Goal: Task Accomplishment & Management: Complete application form

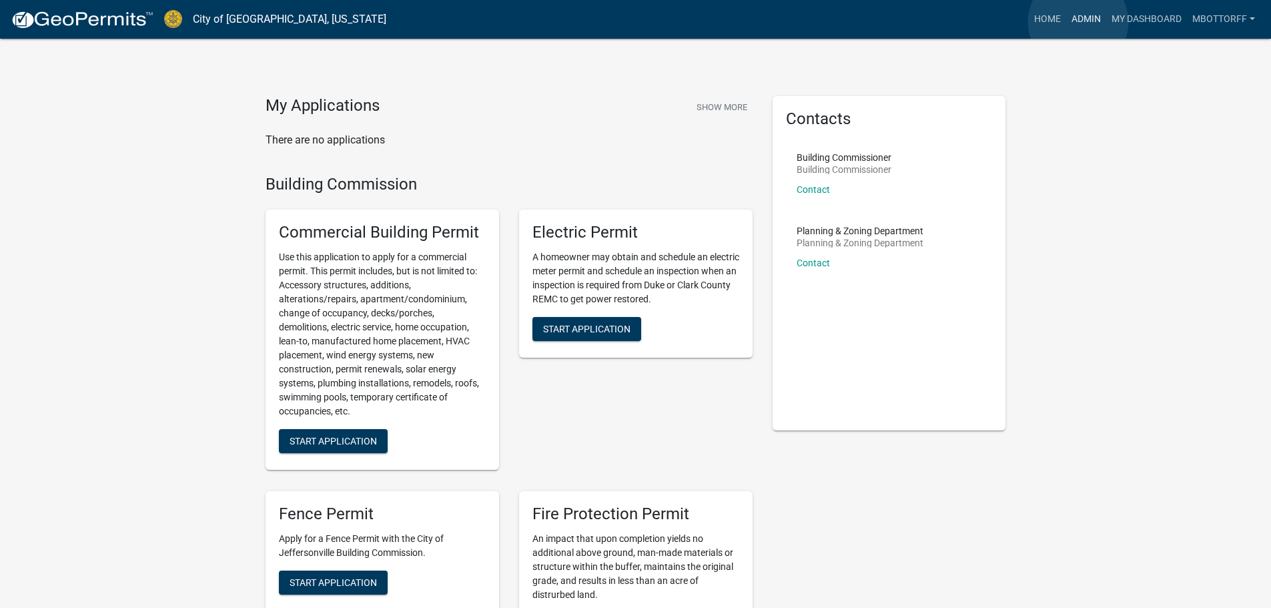
click at [1078, 22] on link "Admin" at bounding box center [1086, 19] width 40 height 25
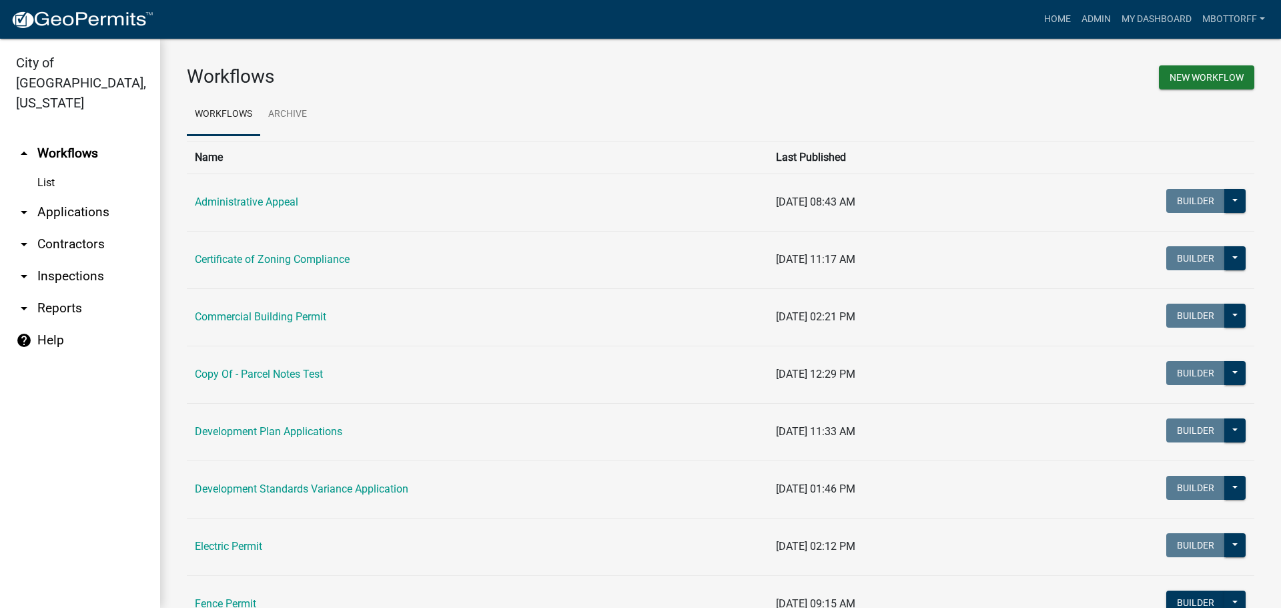
click at [63, 196] on link "arrow_drop_down Applications" at bounding box center [80, 212] width 160 height 32
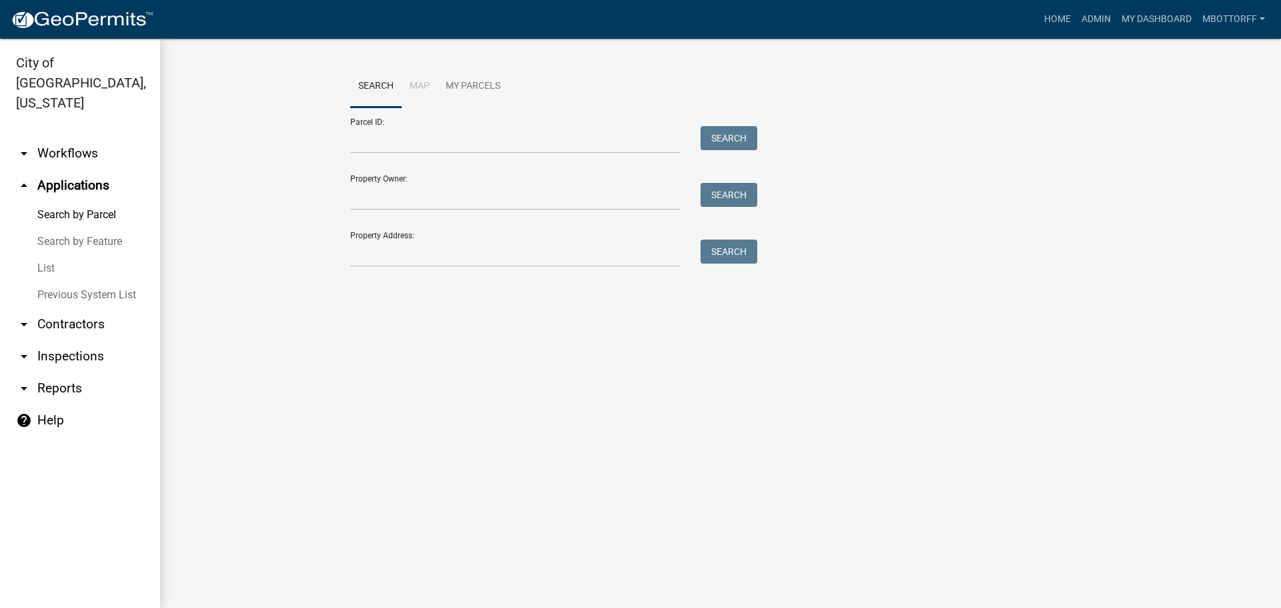
drag, startPoint x: 66, startPoint y: 134, endPoint x: 74, endPoint y: 142, distance: 11.3
click at [67, 137] on link "arrow_drop_down Workflows" at bounding box center [80, 153] width 160 height 32
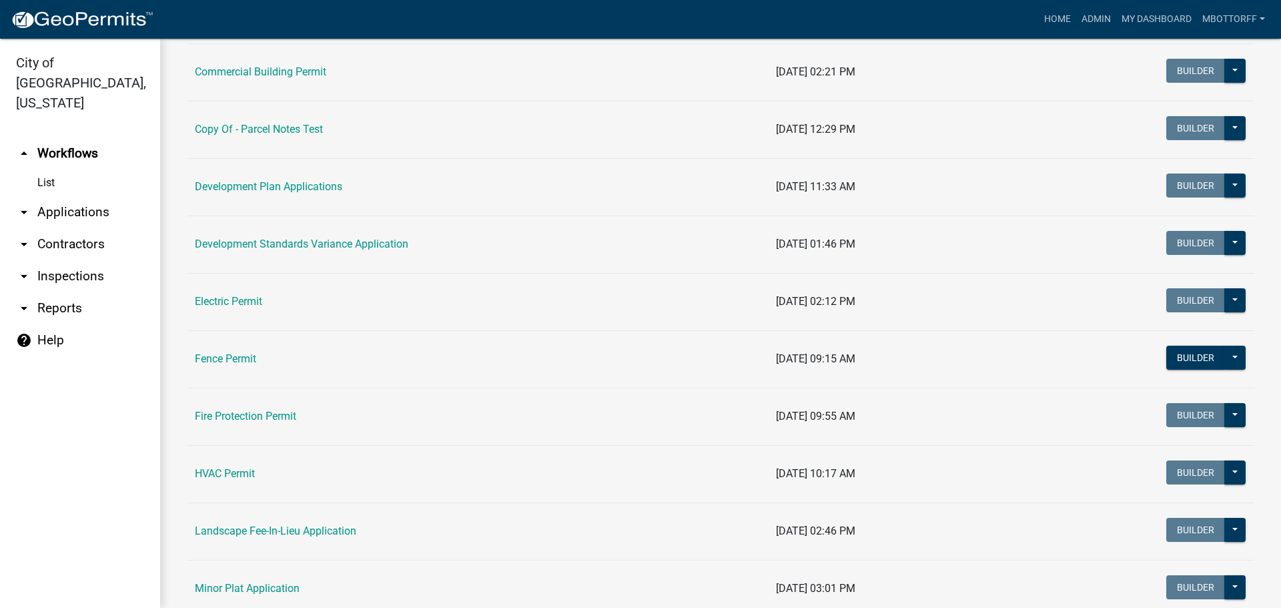
scroll to position [334, 0]
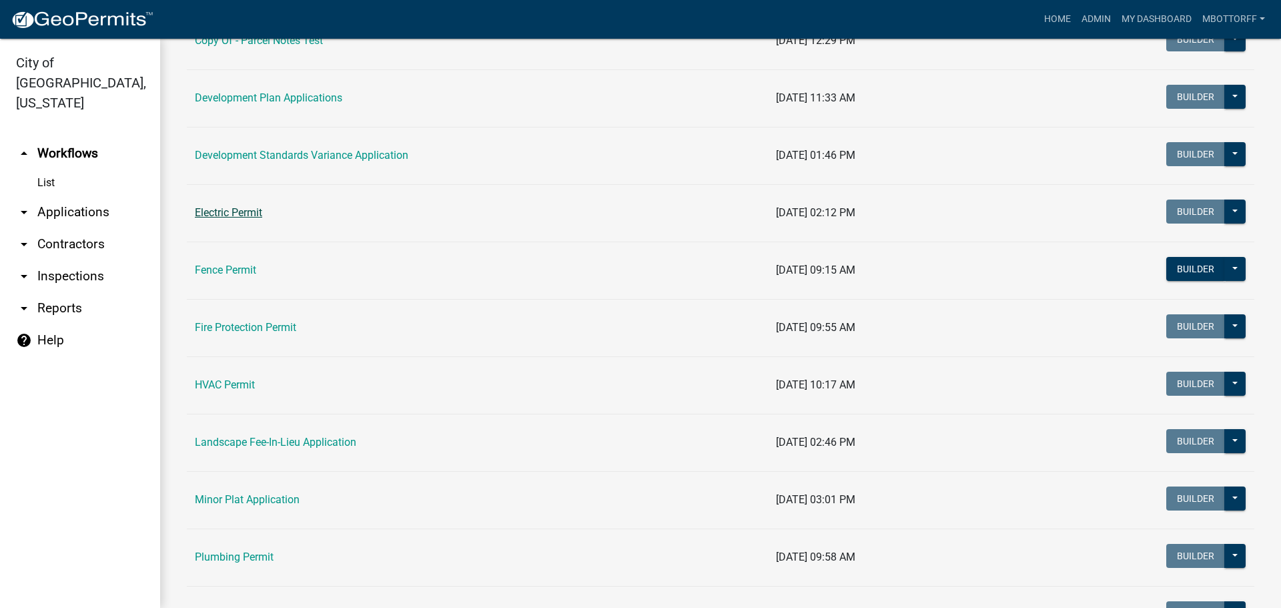
click at [233, 213] on link "Electric Permit" at bounding box center [228, 212] width 67 height 13
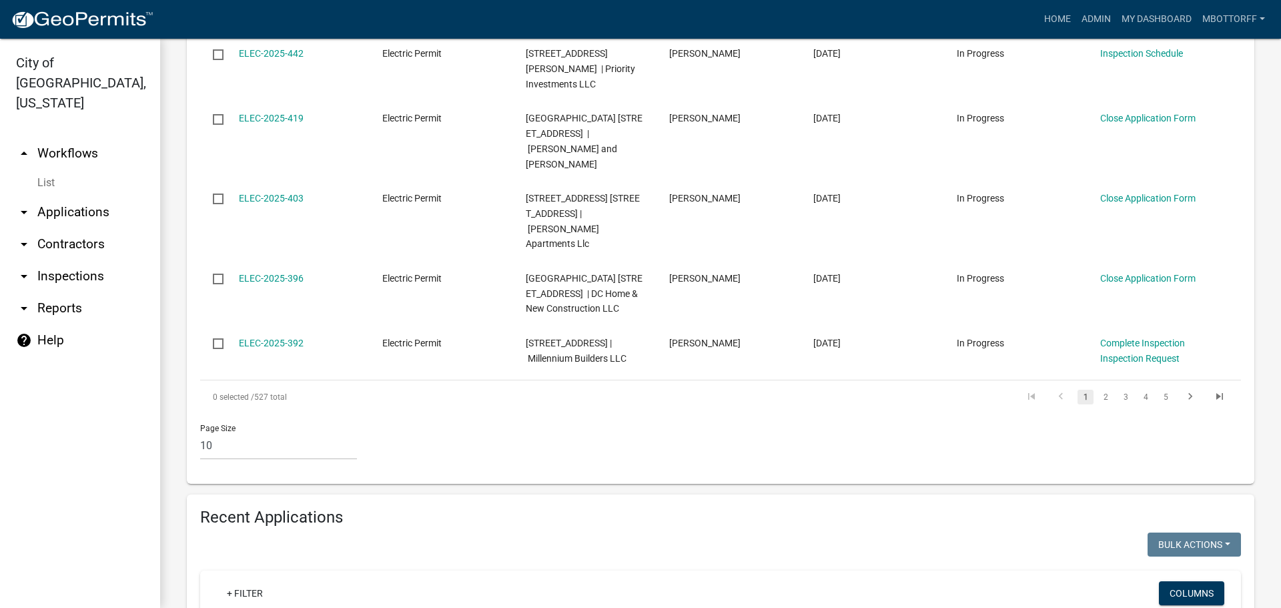
scroll to position [801, 0]
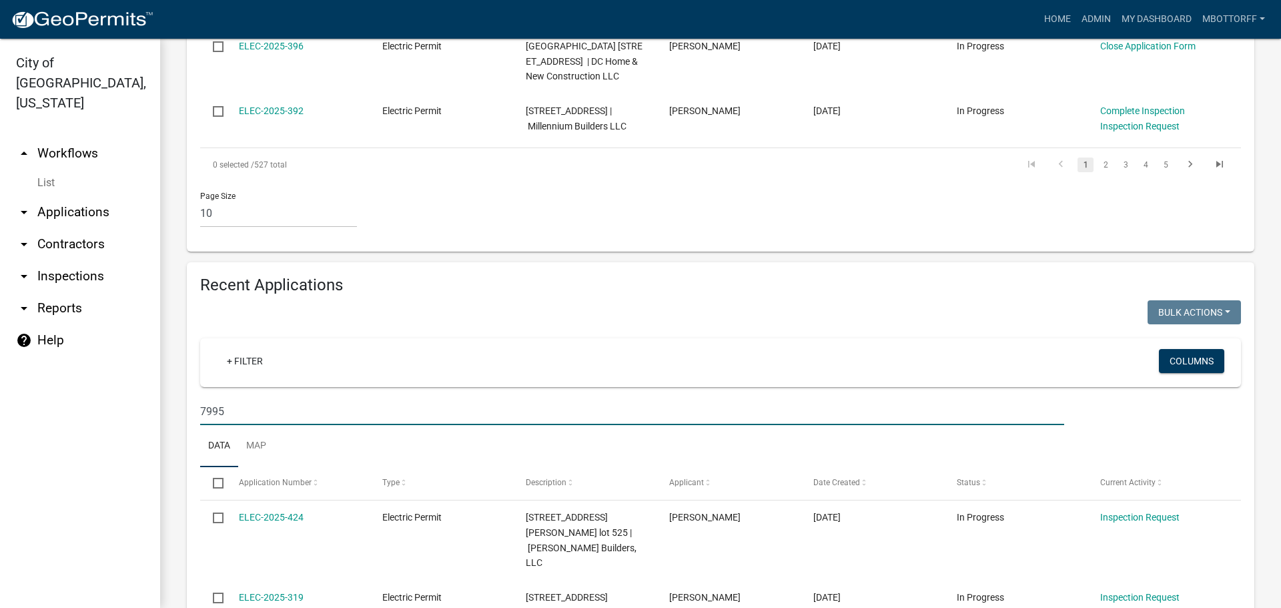
scroll to position [1067, 0]
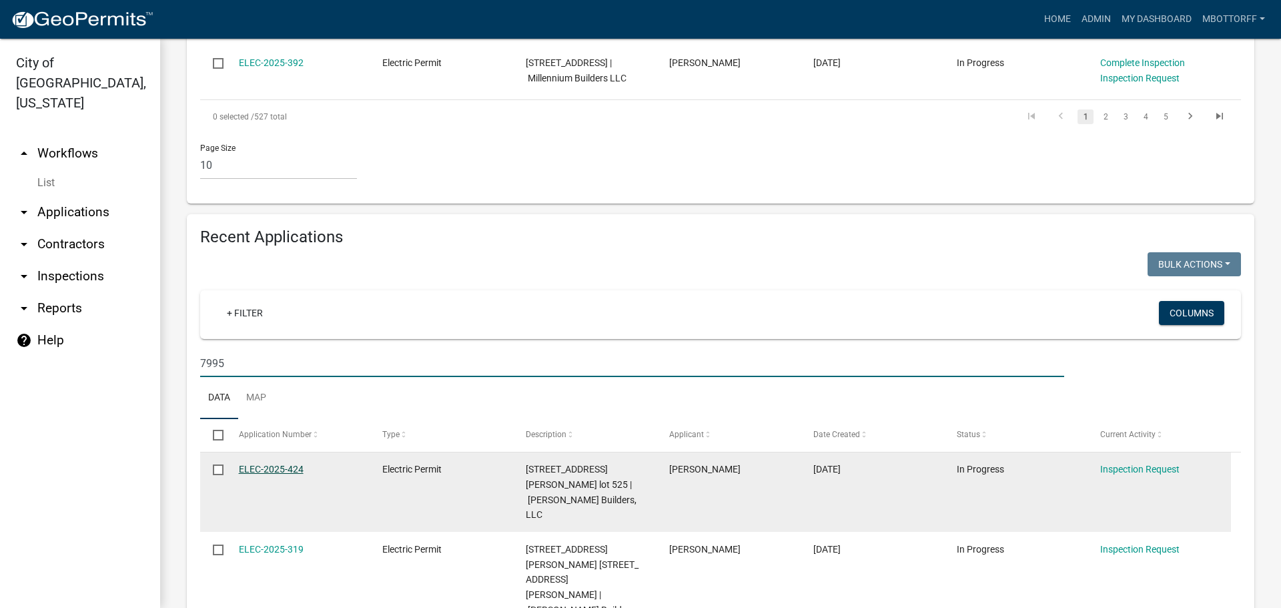
type input "7995"
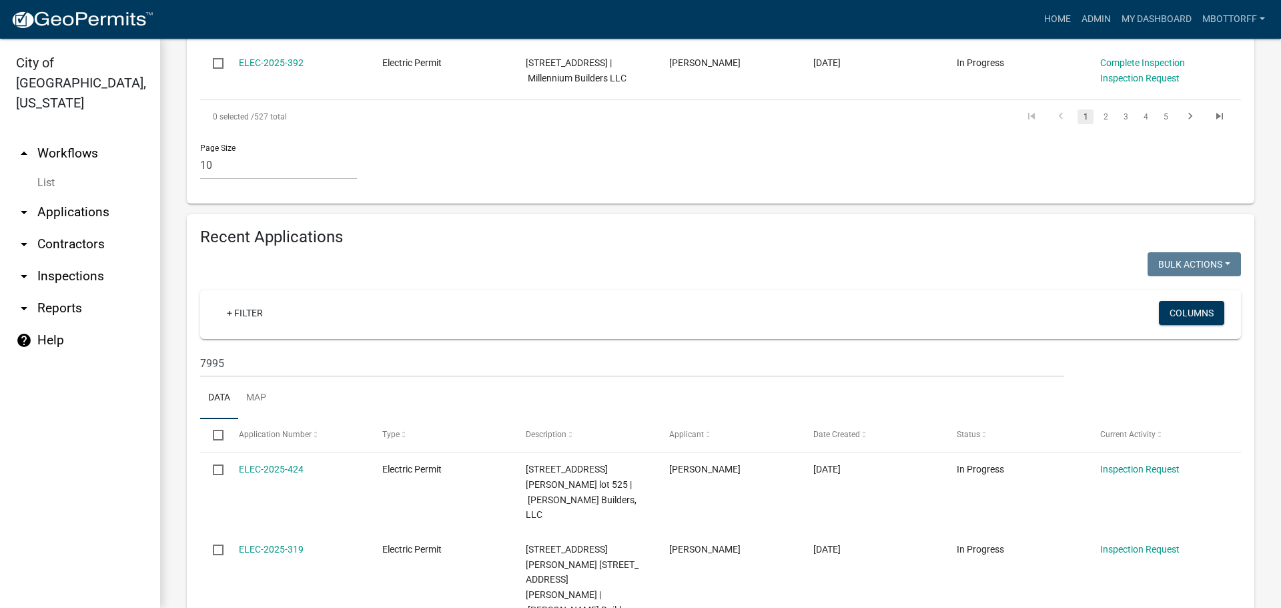
click at [56, 260] on link "arrow_drop_down Inspections" at bounding box center [80, 276] width 160 height 32
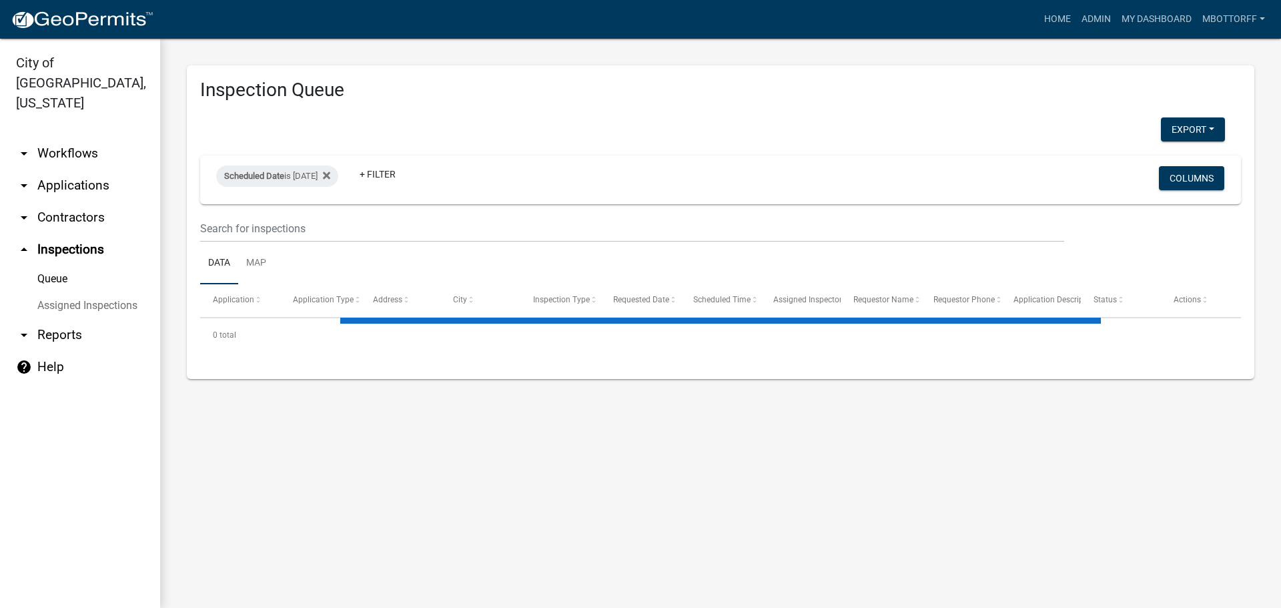
select select "3: 100"
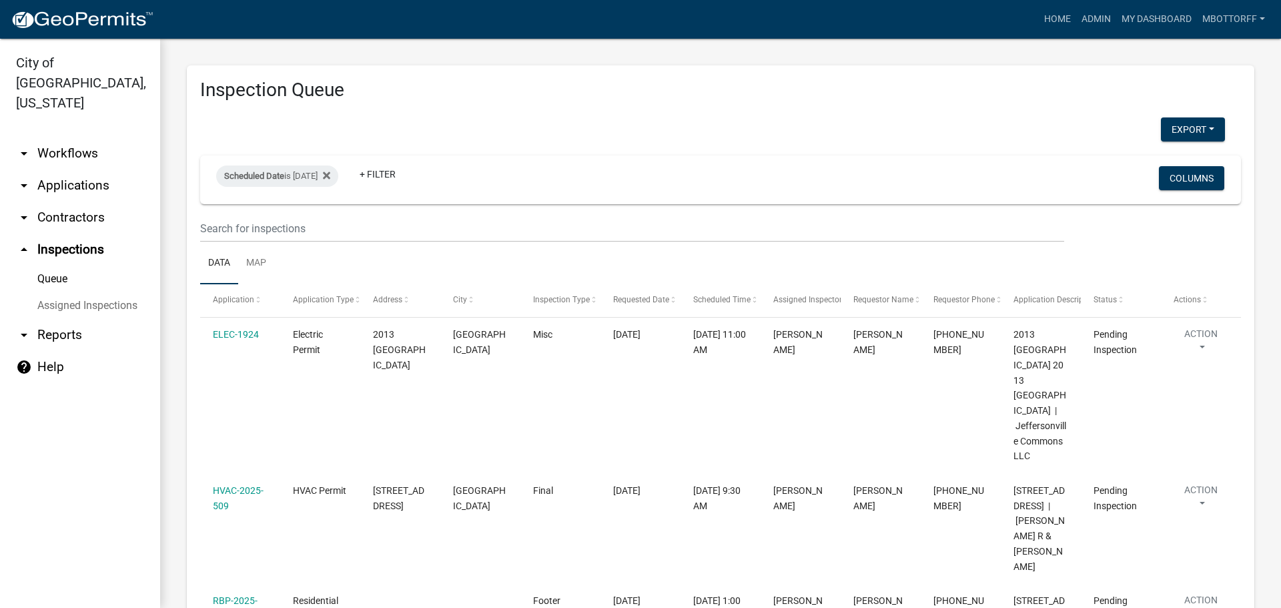
click at [68, 169] on link "arrow_drop_down Applications" at bounding box center [80, 185] width 160 height 32
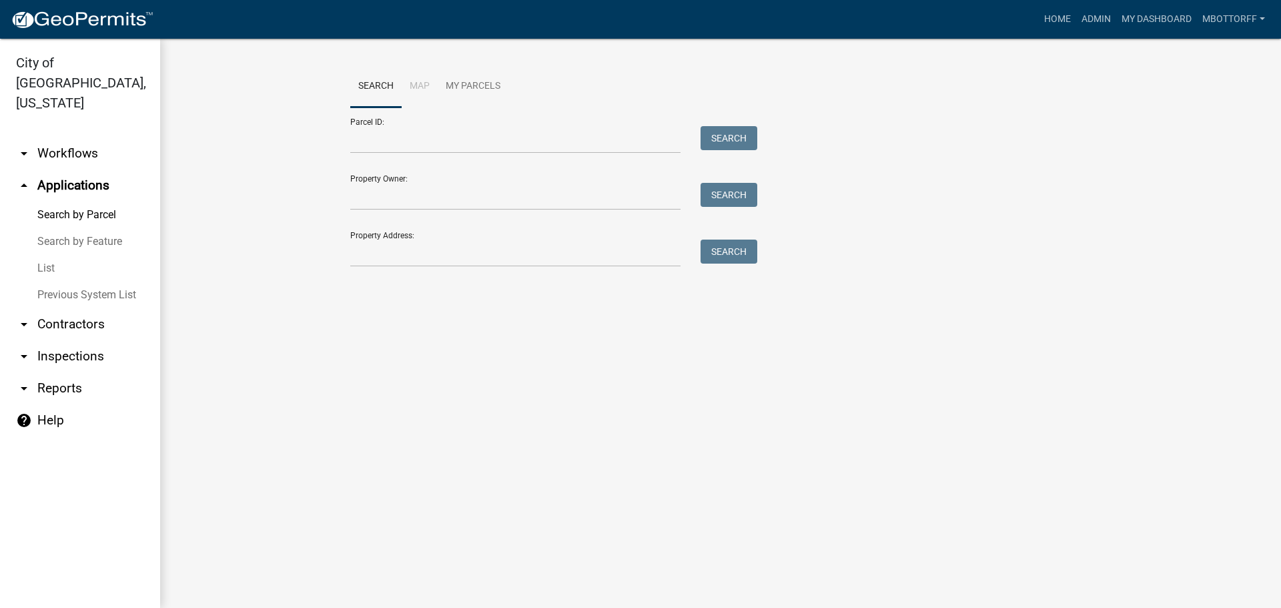
click at [63, 137] on link "arrow_drop_down Workflows" at bounding box center [80, 153] width 160 height 32
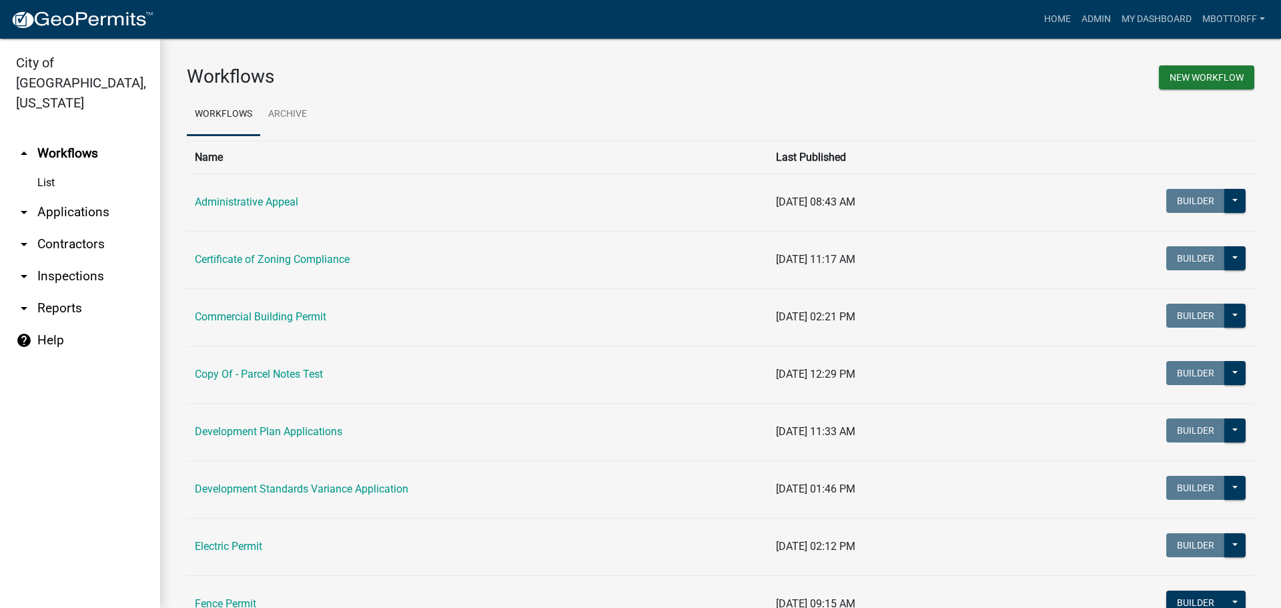
click at [47, 169] on link "List" at bounding box center [80, 182] width 160 height 27
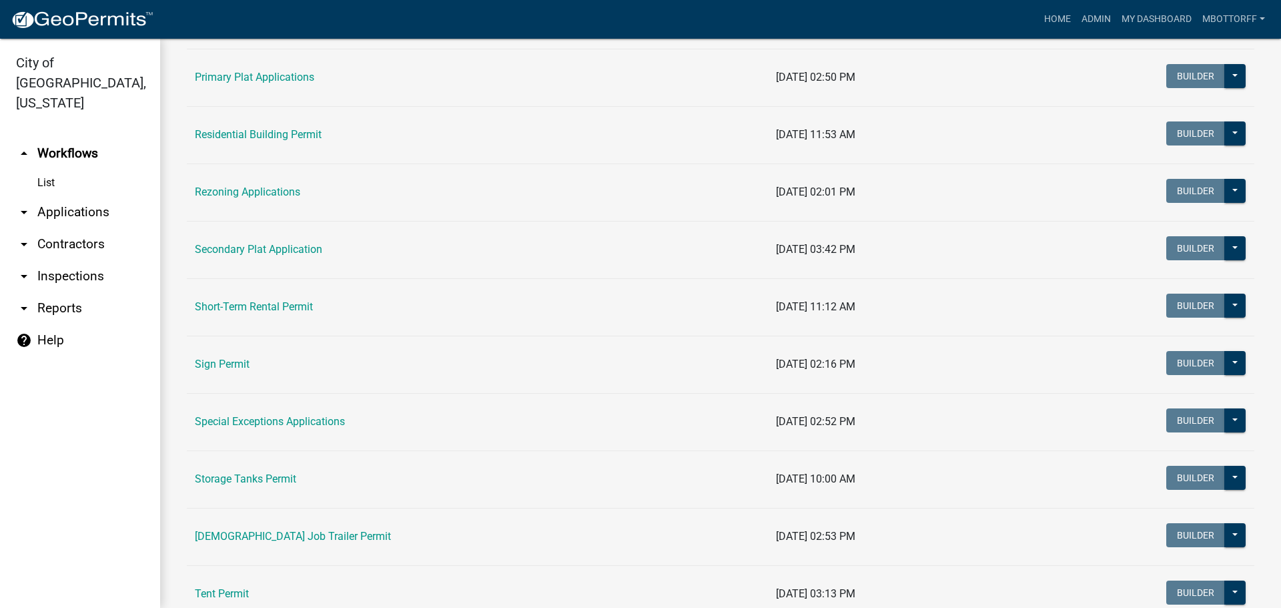
scroll to position [837, 0]
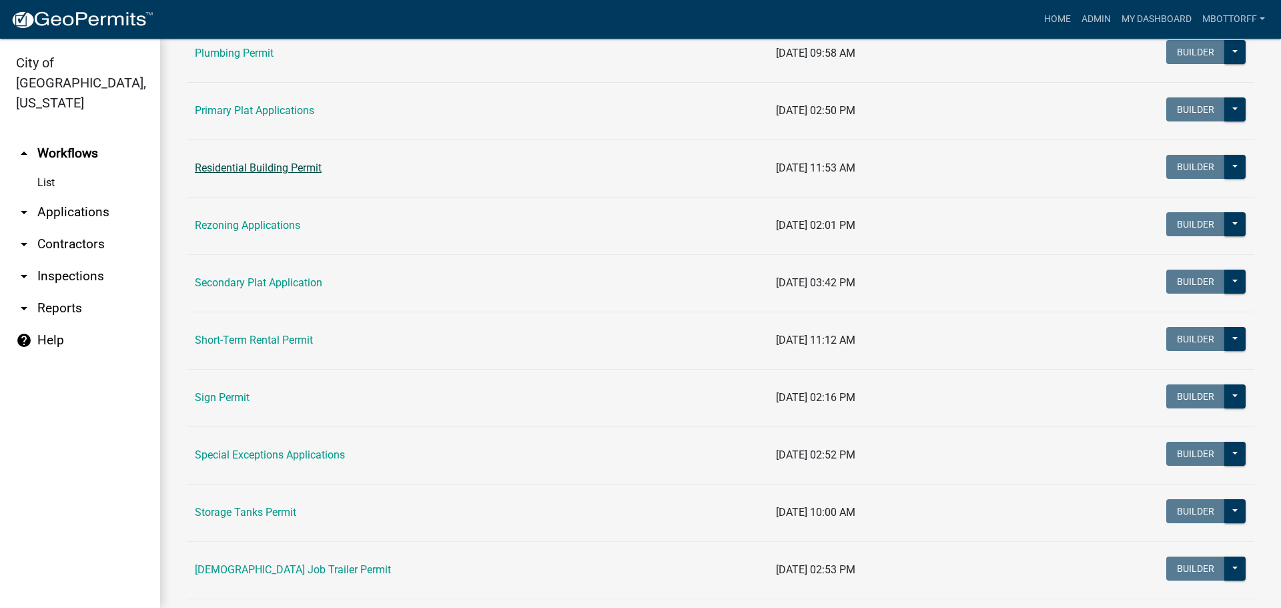
click at [232, 167] on link "Residential Building Permit" at bounding box center [258, 167] width 127 height 13
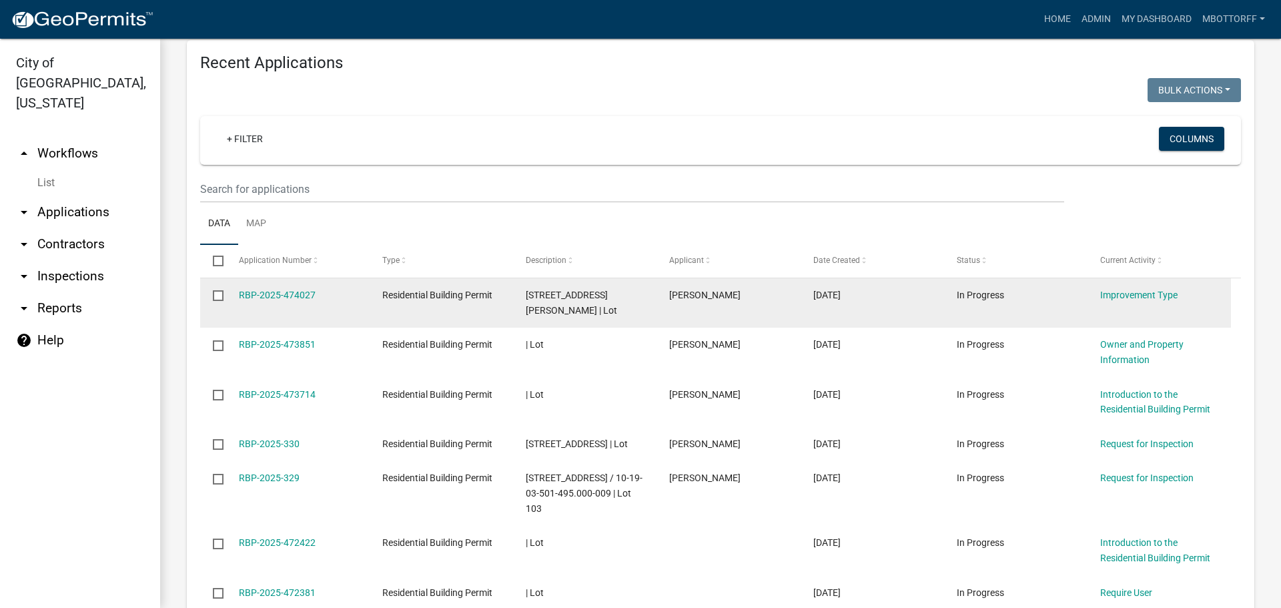
scroll to position [1001, 0]
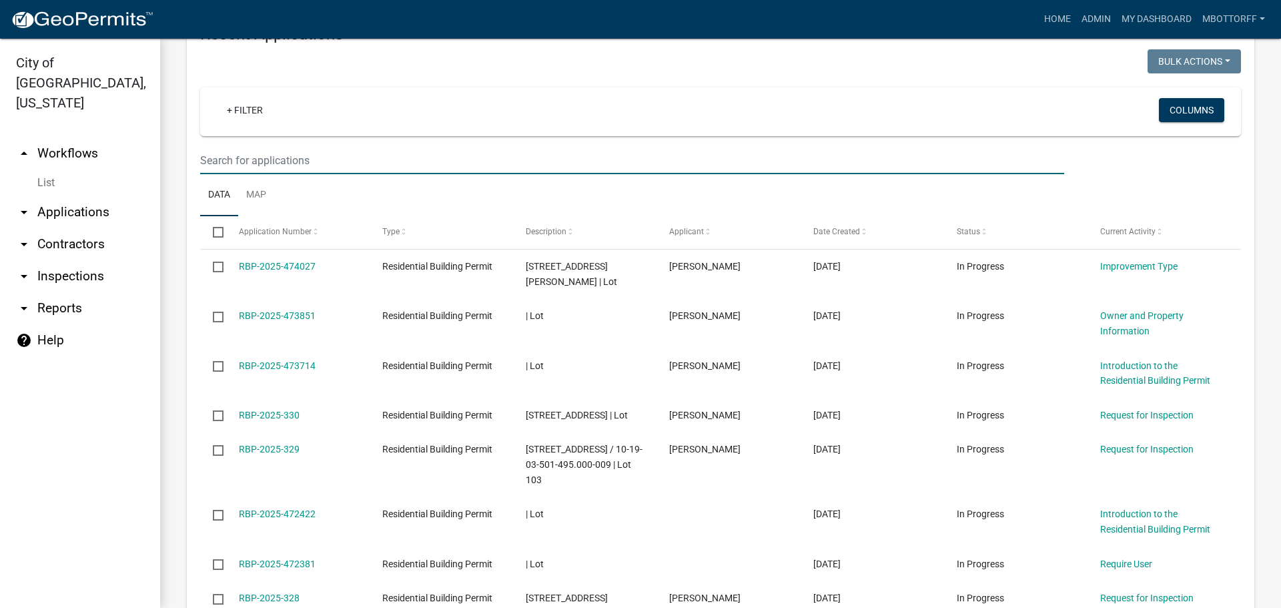
click at [241, 174] on input "text" at bounding box center [632, 160] width 864 height 27
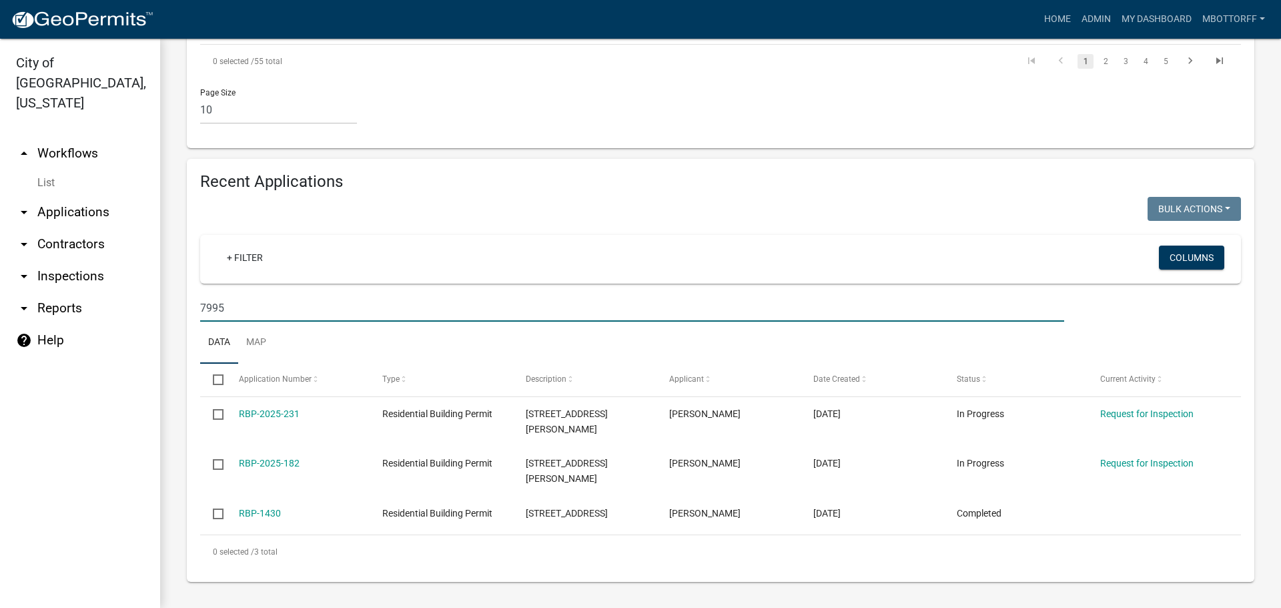
scroll to position [869, 0]
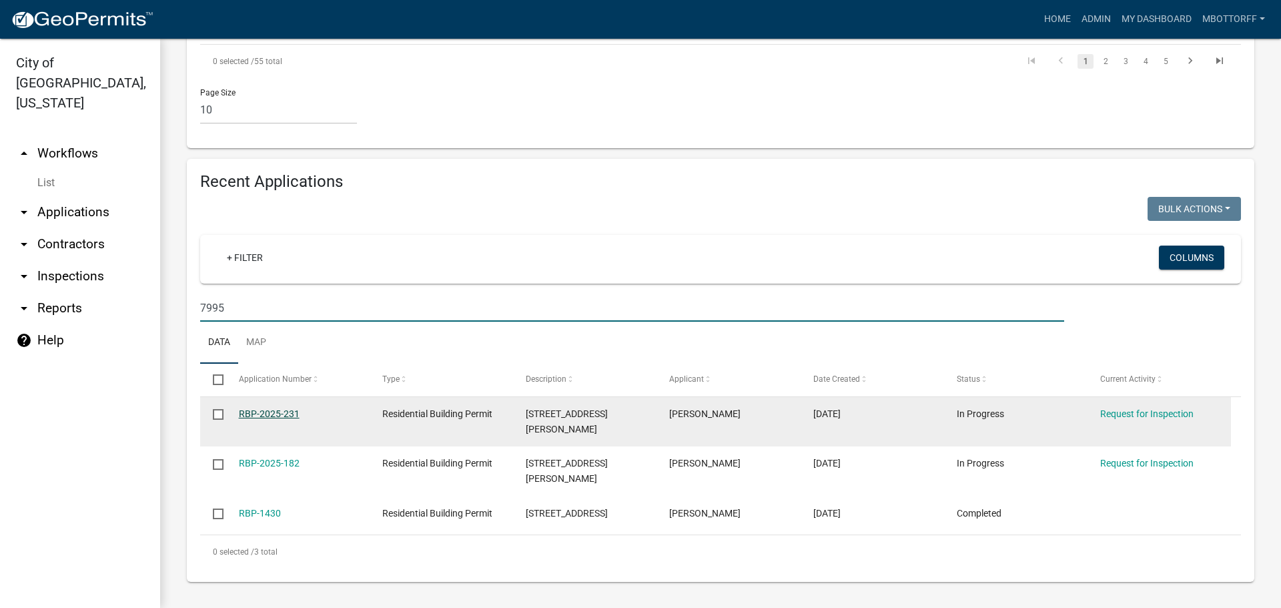
type input "7995"
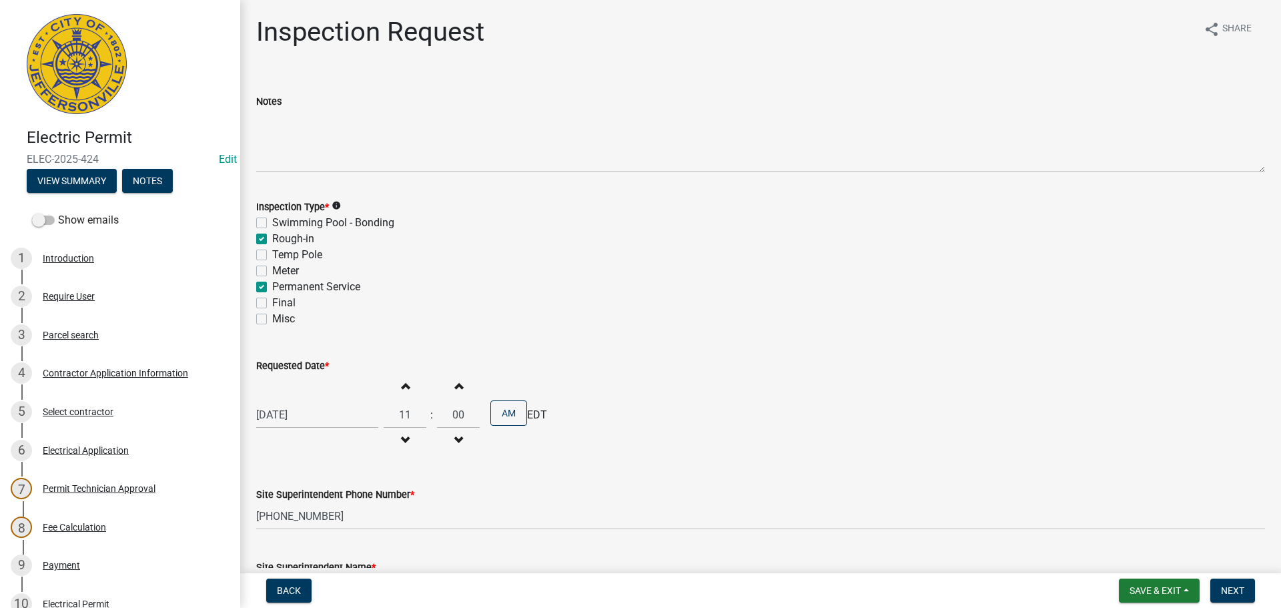
scroll to position [170, 0]
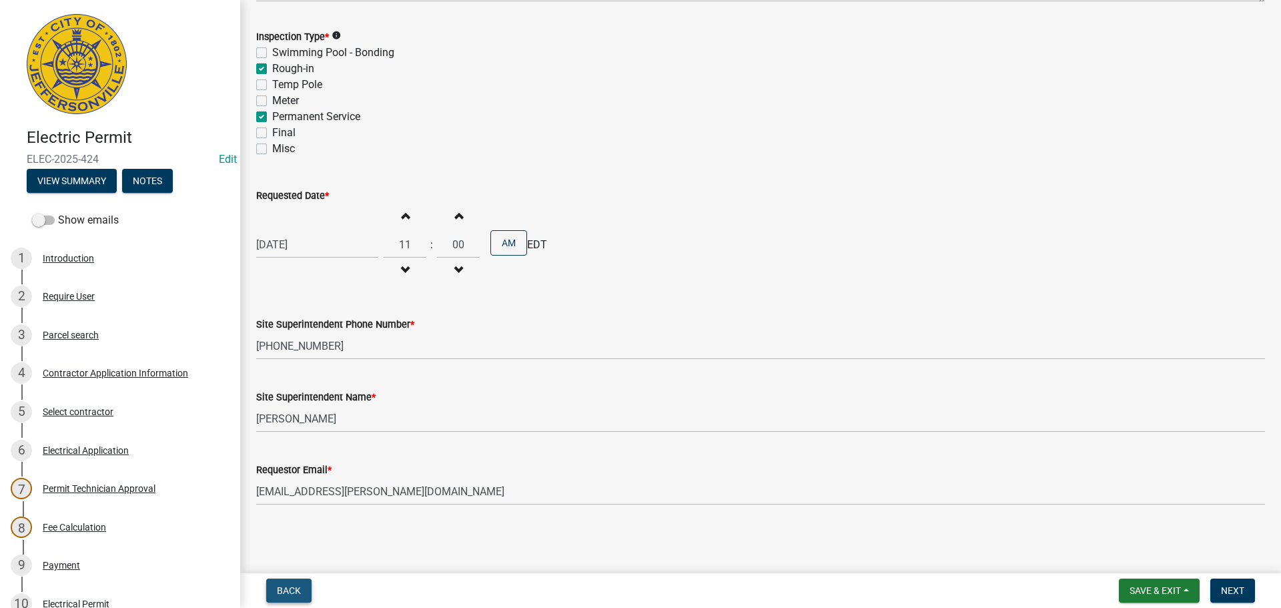
click at [290, 590] on span "Back" at bounding box center [289, 590] width 24 height 11
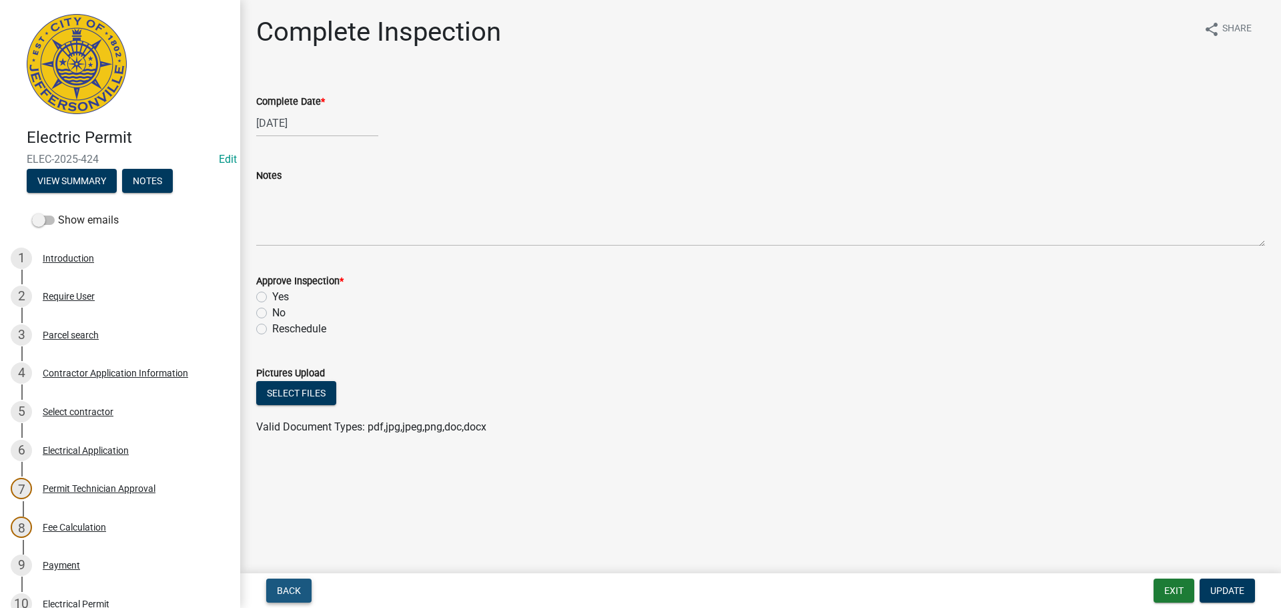
click at [277, 591] on button "Back" at bounding box center [288, 590] width 45 height 24
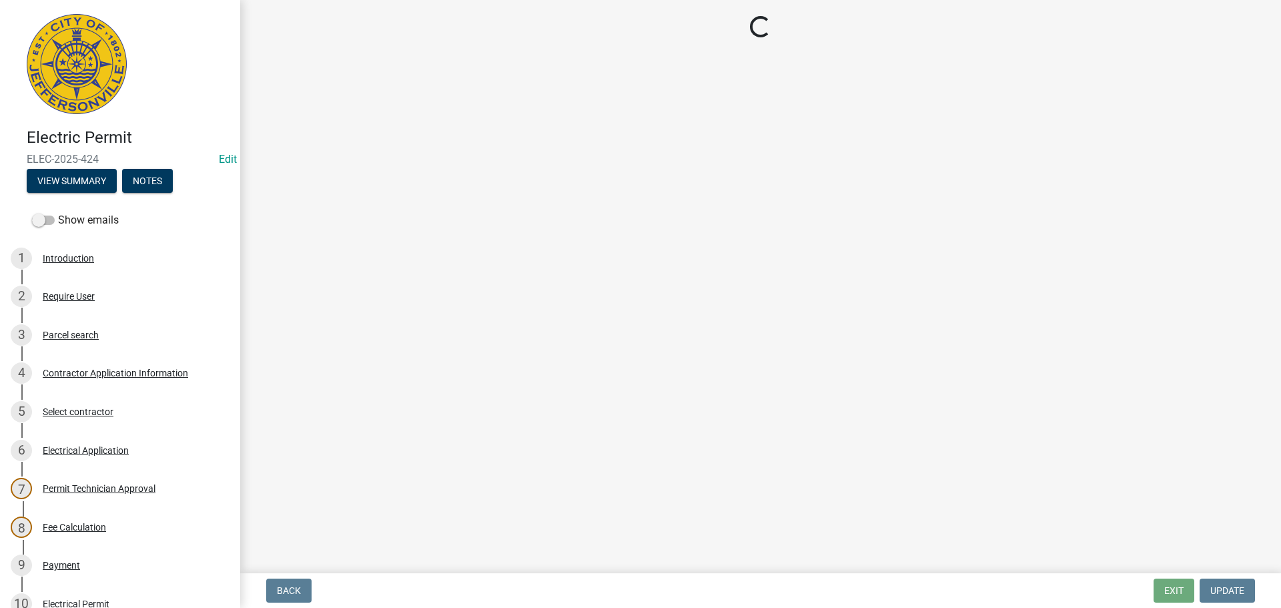
select select "7b0b9f25-f402-4148-9522-9b9b34b3e885"
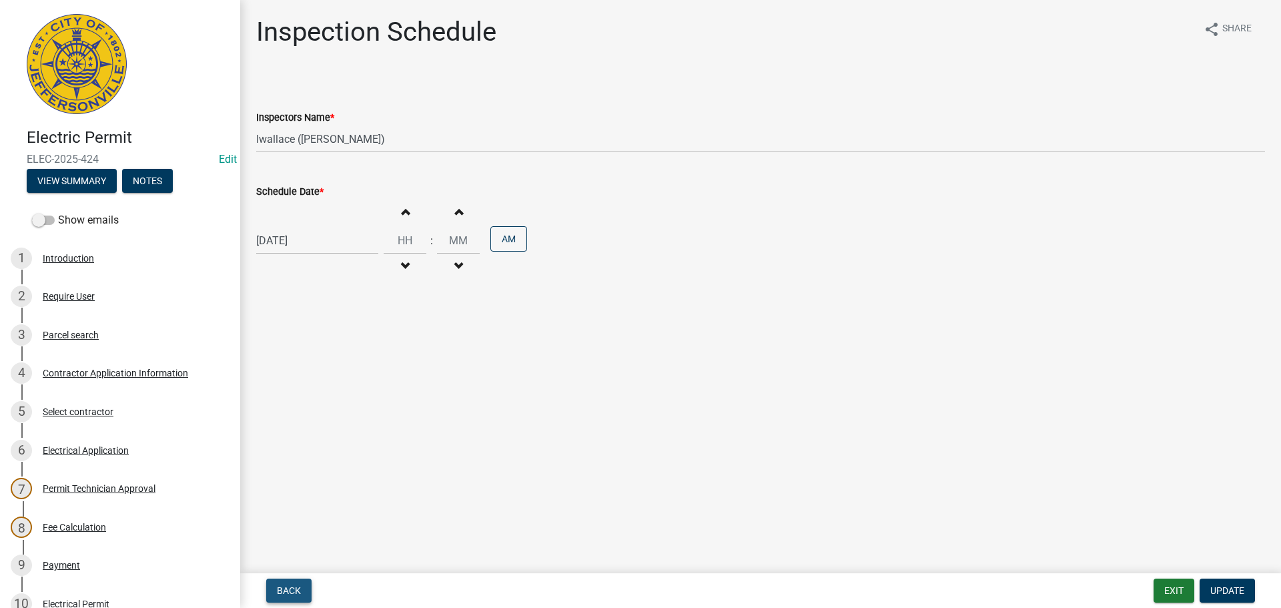
click at [298, 592] on span "Back" at bounding box center [289, 590] width 24 height 11
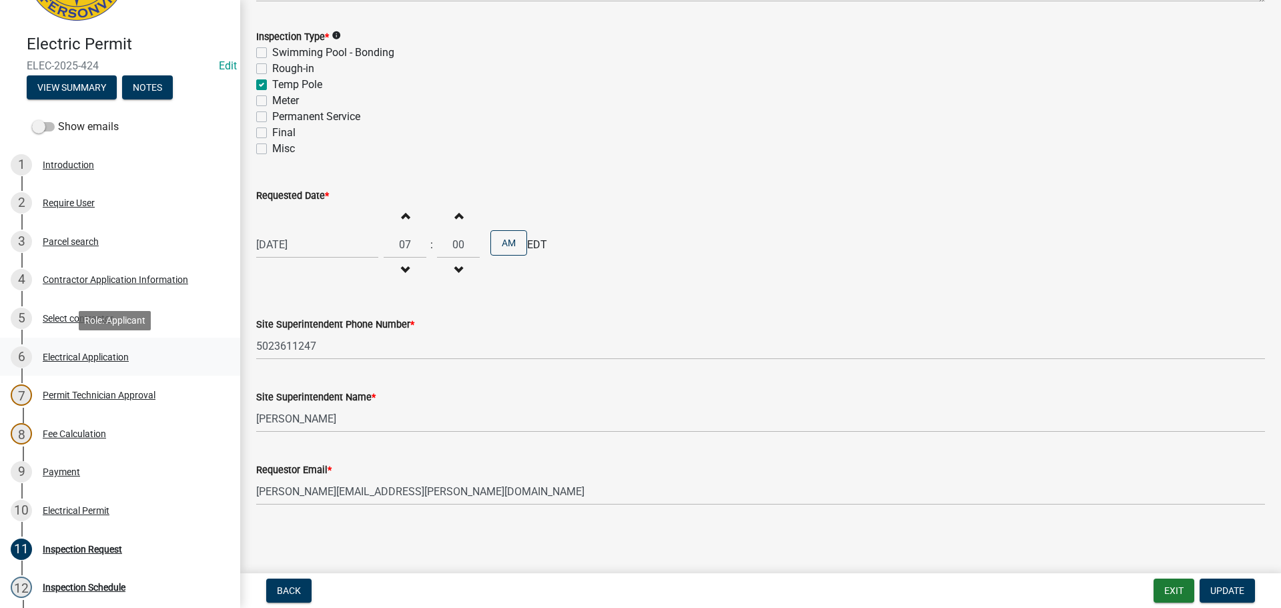
scroll to position [93, 0]
click at [77, 317] on div "Select contractor" at bounding box center [78, 318] width 71 height 9
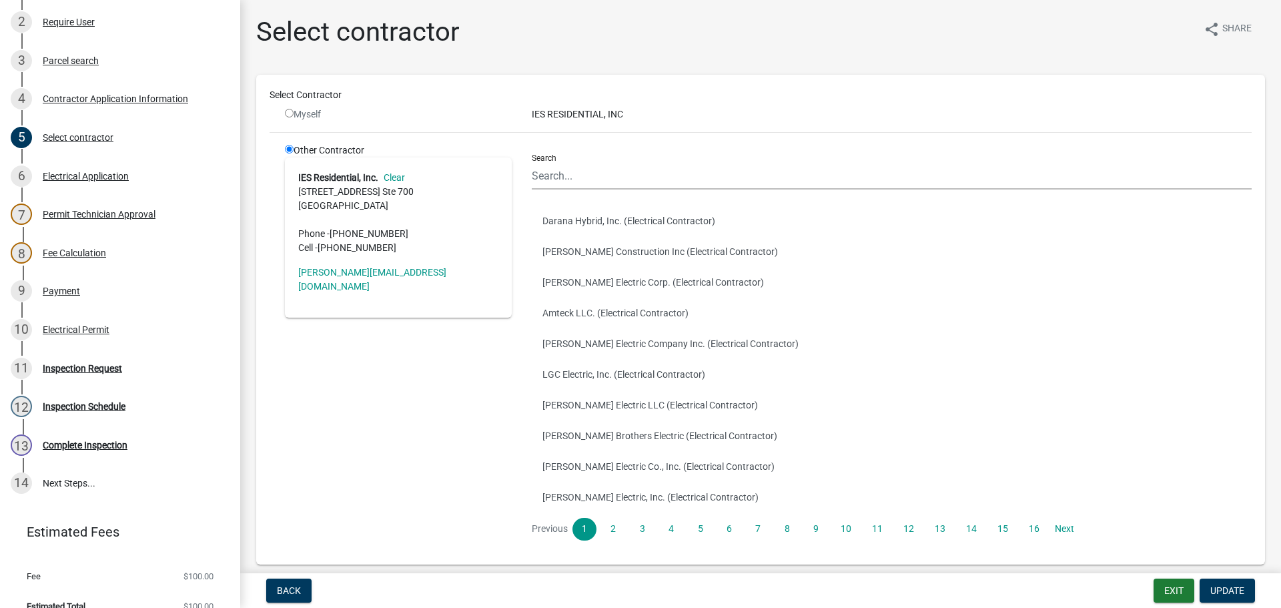
scroll to position [293, 0]
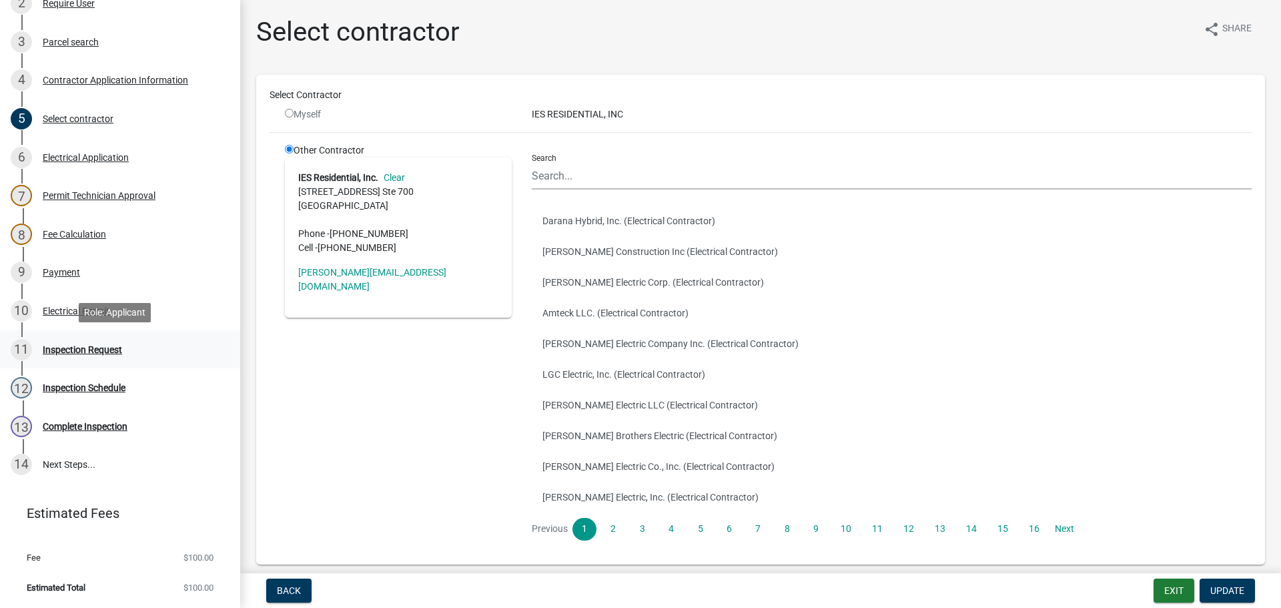
click at [65, 350] on div "Inspection Request" at bounding box center [82, 349] width 79 height 9
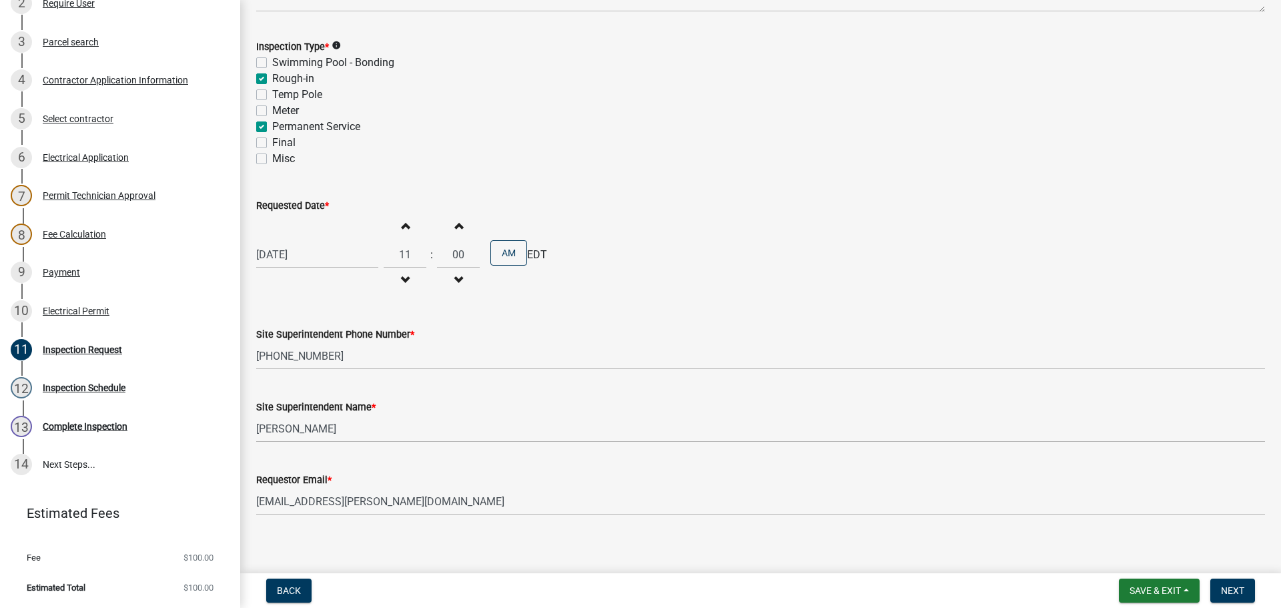
scroll to position [170, 0]
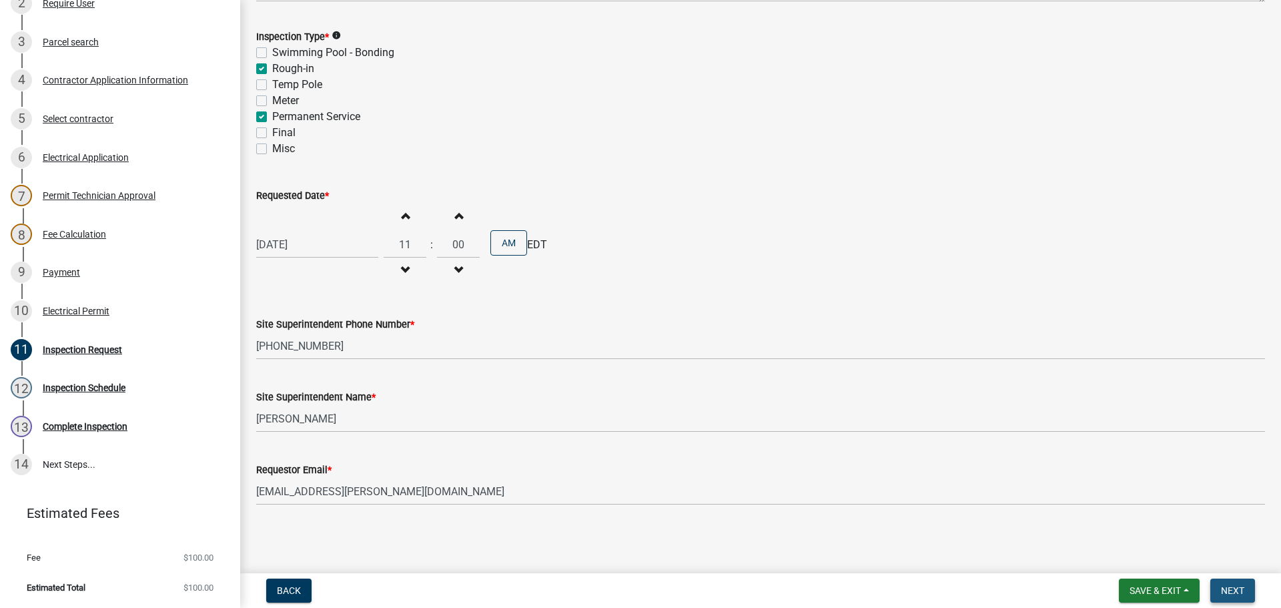
click at [1237, 587] on span "Next" at bounding box center [1232, 590] width 23 height 11
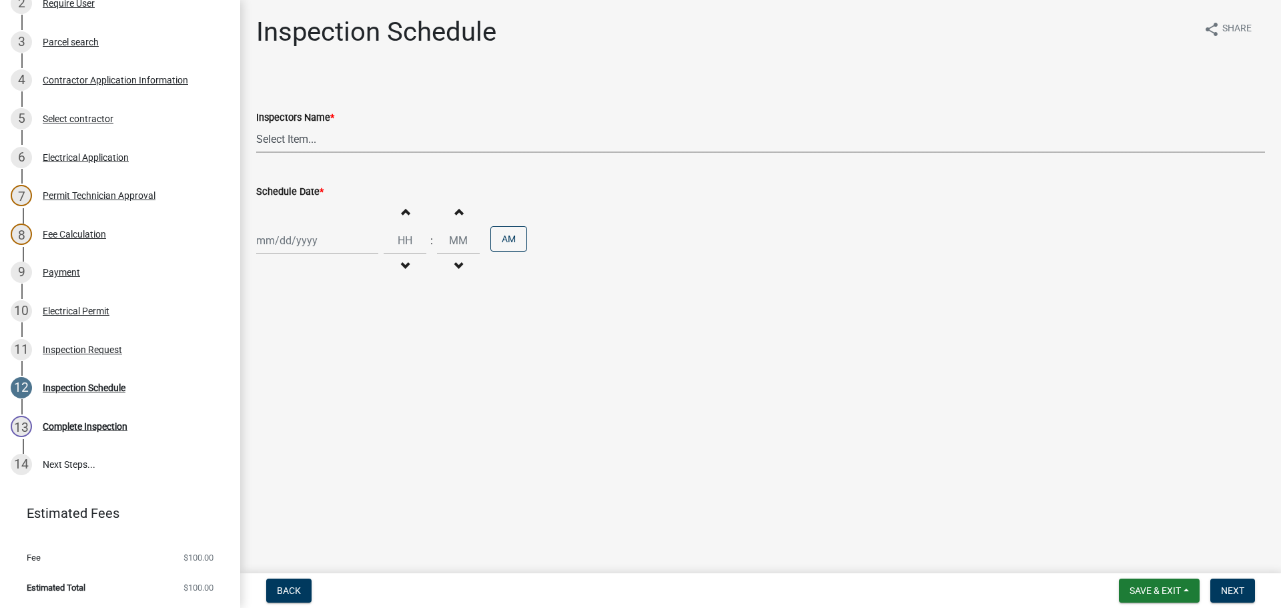
click at [274, 137] on select "Select Item... [PERSON_NAME] ([PERSON_NAME]) [PERSON_NAME] ([PERSON_NAME]) mkru…" at bounding box center [760, 138] width 1009 height 27
select select "36a8b8f0-2ef8-43e9-ae06-718f51af8d36"
click at [256, 125] on select "Select Item... [PERSON_NAME] ([PERSON_NAME]) [PERSON_NAME] ([PERSON_NAME]) mkru…" at bounding box center [760, 138] width 1009 height 27
select select "9"
select select "2025"
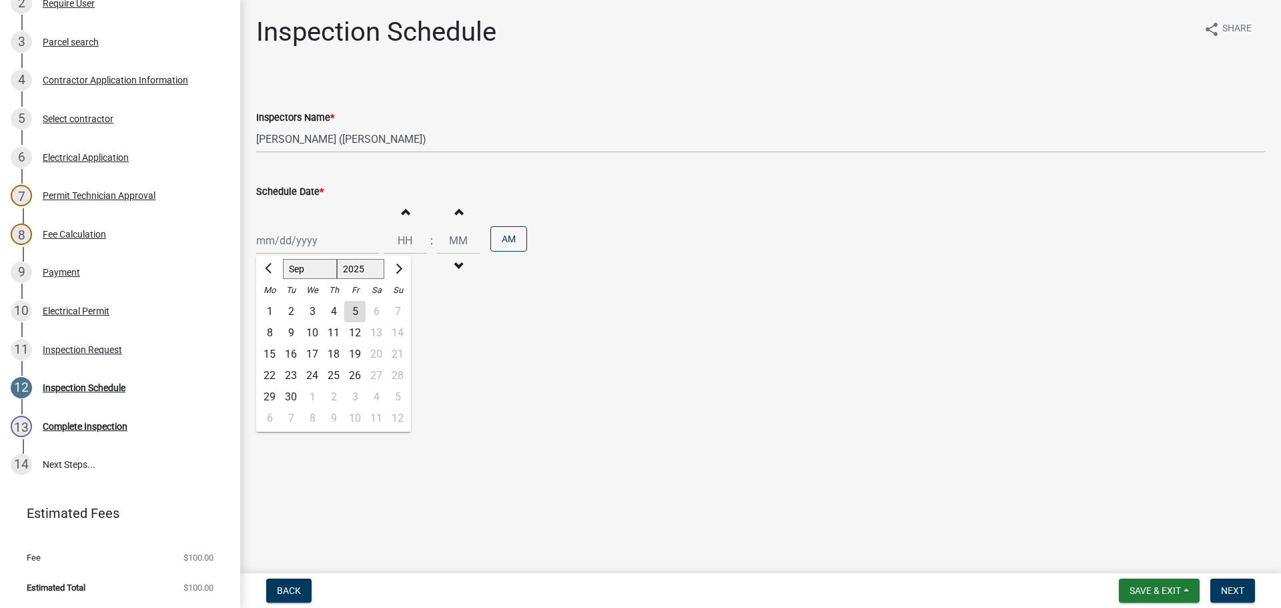
click at [264, 237] on div "[PERSON_NAME] Feb Mar Apr [PERSON_NAME][DATE] Oct Nov [DATE] 1526 1527 1528 152…" at bounding box center [317, 240] width 122 height 27
click at [268, 336] on div "8" at bounding box center [269, 332] width 21 height 21
type input "09/08/2025"
drag, startPoint x: 1230, startPoint y: 592, endPoint x: 1246, endPoint y: 578, distance: 20.8
click at [1230, 592] on span "Next" at bounding box center [1232, 590] width 23 height 11
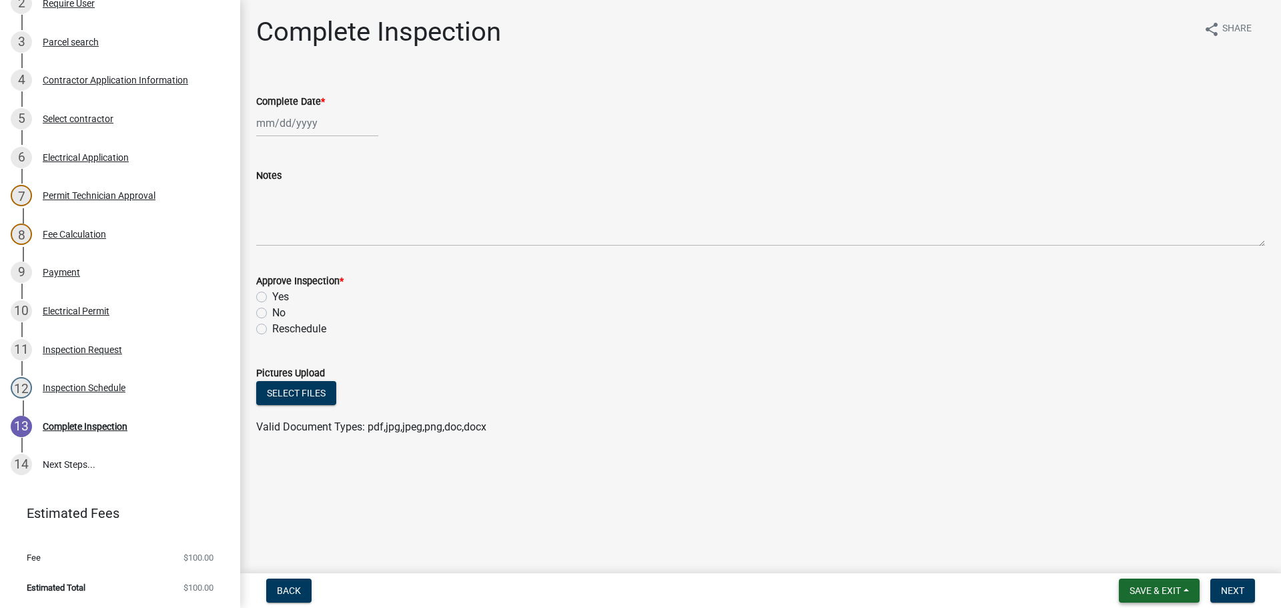
click at [1168, 588] on span "Save & Exit" at bounding box center [1154, 590] width 51 height 11
click at [1117, 560] on button "Save & Exit" at bounding box center [1146, 556] width 107 height 32
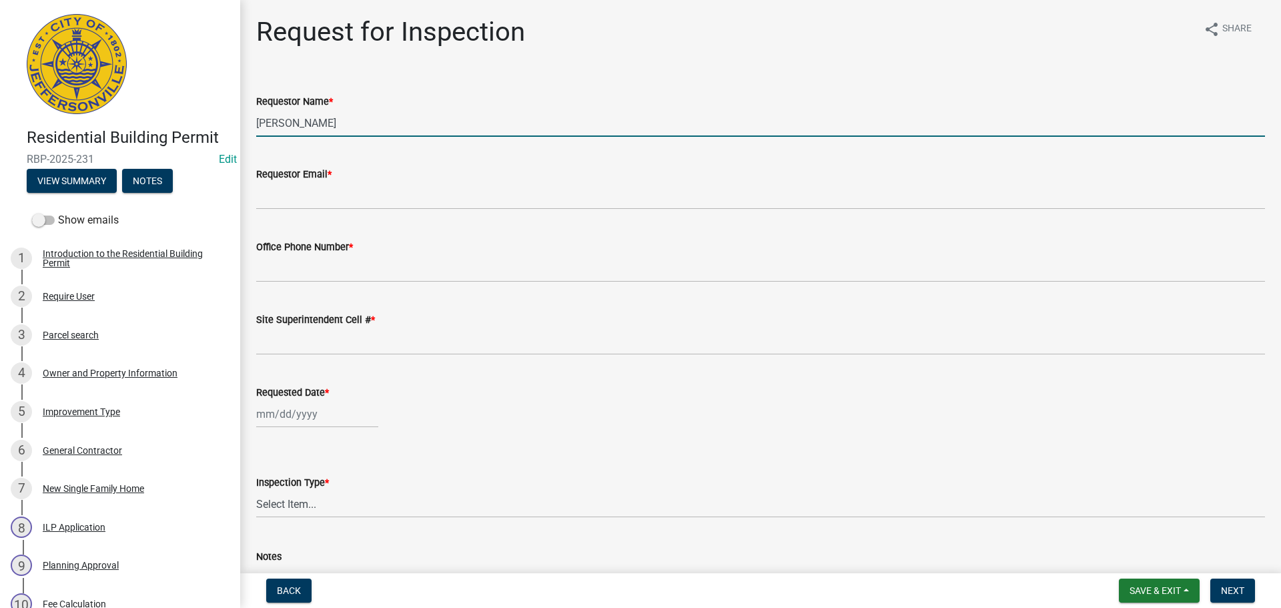
drag, startPoint x: 326, startPoint y: 125, endPoint x: 27, endPoint y: 114, distance: 298.4
click at [157, 113] on div "Residential Building Permit RBP-2025-231 Edit View Summary Notes Show emails 1 …" at bounding box center [640, 304] width 1281 height 608
type input "TROY"
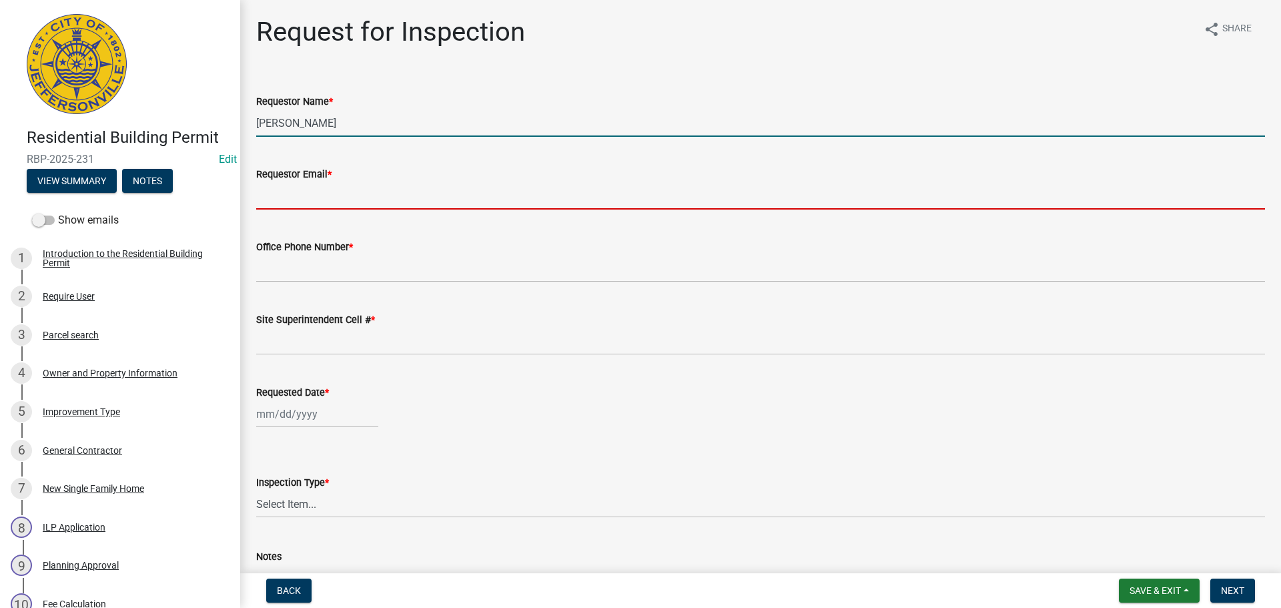
click at [293, 187] on input "Requestor Email *" at bounding box center [760, 195] width 1009 height 27
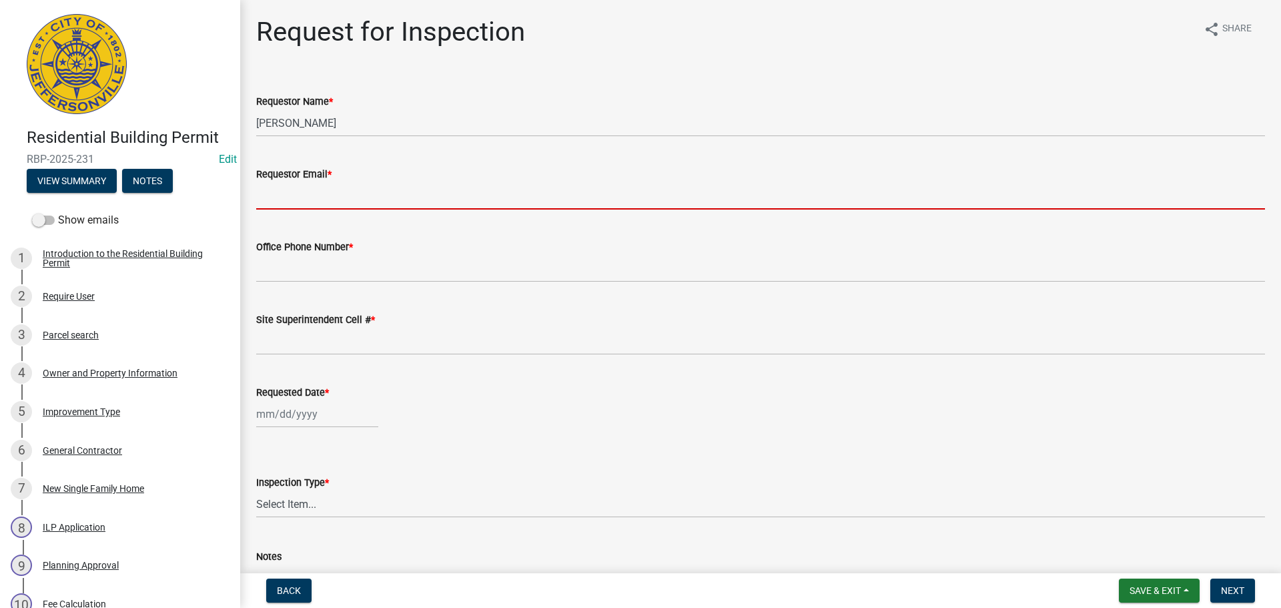
type input "mbottorff@cityofjeff.net"
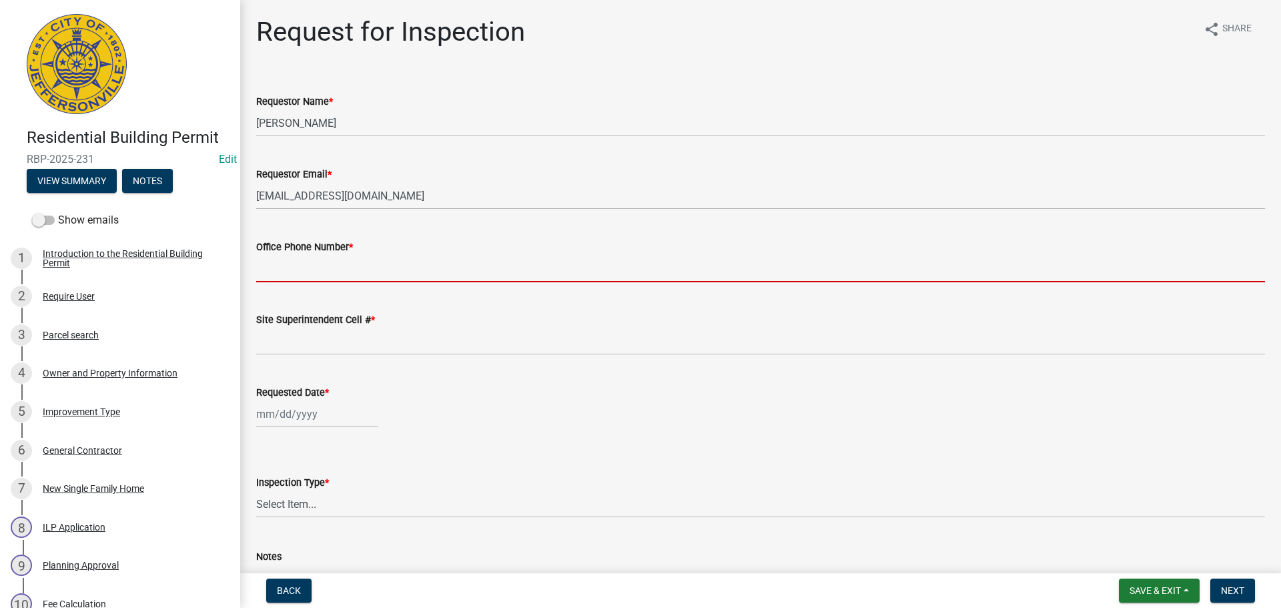
click at [317, 258] on input "Office Phone Number *" at bounding box center [760, 268] width 1009 height 27
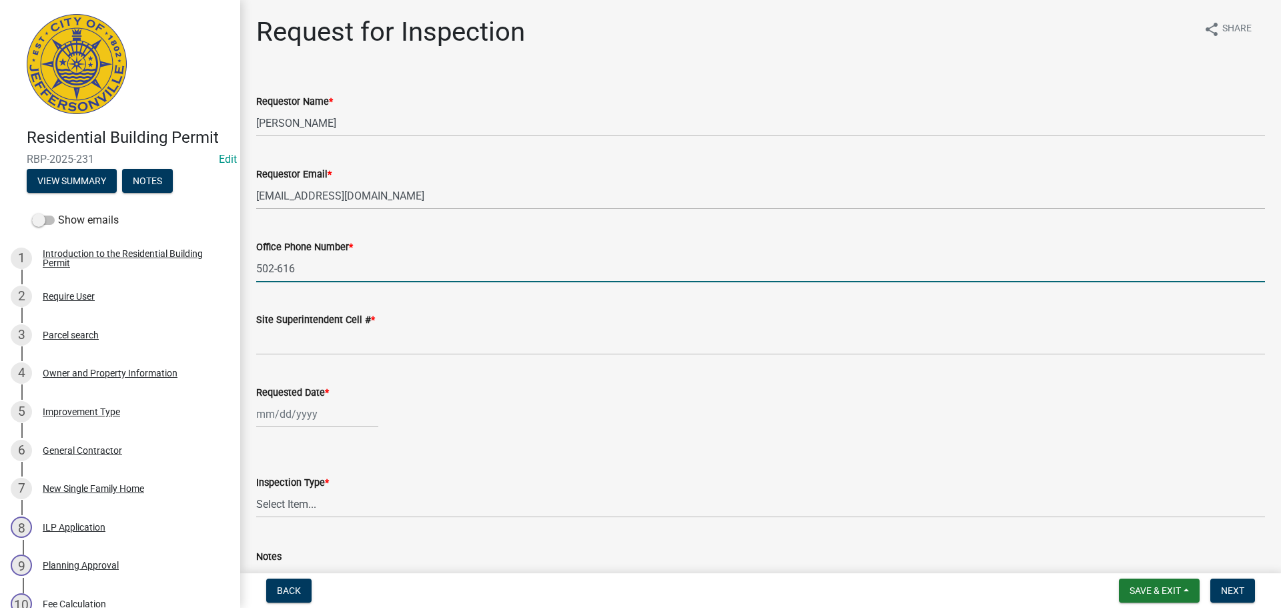
type input "502-616-5598"
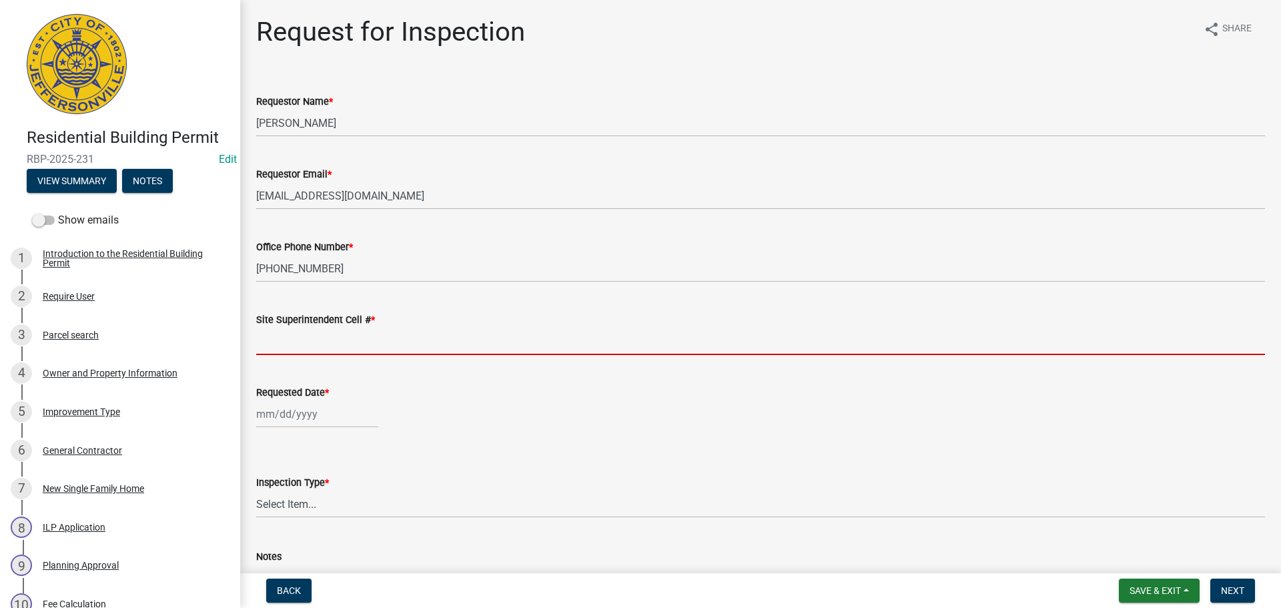
click at [323, 346] on input "Site Superintendent Cell # *" at bounding box center [760, 341] width 1009 height 27
type input "SAME"
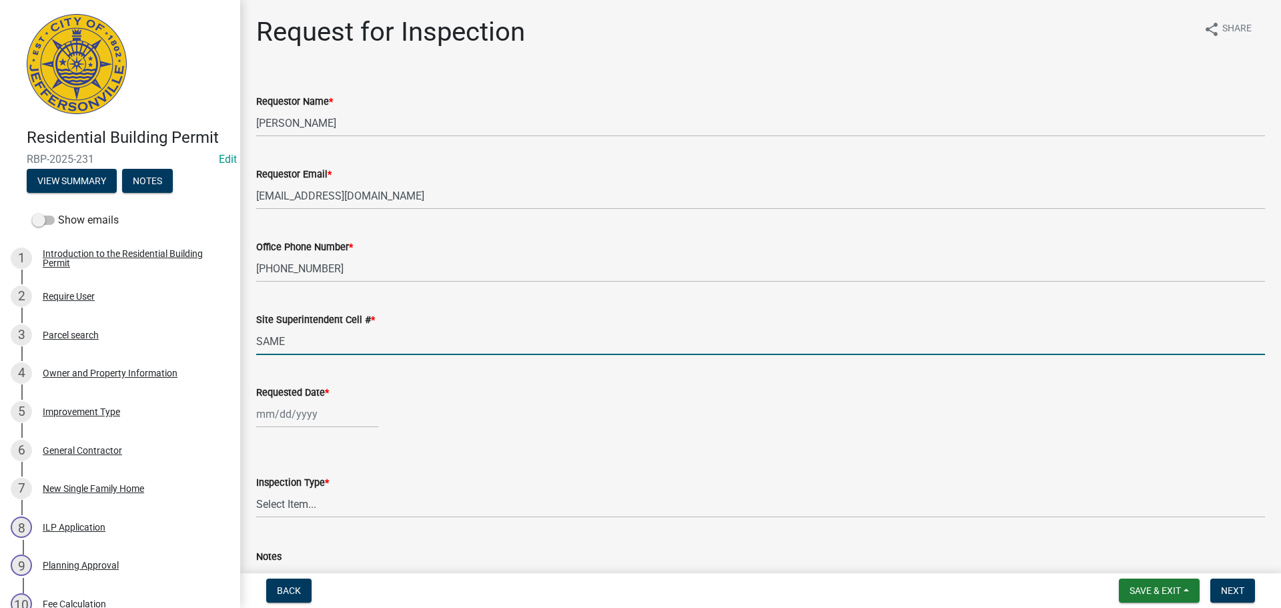
click at [300, 408] on div at bounding box center [317, 413] width 122 height 27
select select "9"
select select "2025"
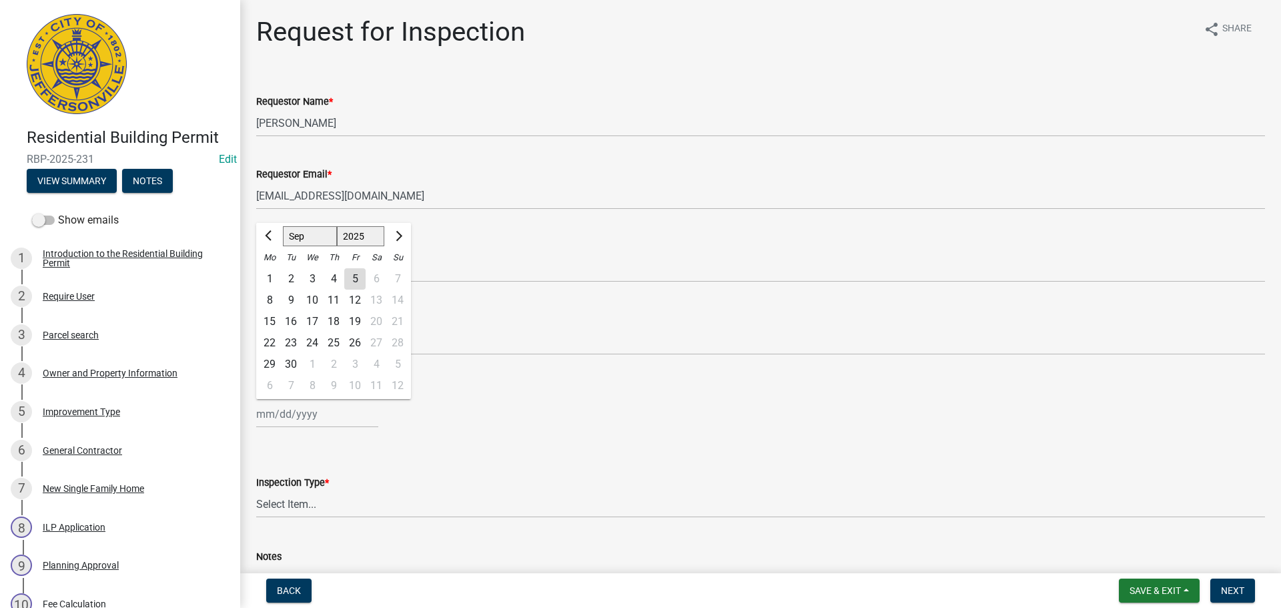
click at [272, 300] on div "8" at bounding box center [269, 300] width 21 height 21
type input "09/08/2025"
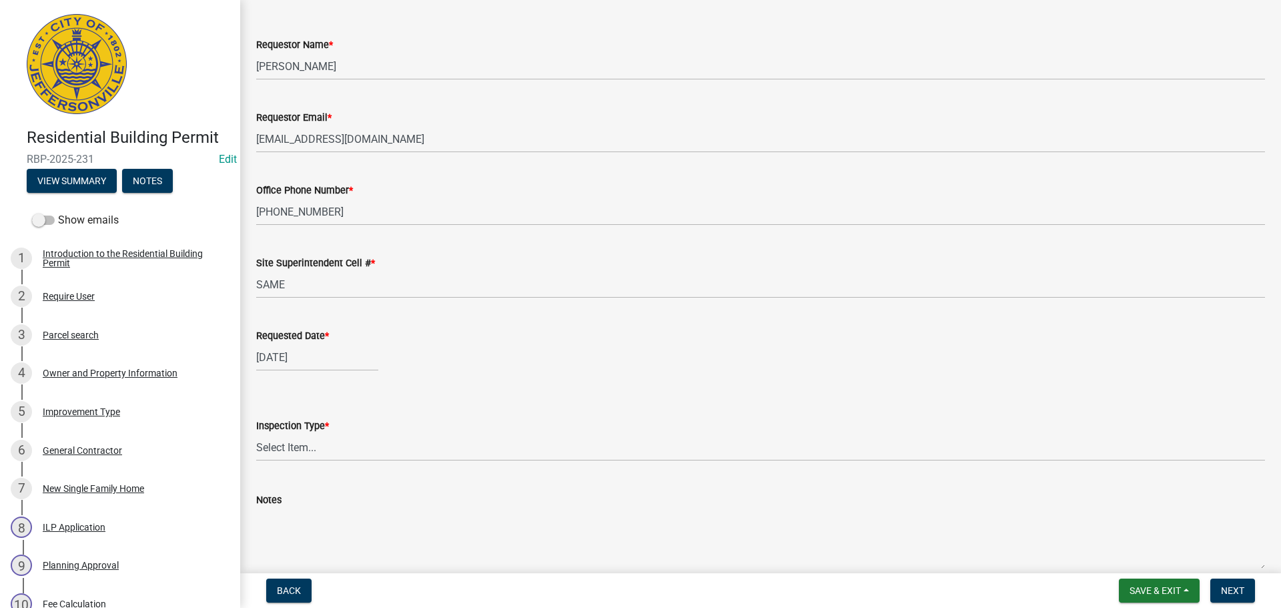
scroll to position [122, 0]
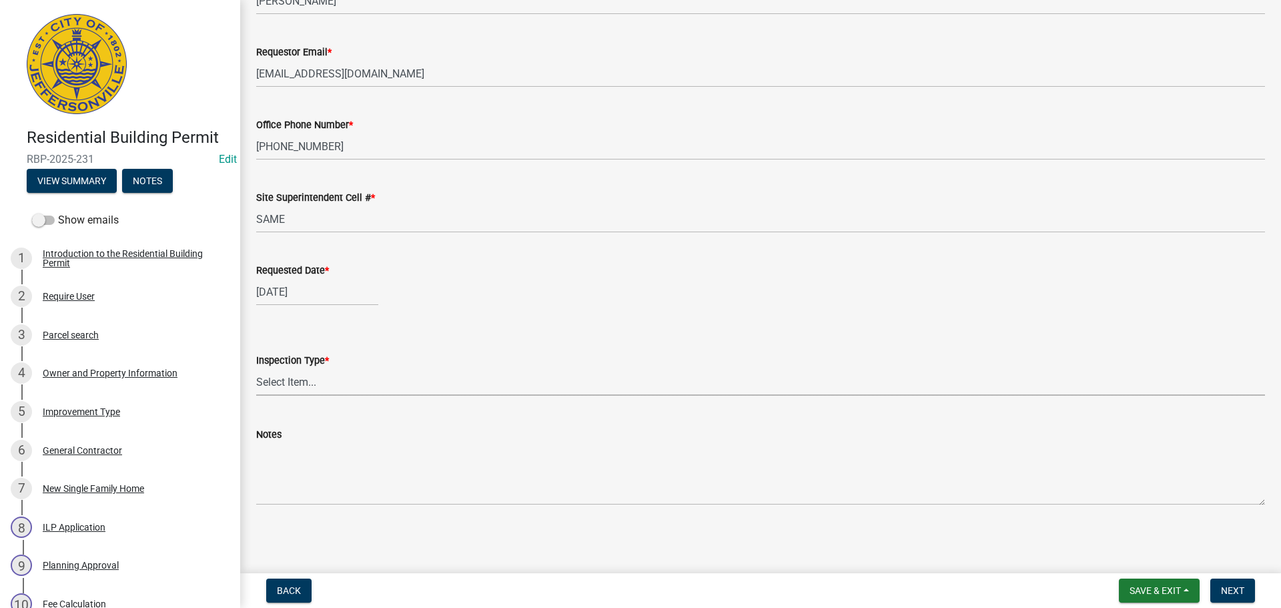
click at [275, 380] on select "Select Item... Footer Foundation Framing Final" at bounding box center [760, 381] width 1009 height 27
click at [256, 368] on select "Select Item... Footer Foundation Framing Final" at bounding box center [760, 381] width 1009 height 27
select select "cf00f61e-4b77-4892-83dd-df63e4708b2f"
click at [1234, 586] on span "Next" at bounding box center [1232, 590] width 23 height 11
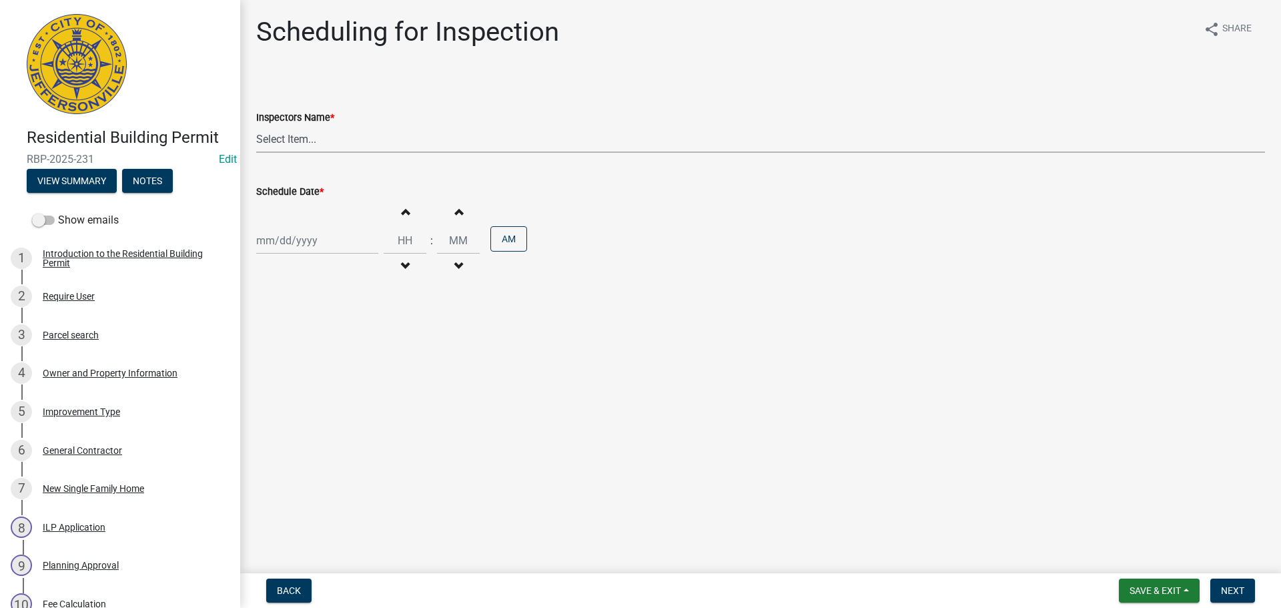
click at [274, 137] on select "Select Item... jramsey (Jeremy Ramsey) MaryFrey (Mary Frey) mkruer (Mike Kruer)…" at bounding box center [760, 138] width 1009 height 27
select select "fdb3bcc6-ce93-4663-8a18-5c08884dd177"
click at [256, 125] on select "Select Item... [PERSON_NAME] ([PERSON_NAME]) [PERSON_NAME] ([PERSON_NAME]) mkru…" at bounding box center [760, 138] width 1009 height 27
select select "9"
select select "2025"
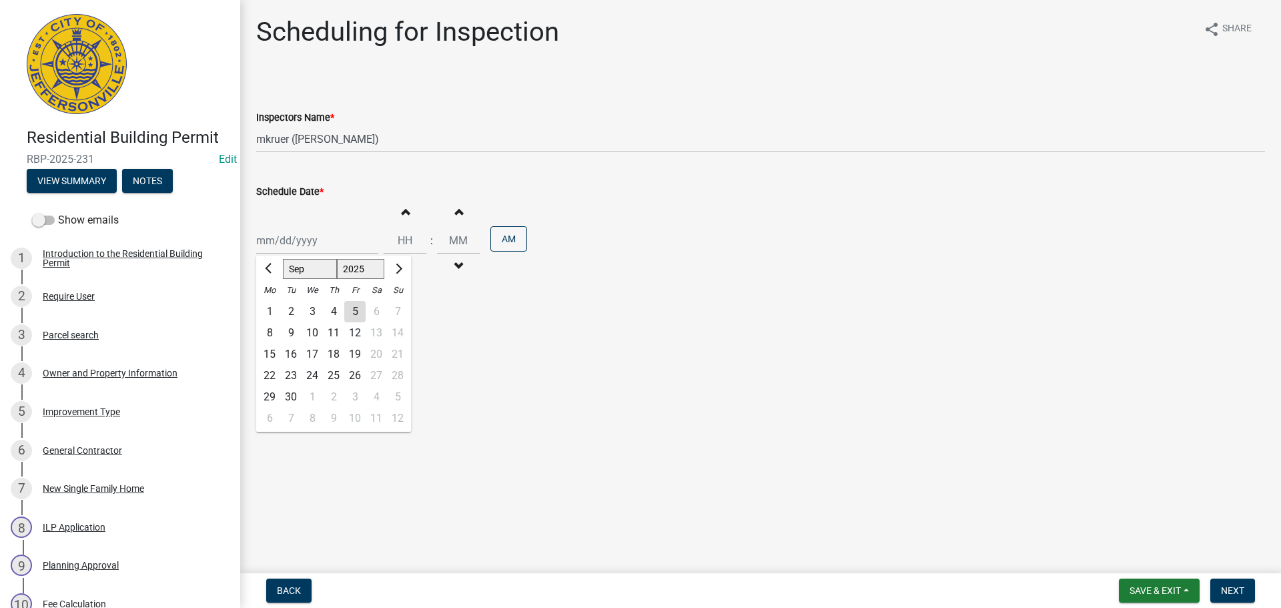
click at [276, 234] on div "[PERSON_NAME] Feb Mar Apr [PERSON_NAME][DATE] Oct Nov [DATE] 1526 1527 1528 152…" at bounding box center [317, 240] width 122 height 27
click at [266, 330] on div "8" at bounding box center [269, 332] width 21 height 21
type input "09/08/2025"
click at [1232, 590] on span "Next" at bounding box center [1232, 590] width 23 height 11
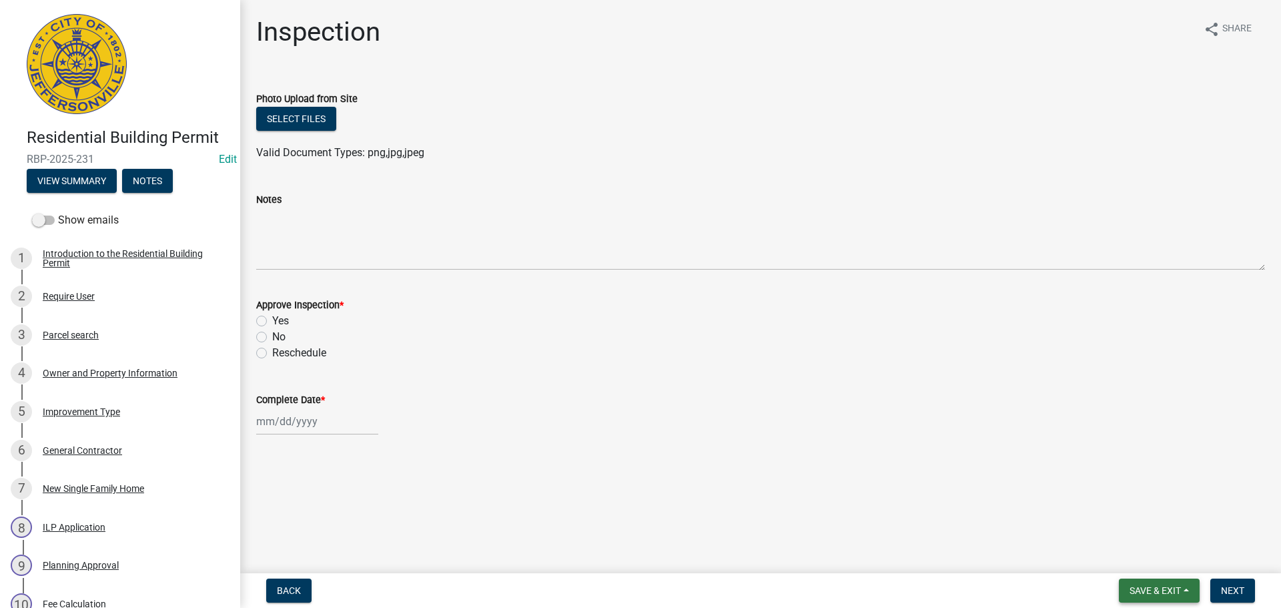
click at [1162, 585] on span "Save & Exit" at bounding box center [1154, 590] width 51 height 11
click at [1124, 546] on button "Save & Exit" at bounding box center [1146, 556] width 107 height 32
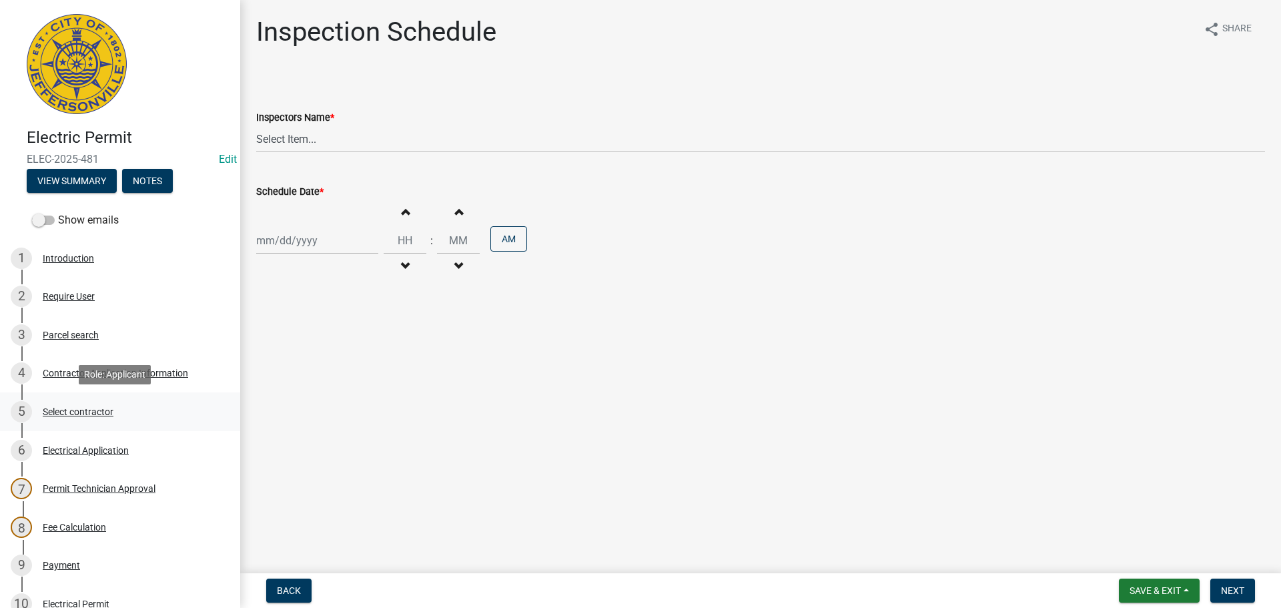
click at [73, 410] on div "Select contractor" at bounding box center [78, 411] width 71 height 9
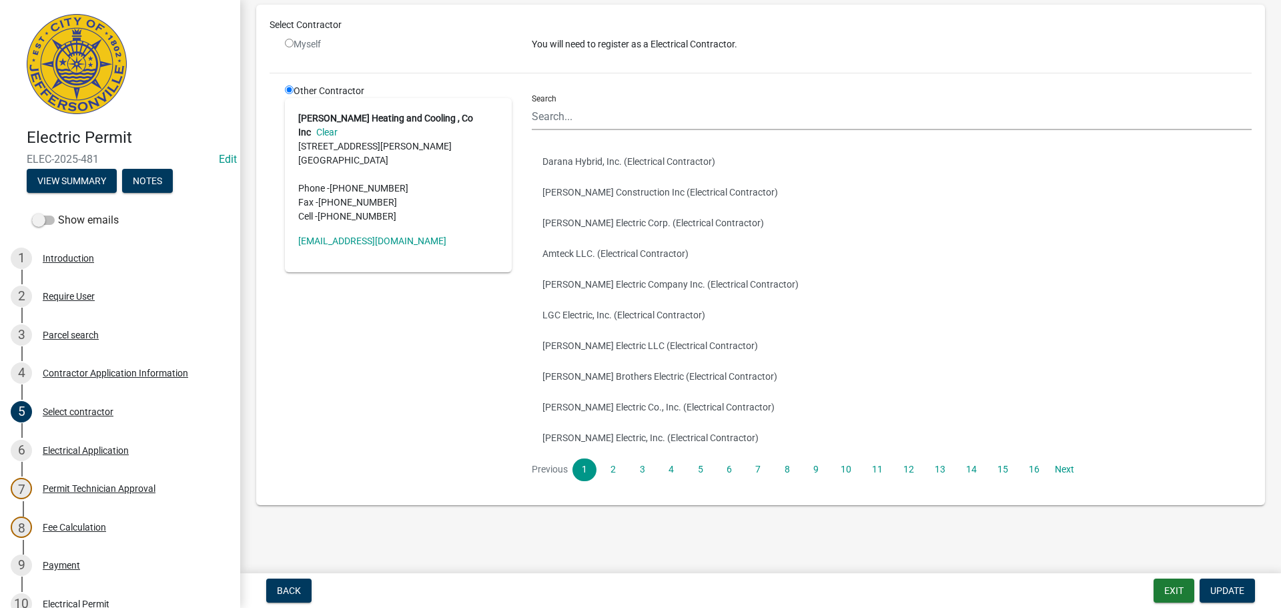
scroll to position [293, 0]
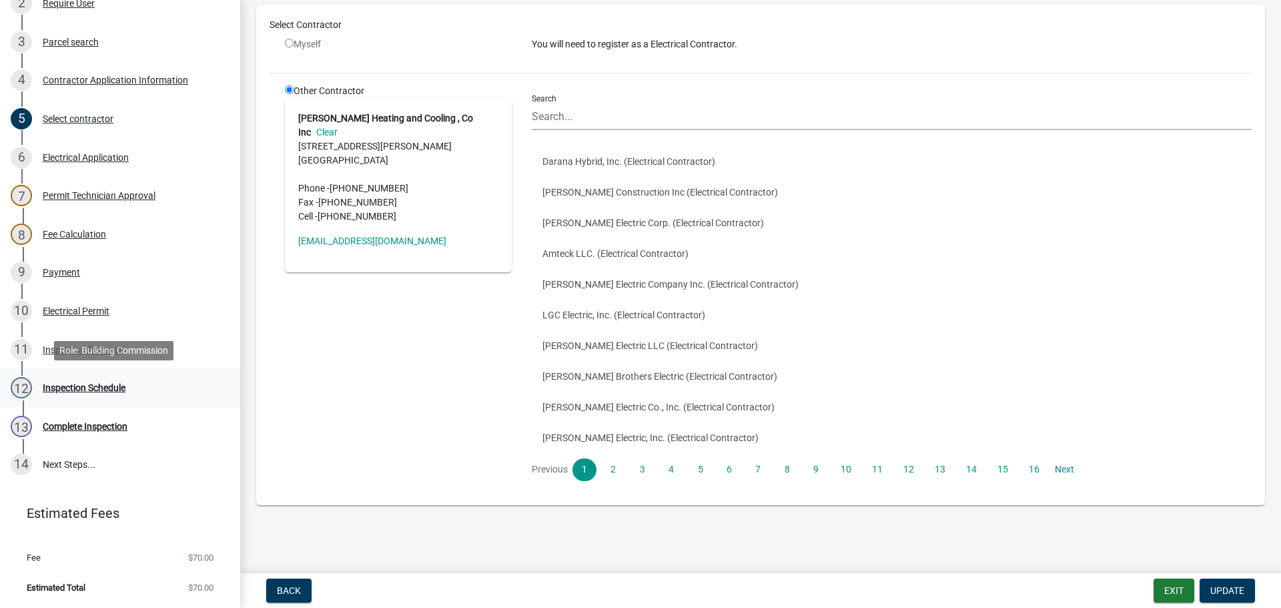
click at [64, 390] on div "Inspection Schedule" at bounding box center [84, 387] width 83 height 9
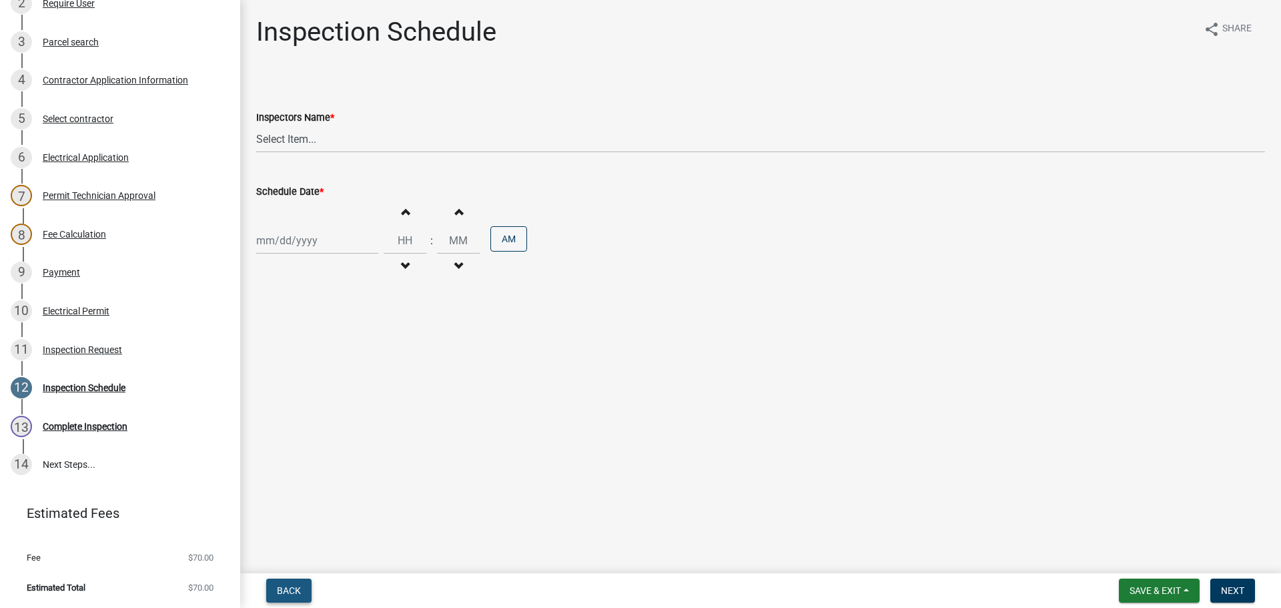
click at [285, 592] on span "Back" at bounding box center [289, 590] width 24 height 11
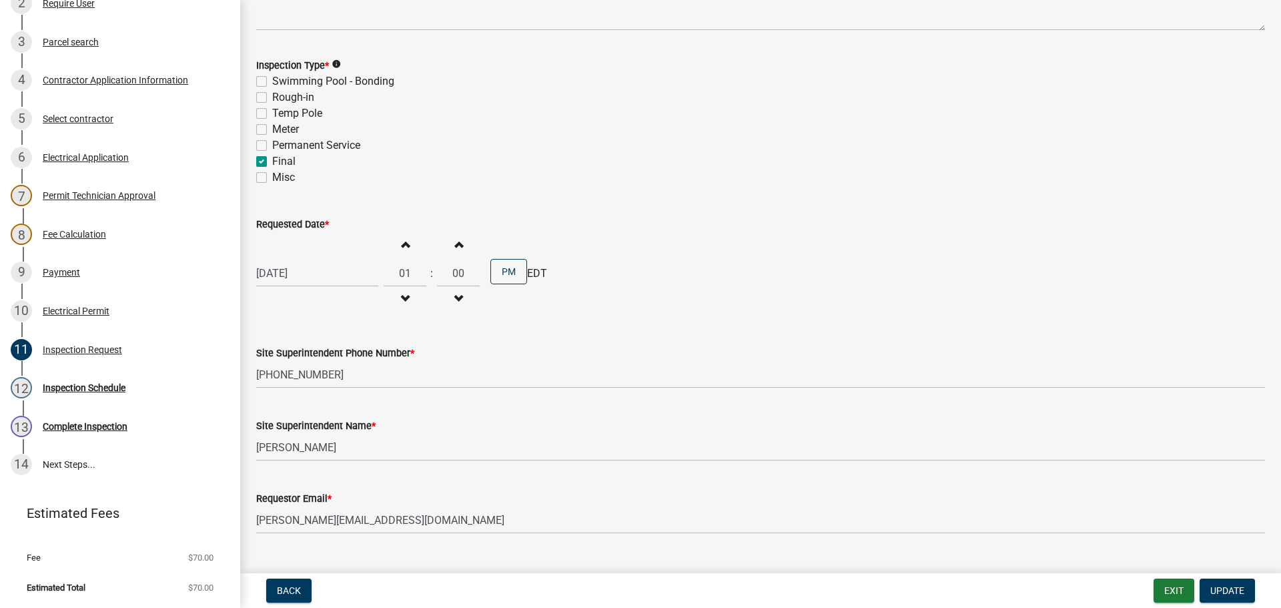
scroll to position [170, 0]
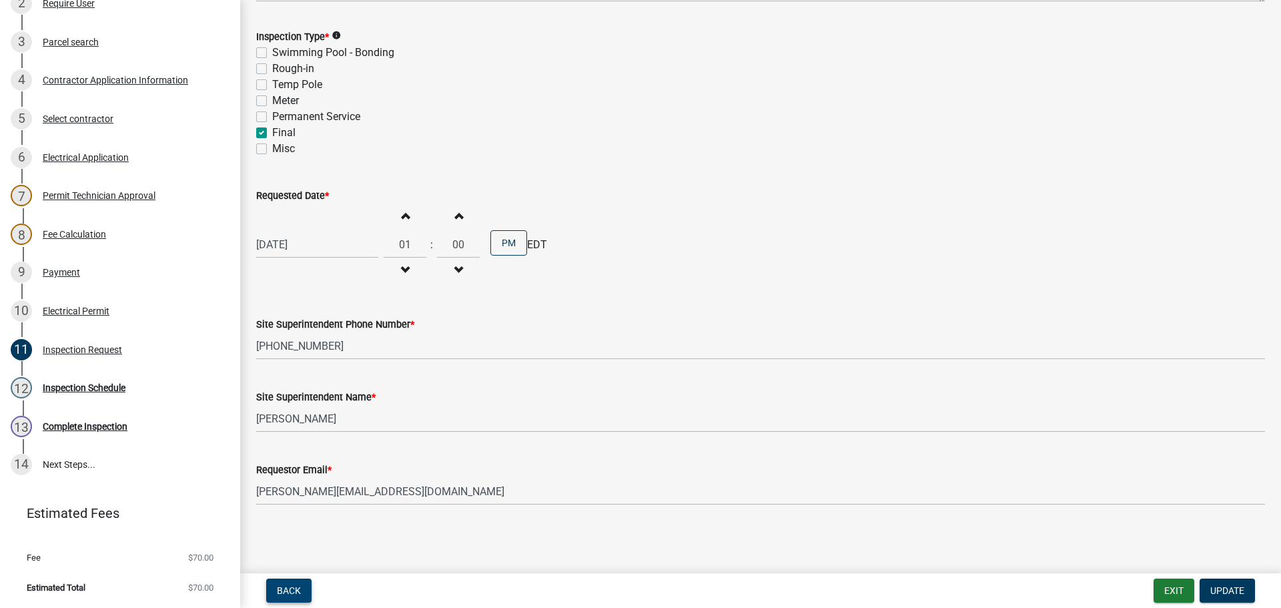
click at [283, 592] on span "Back" at bounding box center [289, 590] width 24 height 11
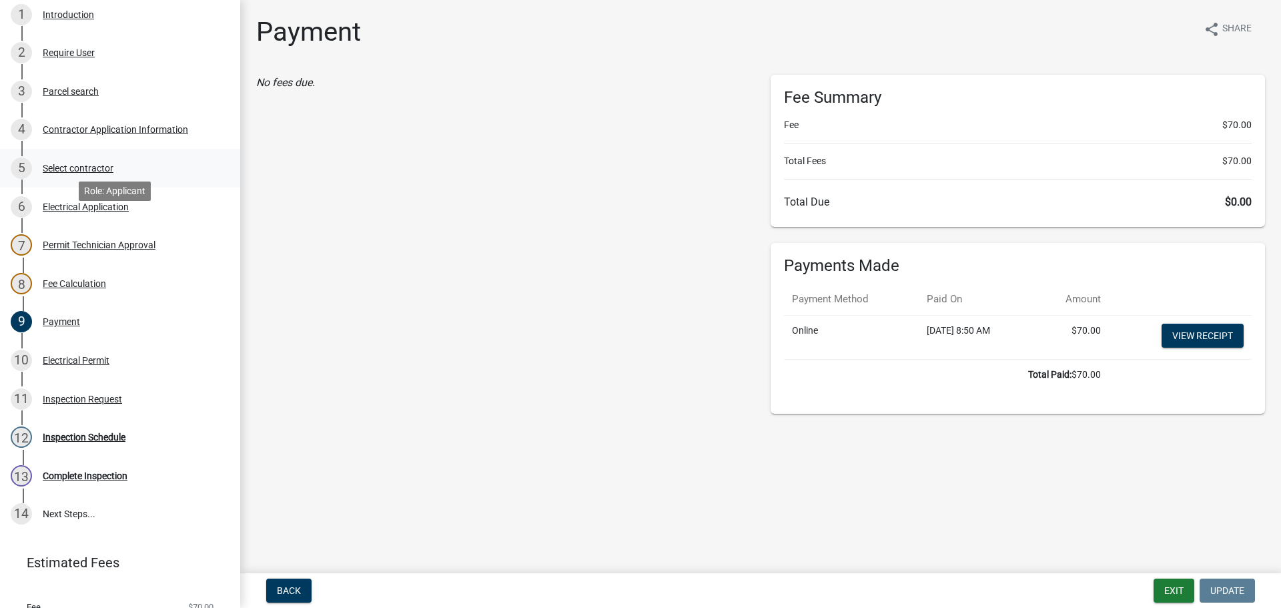
scroll to position [159, 0]
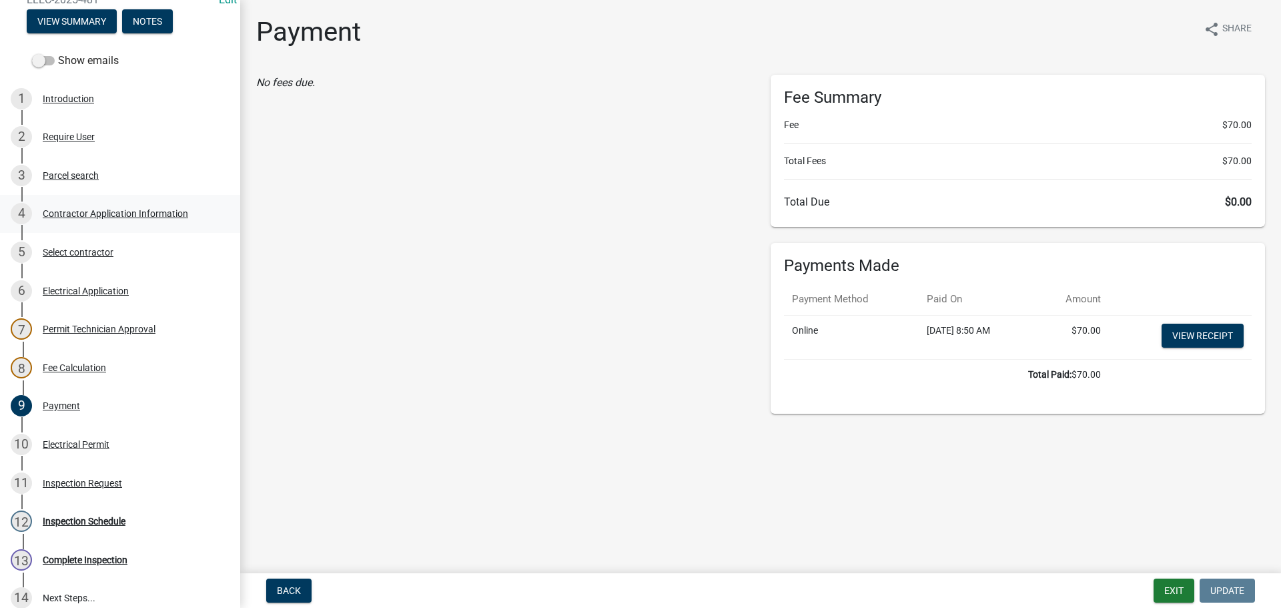
click at [73, 213] on div "Contractor Application Information" at bounding box center [115, 213] width 145 height 9
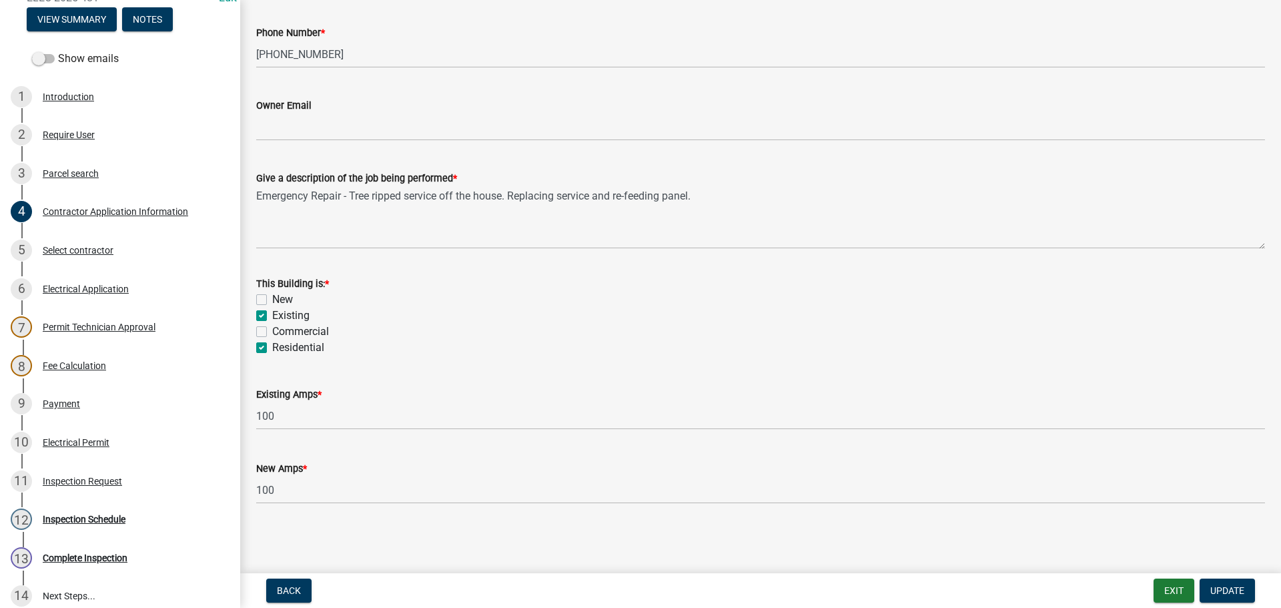
scroll to position [293, 0]
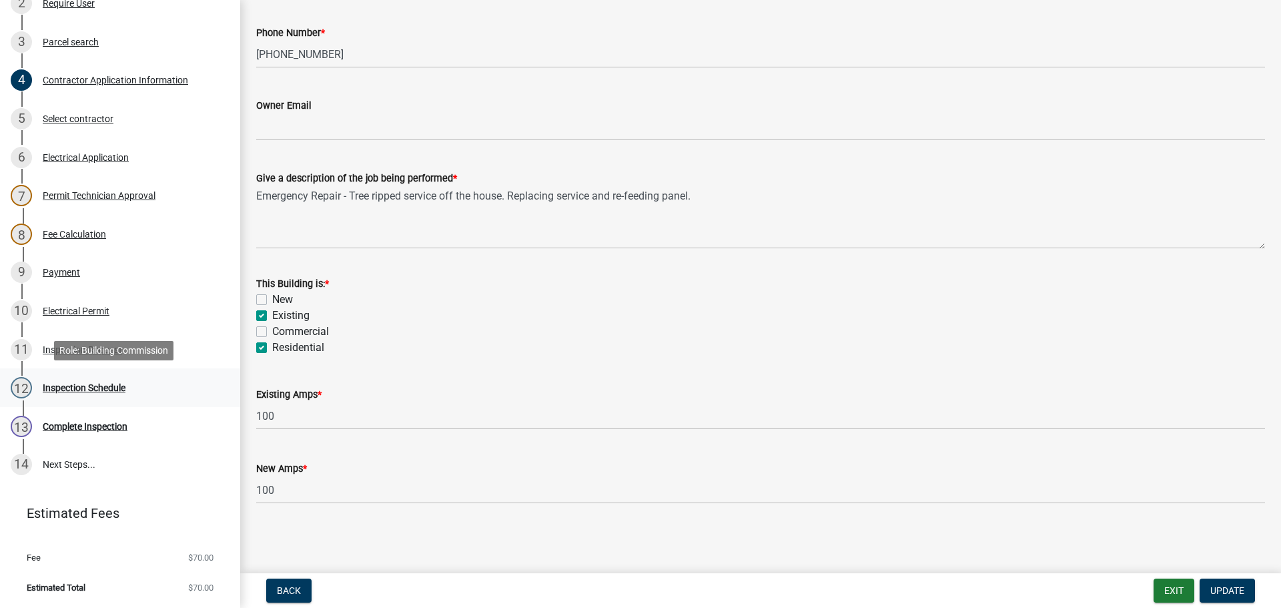
click at [63, 387] on div "Inspection Schedule" at bounding box center [84, 387] width 83 height 9
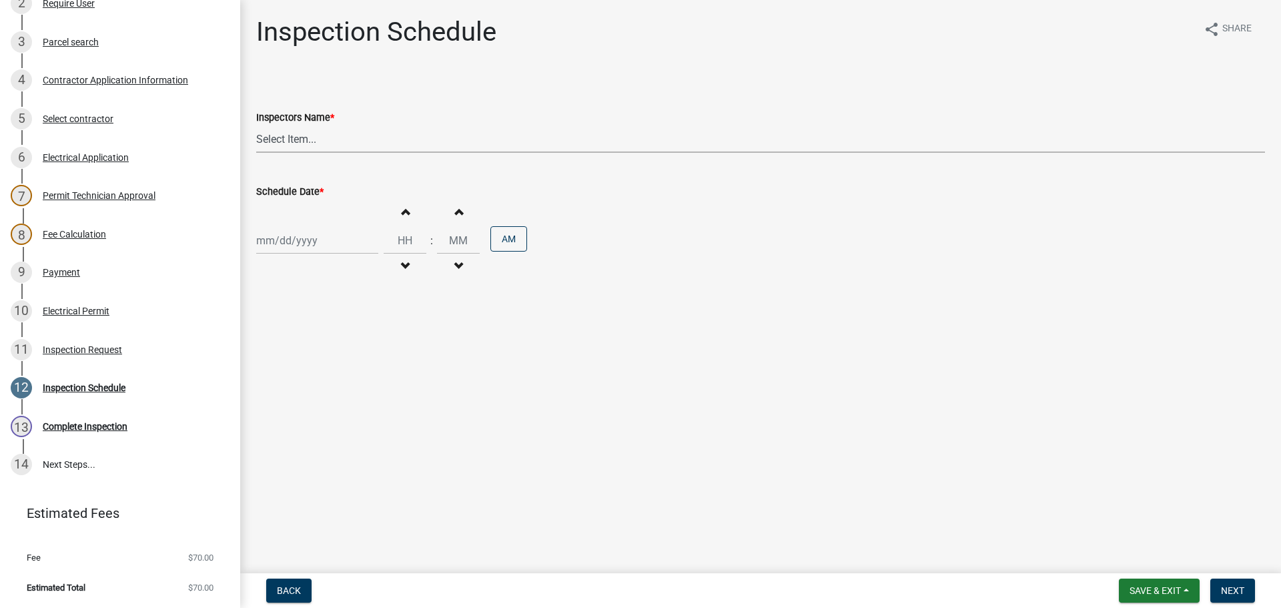
drag, startPoint x: 262, startPoint y: 133, endPoint x: 264, endPoint y: 140, distance: 7.0
click at [262, 133] on select "Select Item... [PERSON_NAME] ([PERSON_NAME]) [PERSON_NAME] ([PERSON_NAME]) mkru…" at bounding box center [760, 138] width 1009 height 27
select select "36a8b8f0-2ef8-43e9-ae06-718f51af8d36"
click at [256, 125] on select "Select Item... [PERSON_NAME] ([PERSON_NAME]) [PERSON_NAME] ([PERSON_NAME]) mkru…" at bounding box center [760, 138] width 1009 height 27
select select "9"
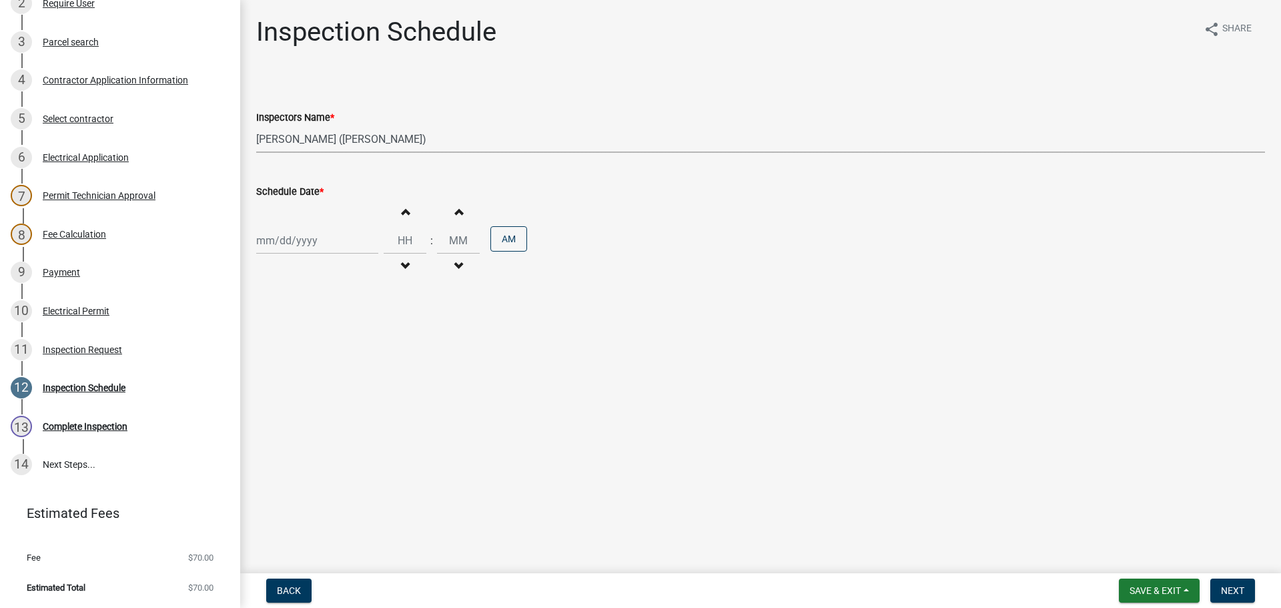
select select "2025"
click at [278, 238] on div "[PERSON_NAME] Feb Mar Apr [PERSON_NAME][DATE] Oct Nov [DATE] 1526 1527 1528 152…" at bounding box center [317, 240] width 122 height 27
click at [355, 311] on div "5" at bounding box center [354, 311] width 21 height 21
type input "[DATE]"
click at [399, 236] on input "Hours" at bounding box center [405, 240] width 43 height 27
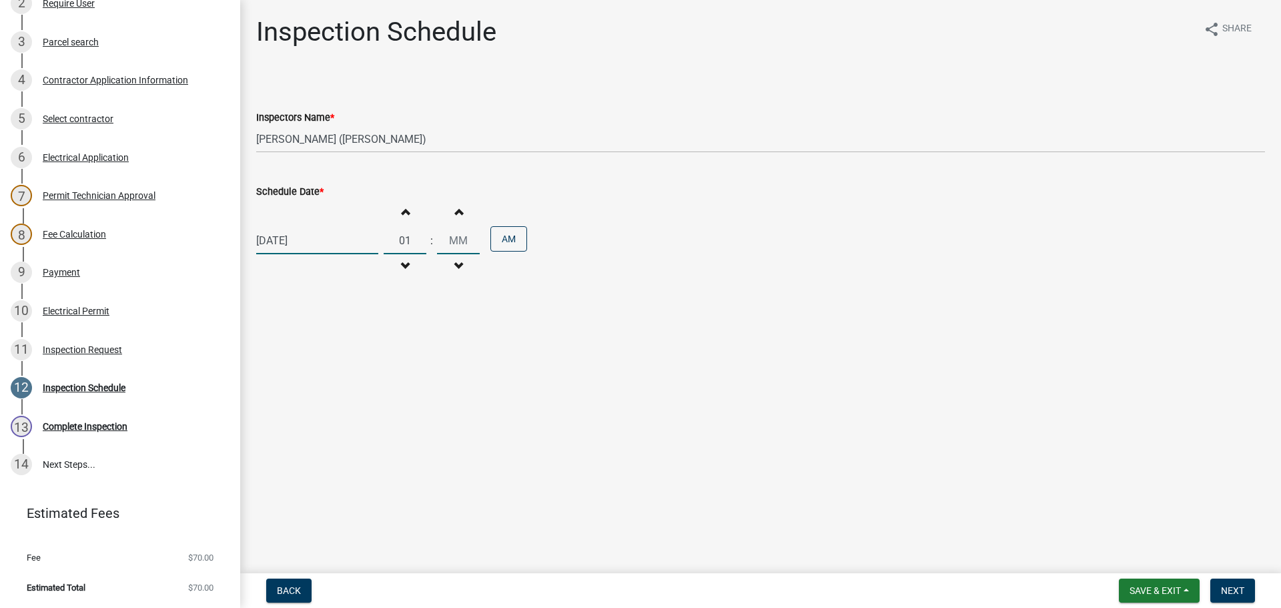
type input "01"
type input "00"
click at [506, 240] on button "AM" at bounding box center [508, 238] width 37 height 25
click at [1244, 586] on span "Next" at bounding box center [1232, 590] width 23 height 11
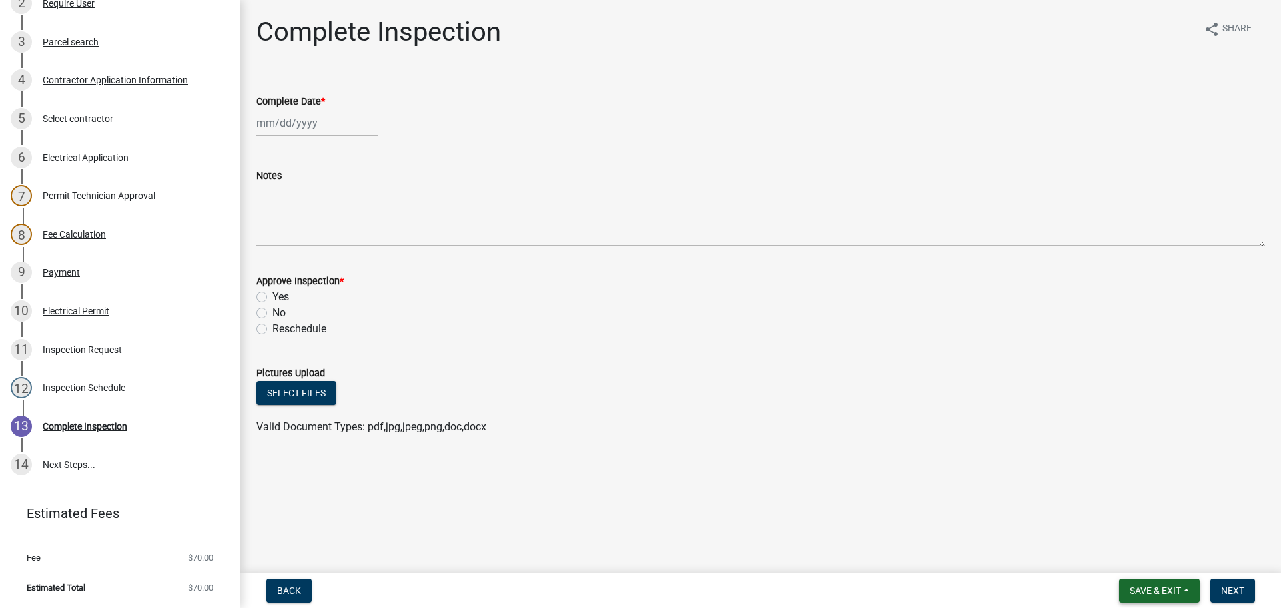
click at [1146, 592] on span "Save & Exit" at bounding box center [1154, 590] width 51 height 11
drag, startPoint x: 1129, startPoint y: 562, endPoint x: 871, endPoint y: 484, distance: 269.7
click at [1129, 562] on button "Save & Exit" at bounding box center [1146, 556] width 107 height 32
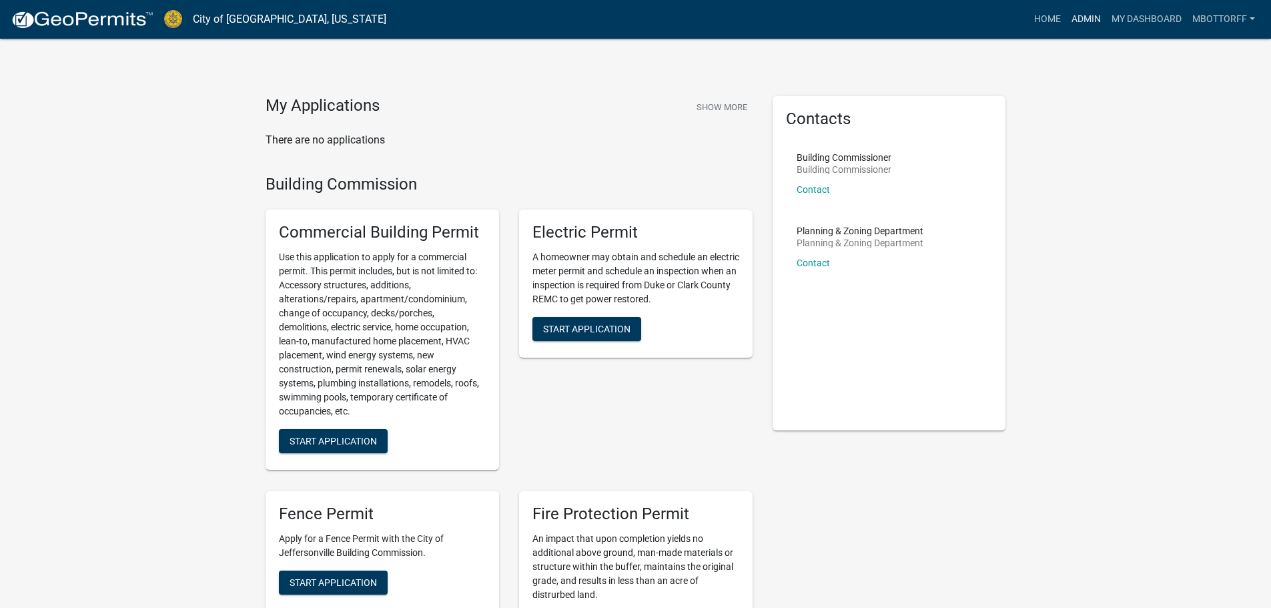
click at [1087, 20] on link "Admin" at bounding box center [1086, 19] width 40 height 25
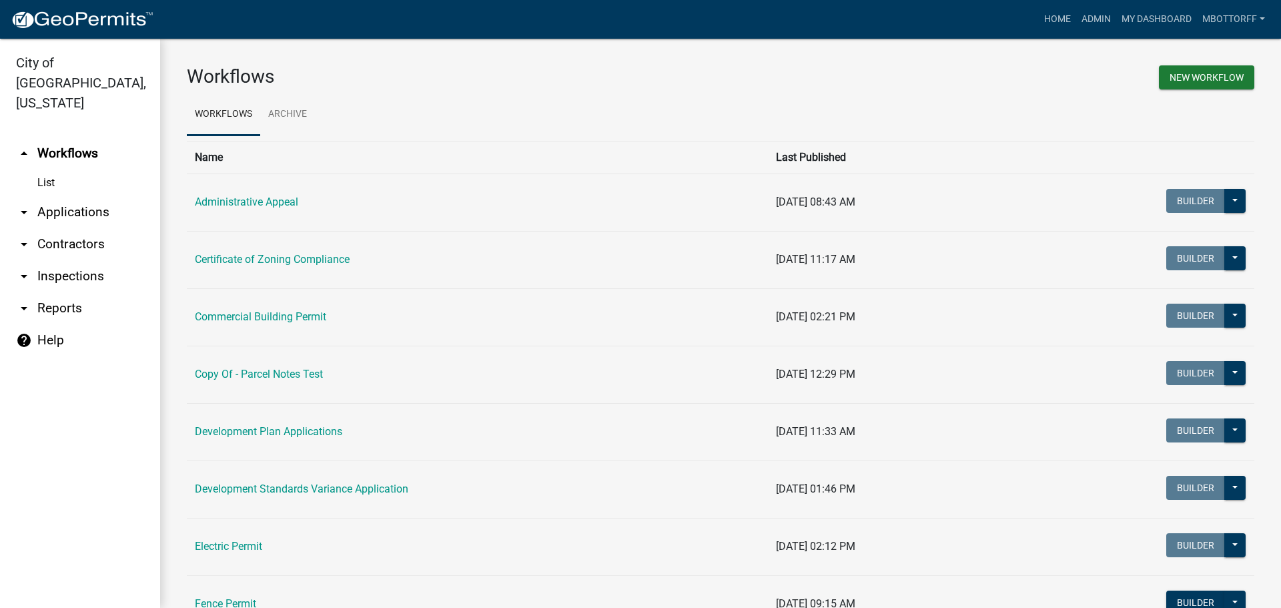
click at [64, 260] on link "arrow_drop_down Inspections" at bounding box center [80, 276] width 160 height 32
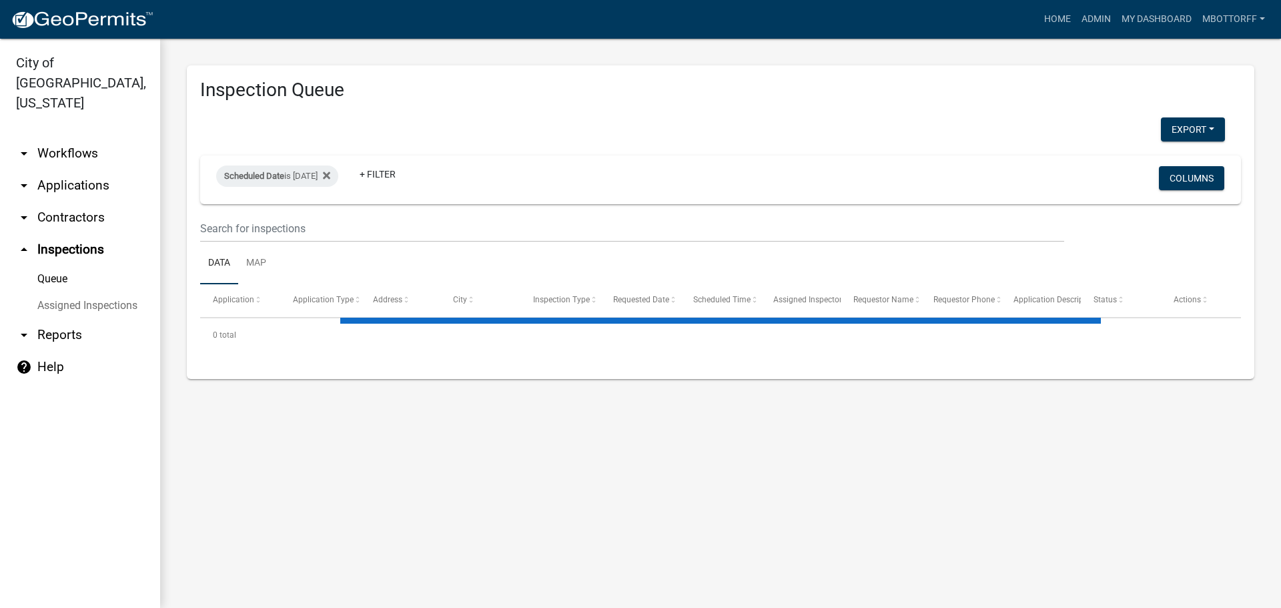
select select "3: 100"
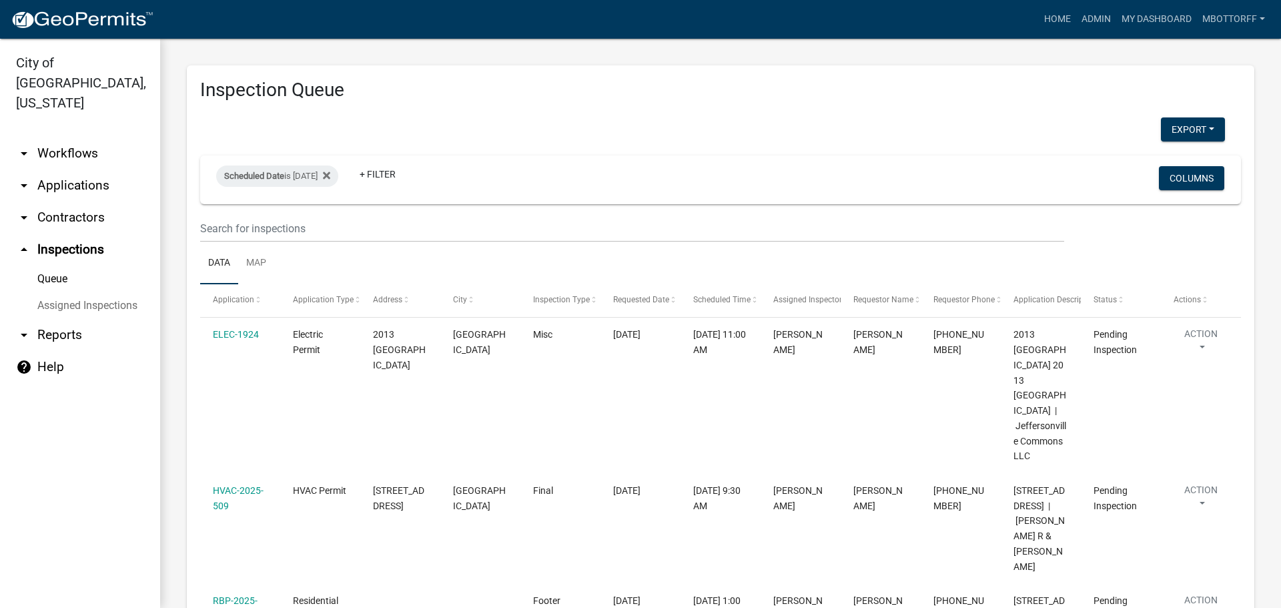
click at [121, 292] on link "Assigned Inspections" at bounding box center [80, 305] width 160 height 27
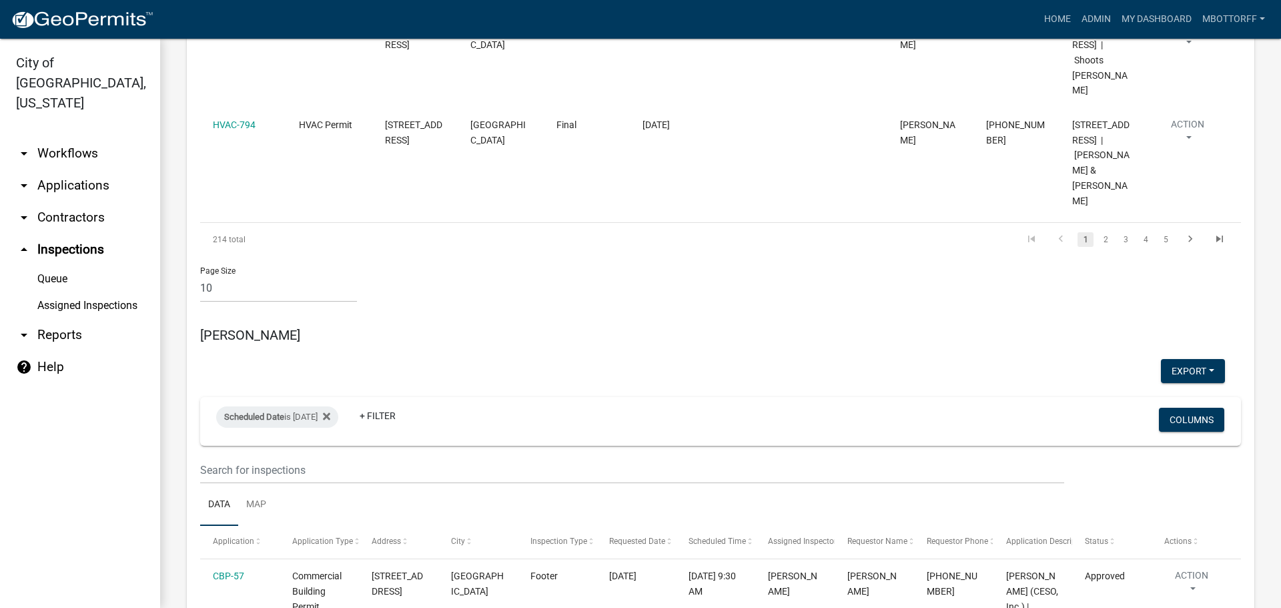
scroll to position [1268, 0]
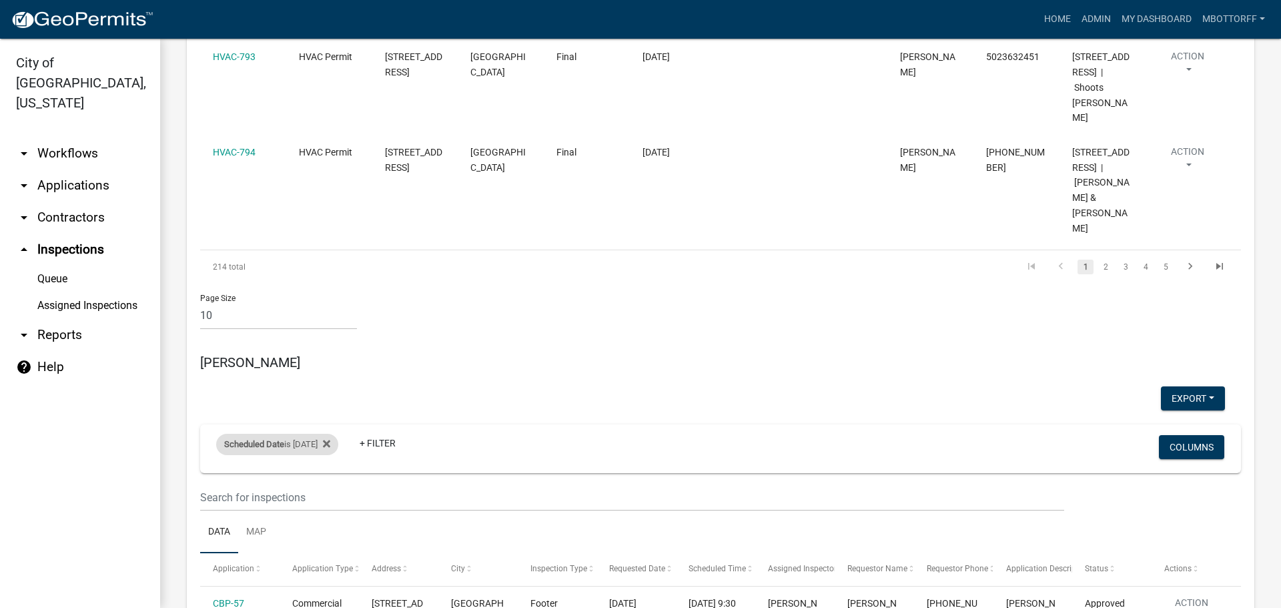
click at [322, 434] on div "Scheduled Date is 09/03/2025" at bounding box center [277, 444] width 122 height 21
click at [329, 358] on input "2025-09-03" at bounding box center [288, 357] width 93 height 27
type input "2025-09-04"
click at [296, 401] on button "Done" at bounding box center [288, 398] width 93 height 24
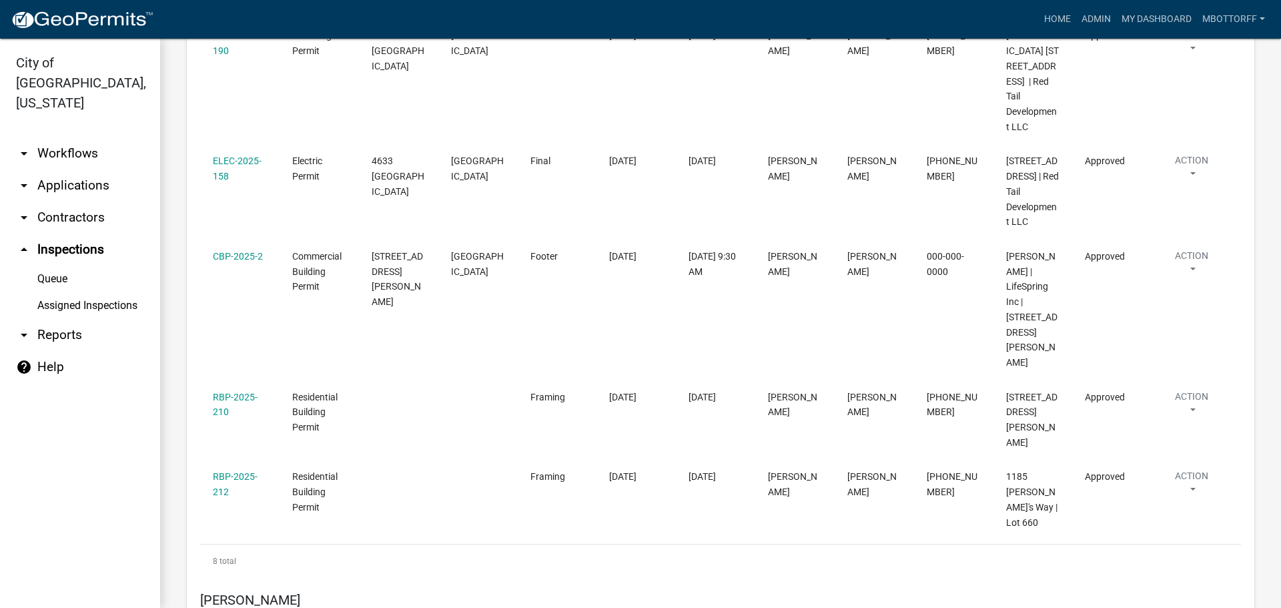
scroll to position [2135, 0]
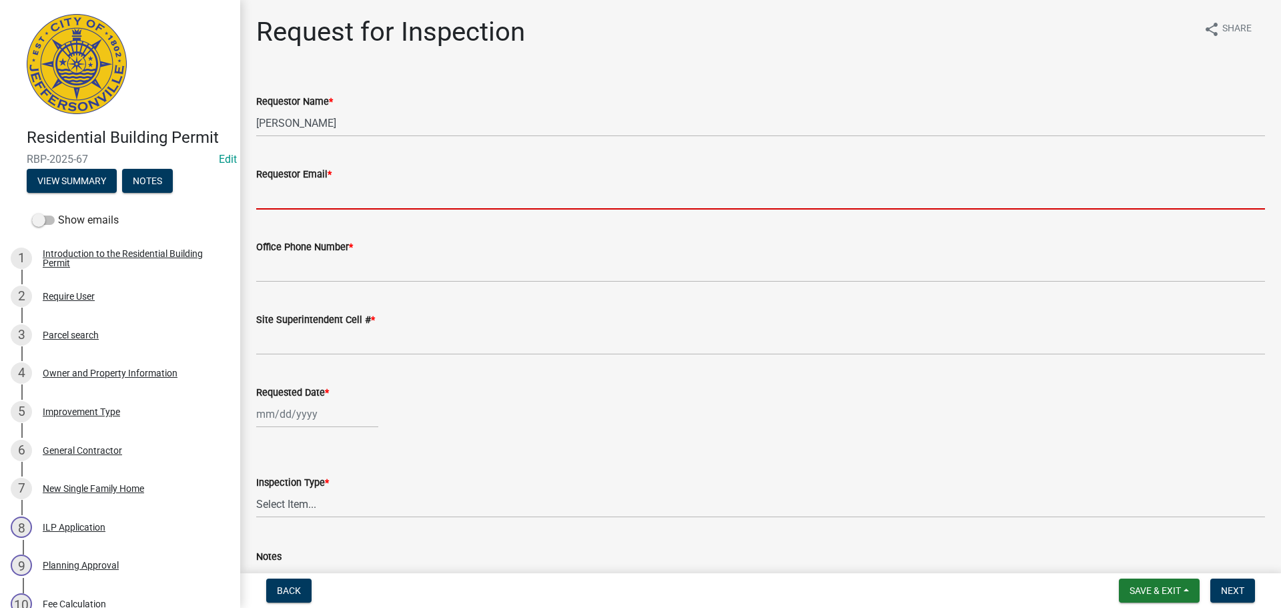
click at [297, 193] on input "Requestor Email *" at bounding box center [760, 195] width 1009 height 27
type input "[EMAIL_ADDRESS][DOMAIN_NAME]"
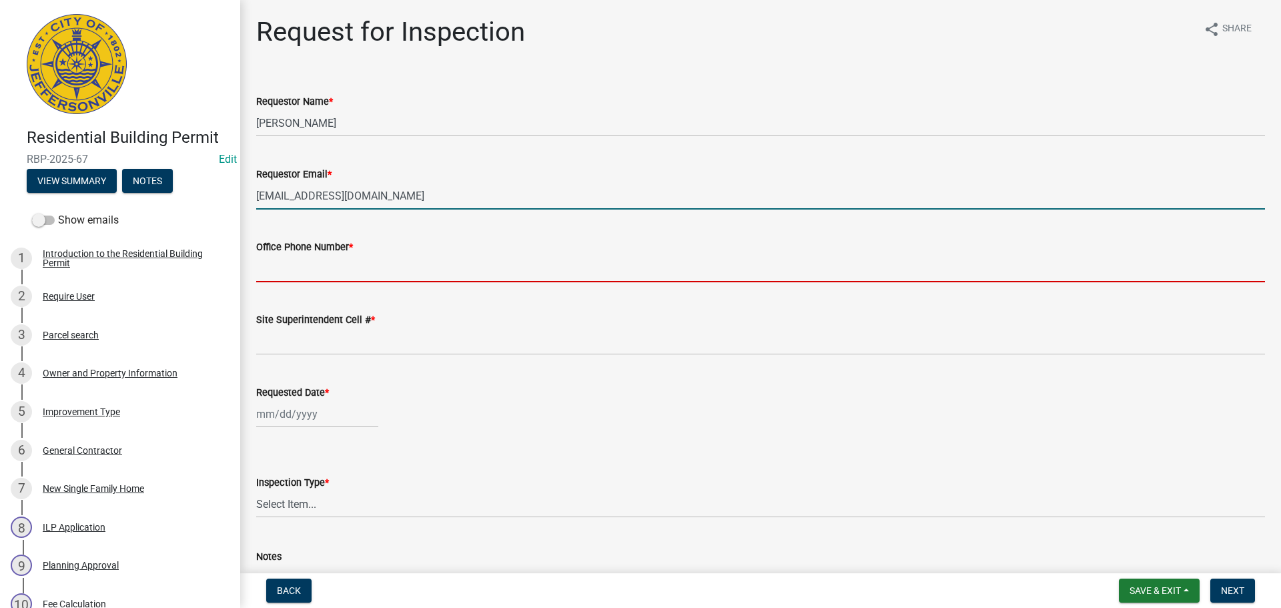
click at [303, 257] on input "Office Phone Number *" at bounding box center [760, 268] width 1009 height 27
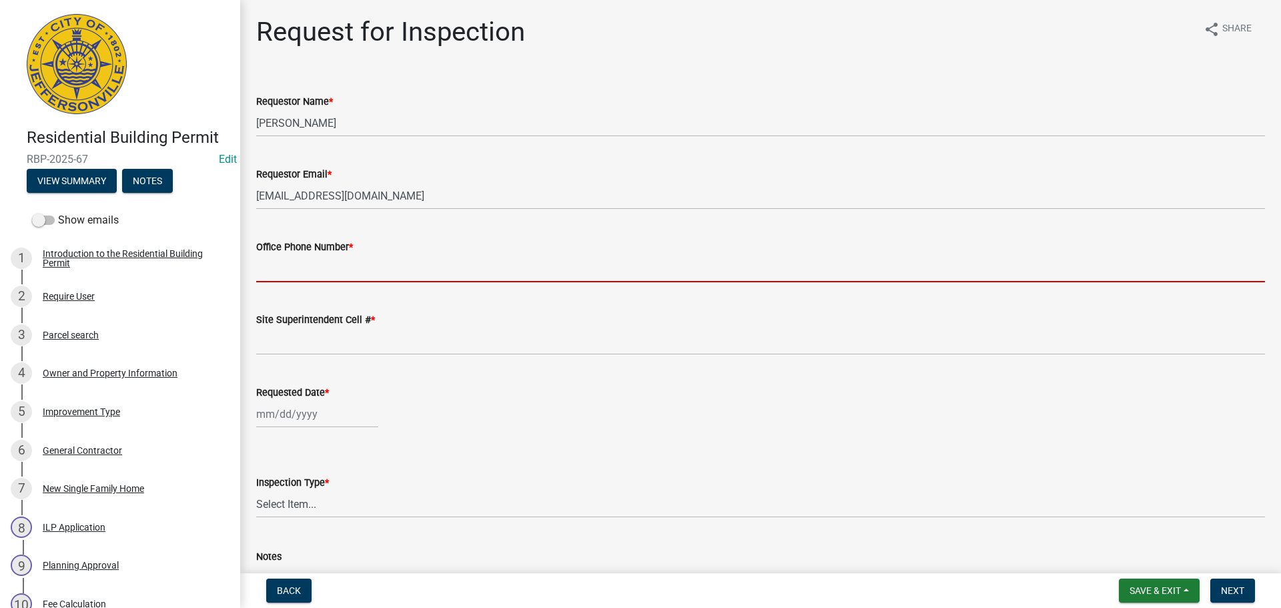
type input "000-000-0000"
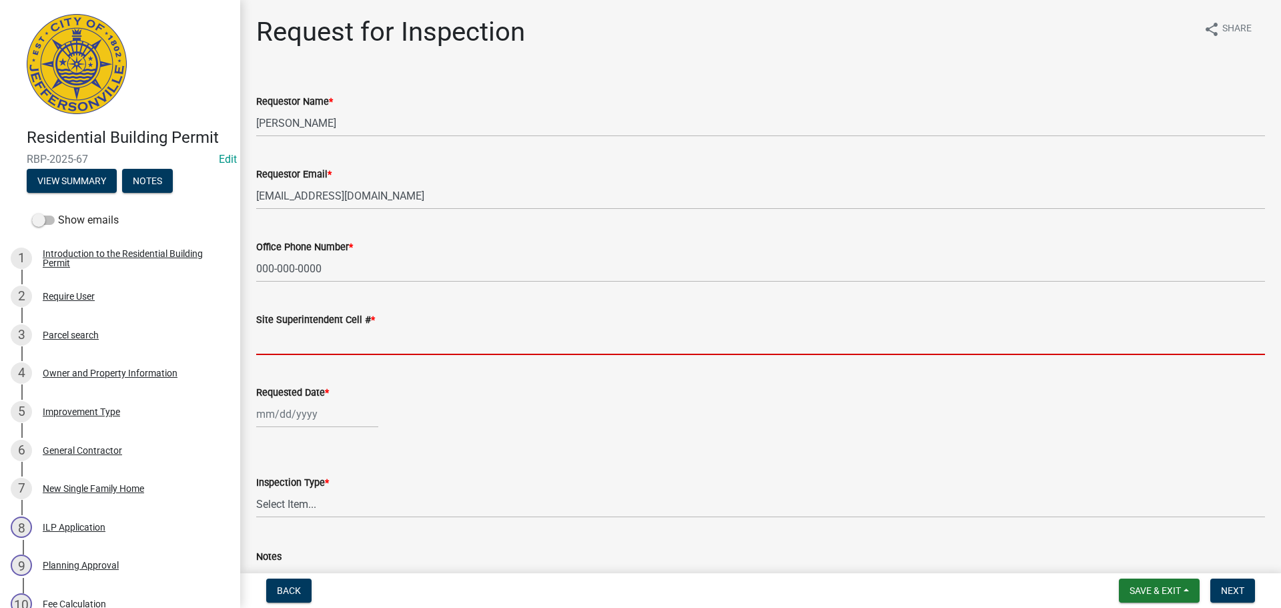
click at [318, 335] on input "Site Superintendent Cell # *" at bounding box center [760, 341] width 1009 height 27
type input "SAME"
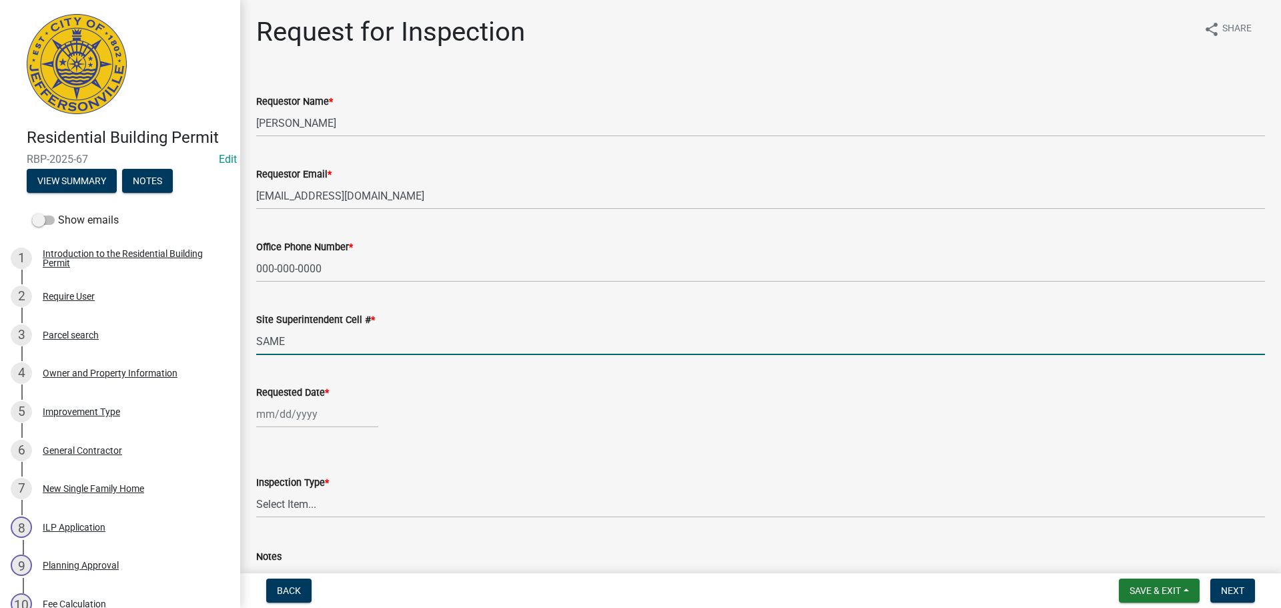
click at [304, 409] on div at bounding box center [317, 413] width 122 height 27
select select "9"
select select "2025"
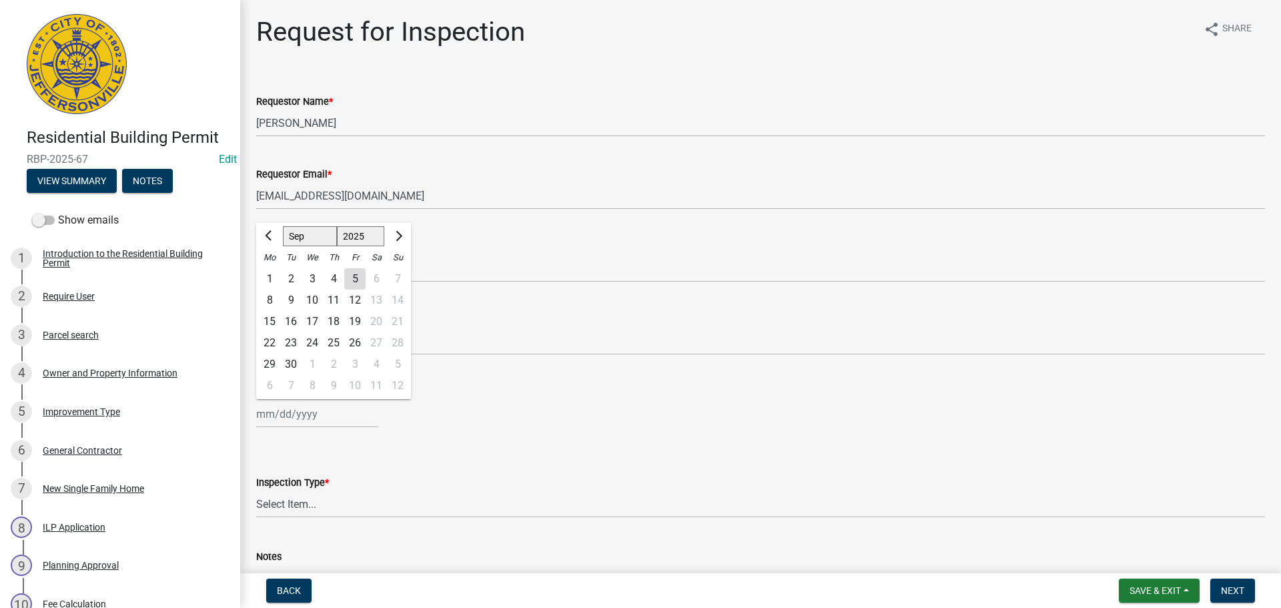
click at [352, 283] on div "5" at bounding box center [354, 278] width 21 height 21
type input "09/05/2025"
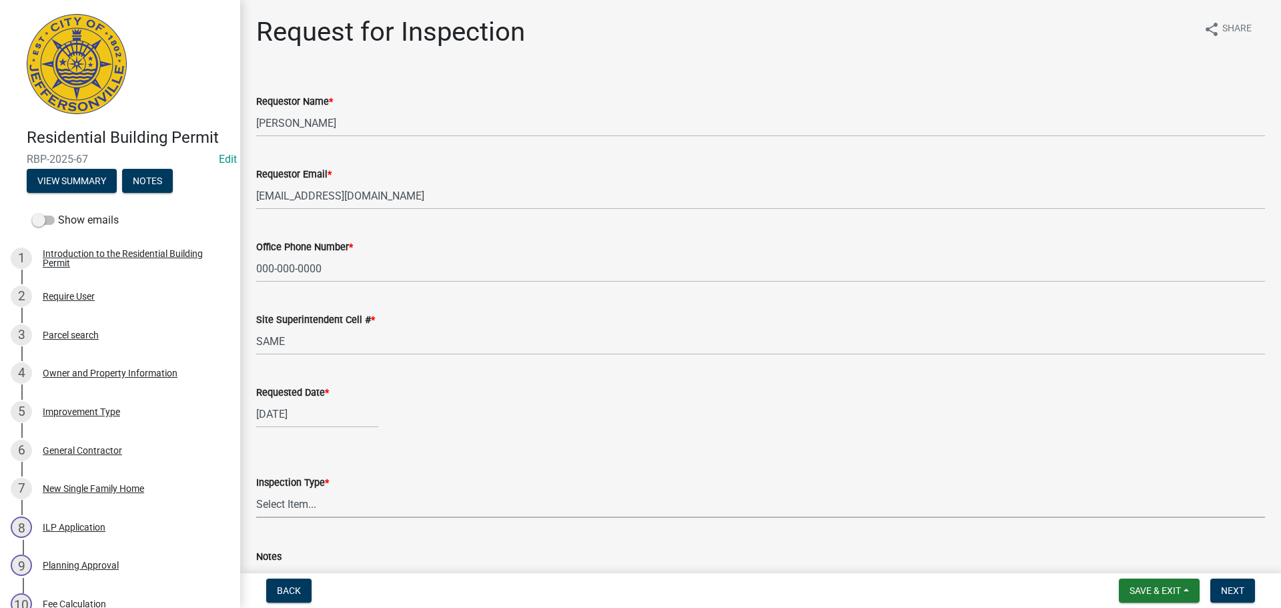
click at [293, 503] on select "Select Item... Footer Foundation Framing Final" at bounding box center [760, 503] width 1009 height 27
click at [256, 490] on select "Select Item... Footer Foundation Framing Final" at bounding box center [760, 503] width 1009 height 27
select select "8ea0f6e5-dde7-4881-a999-02519822ccbf"
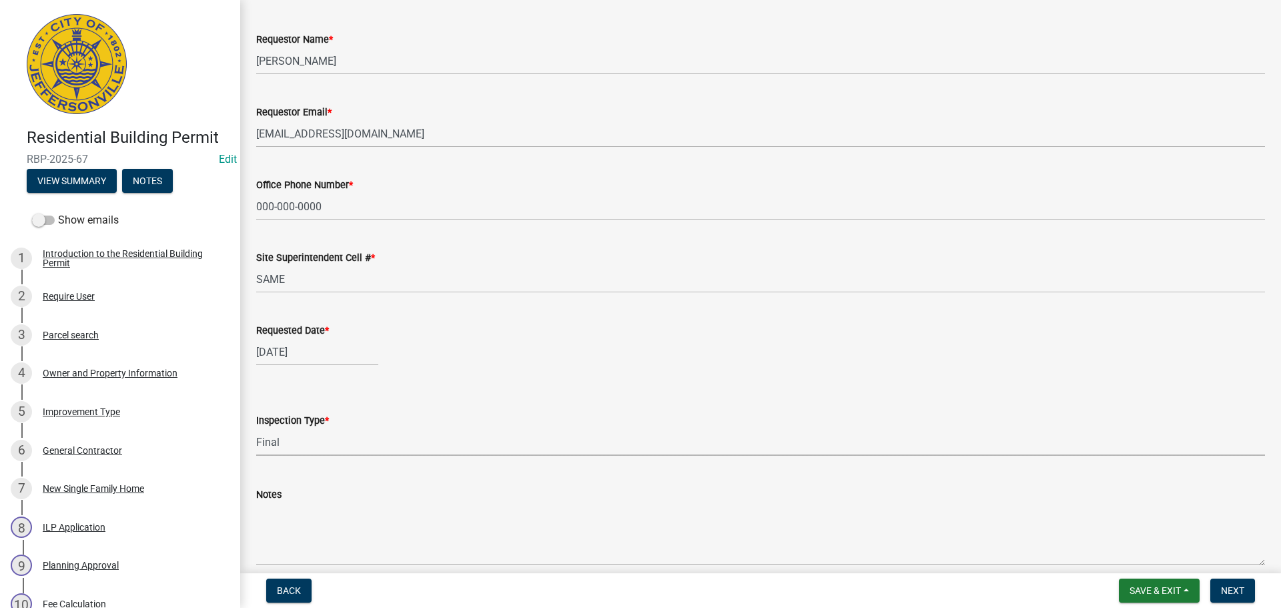
scroll to position [122, 0]
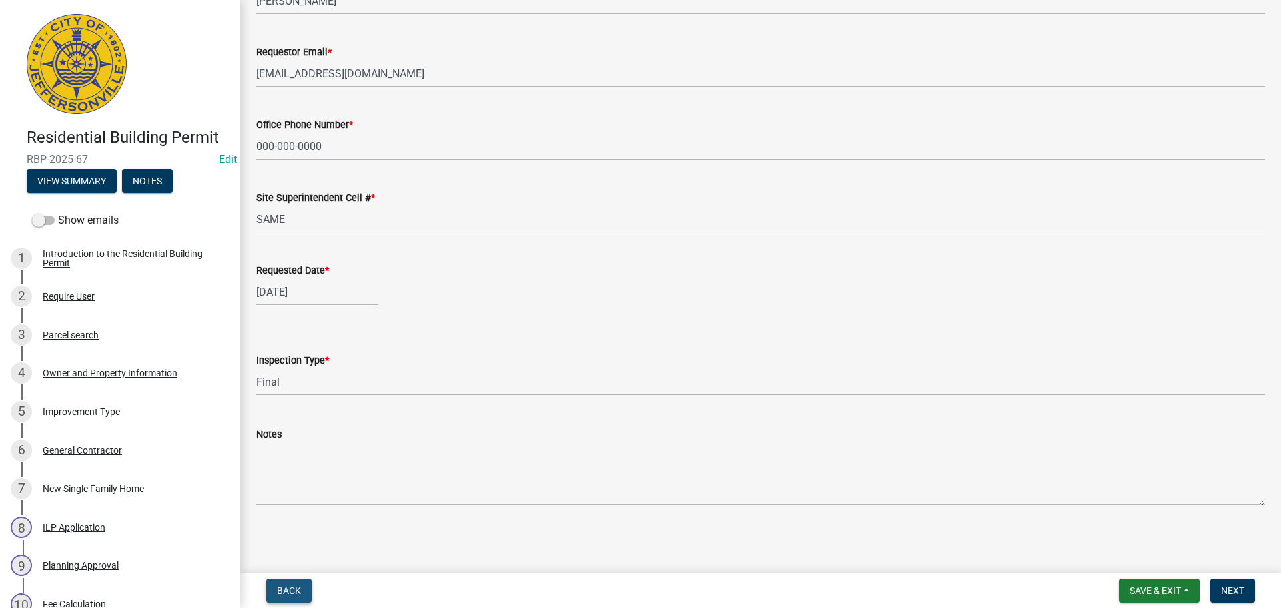
click at [282, 589] on span "Back" at bounding box center [289, 590] width 24 height 11
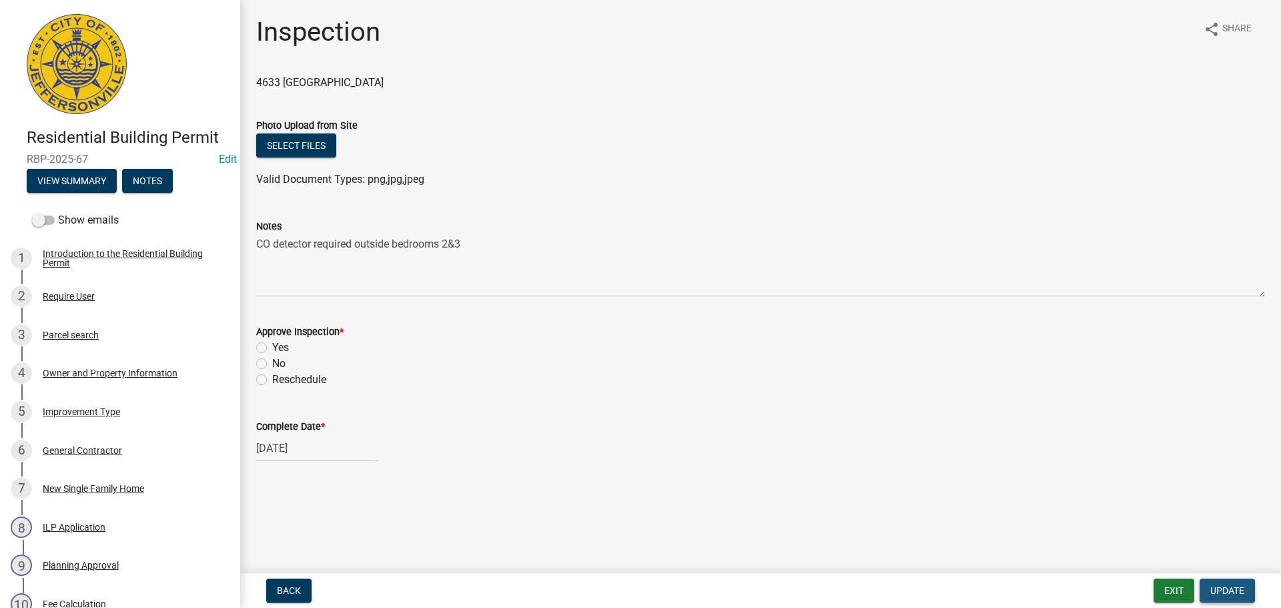
click at [1223, 594] on span "Update" at bounding box center [1227, 590] width 34 height 11
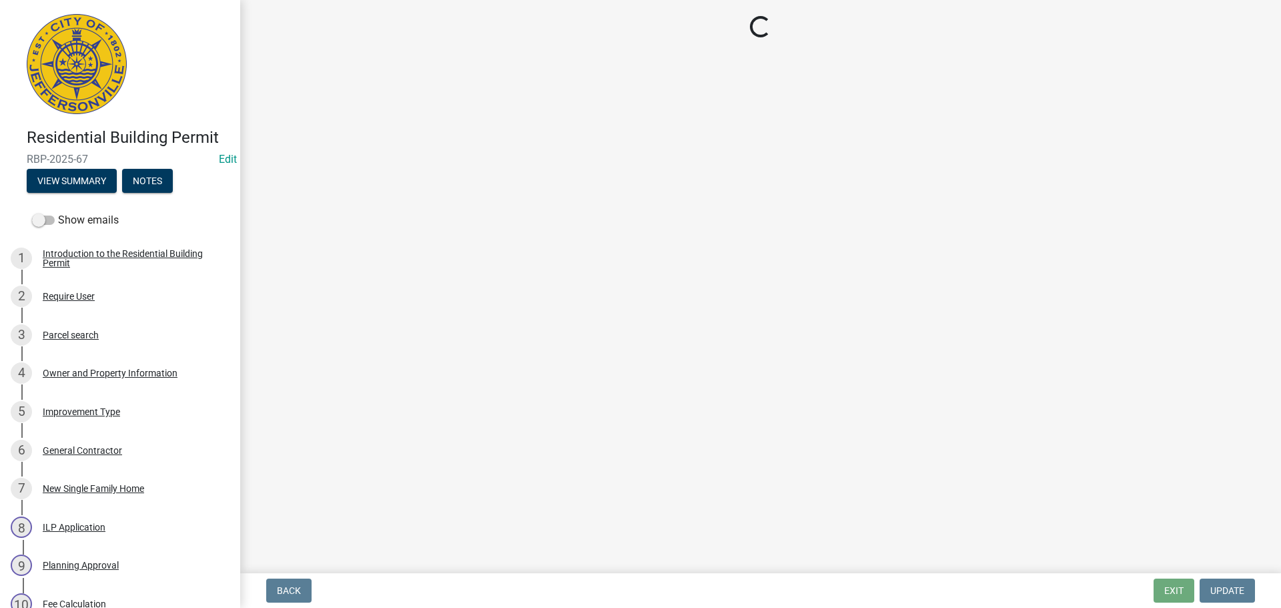
select select "8ea0f6e5-dde7-4881-a999-02519822ccbf"
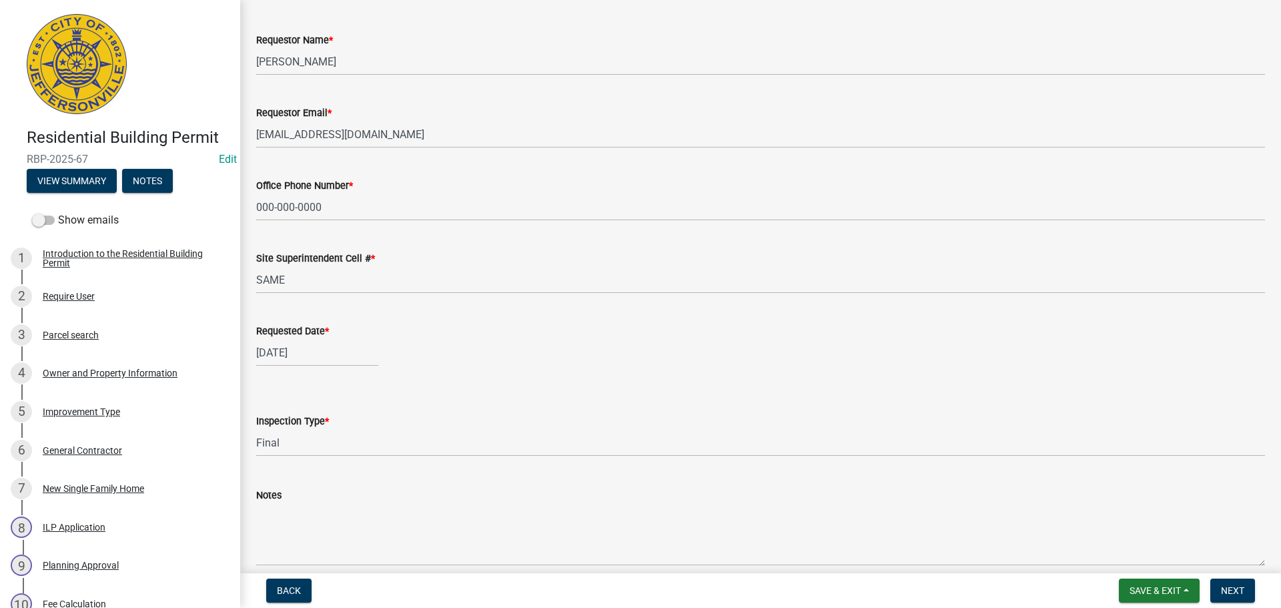
scroll to position [122, 0]
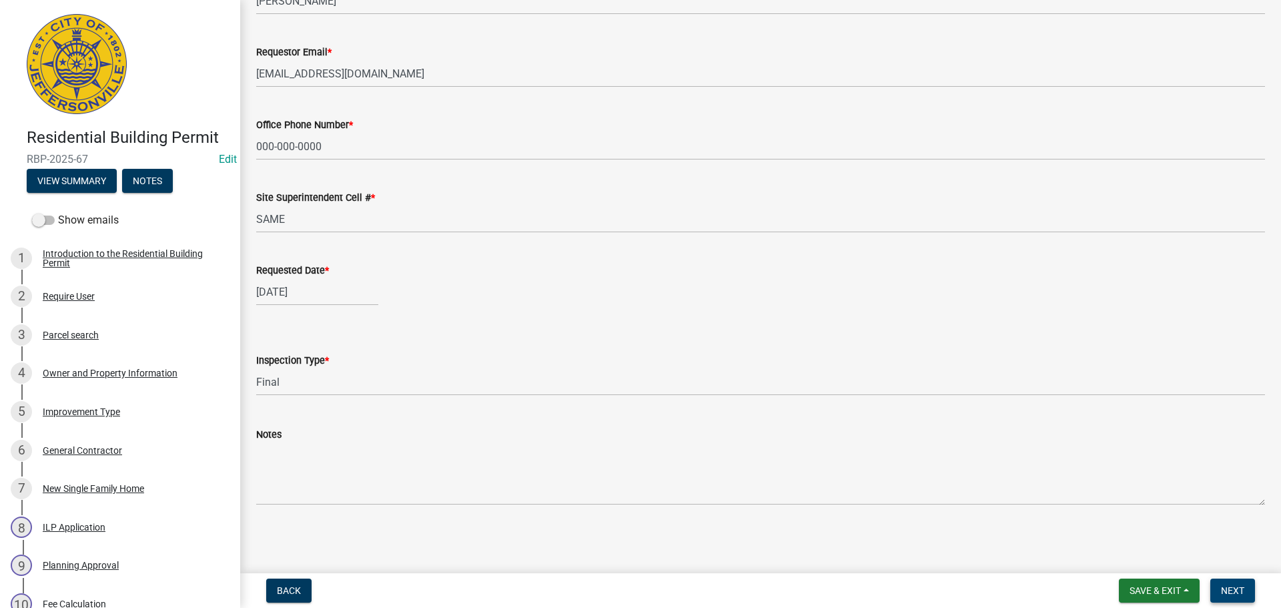
click at [1224, 586] on span "Next" at bounding box center [1232, 590] width 23 height 11
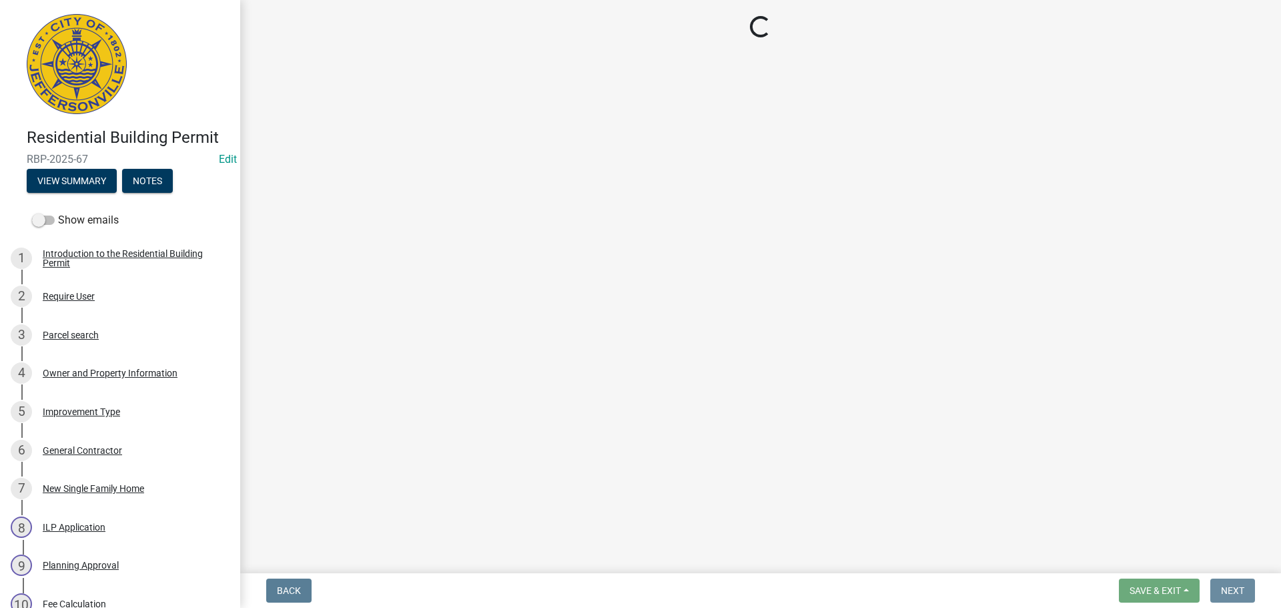
scroll to position [0, 0]
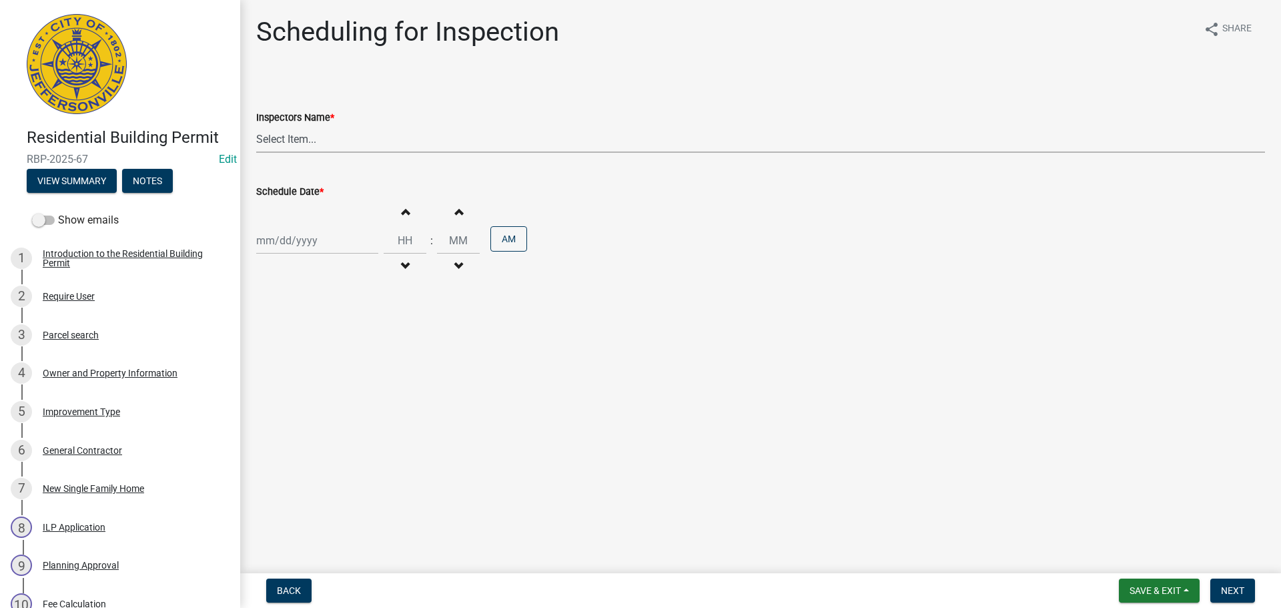
click at [280, 137] on select "Select Item... jramsey (Jeremy Ramsey) MaryFrey (Mary Frey) mkruer (Mike Kruer)…" at bounding box center [760, 138] width 1009 height 27
select select "fdb3bcc6-ce93-4663-8a18-5c08884dd177"
click at [256, 125] on select "Select Item... jramsey (Jeremy Ramsey) MaryFrey (Mary Frey) mkruer (Mike Kruer)…" at bounding box center [760, 138] width 1009 height 27
select select "9"
select select "2025"
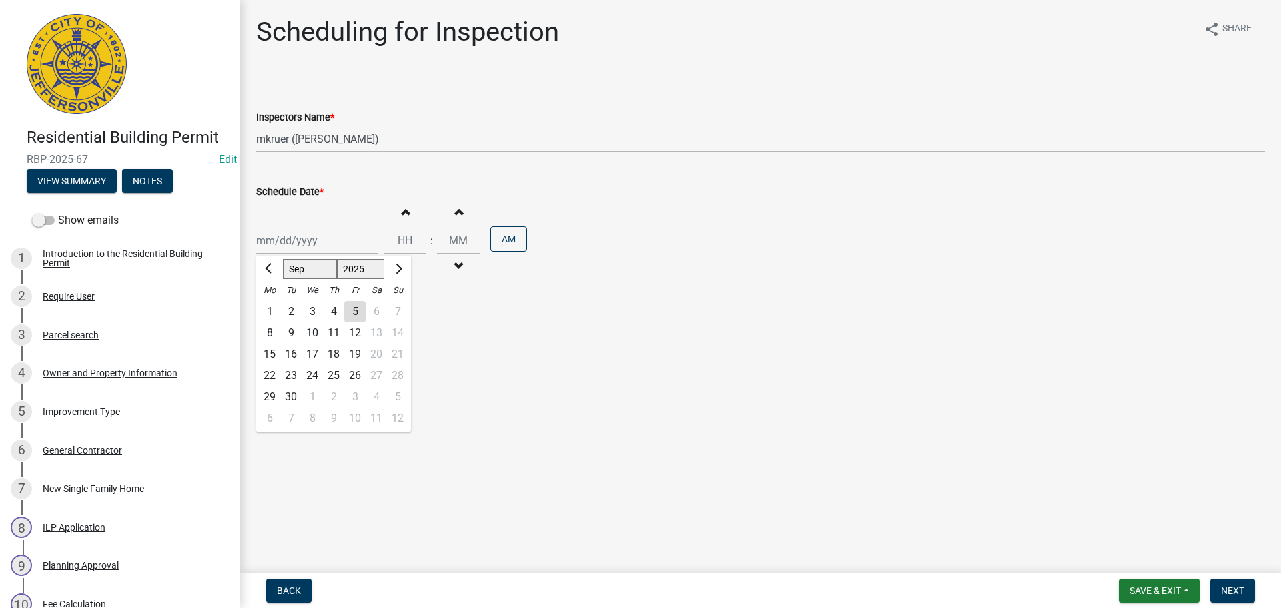
click at [280, 232] on div "Jan Feb Mar Apr May Jun Jul Aug Sep Oct Nov Dec 1525 1526 1527 1528 1529 1530 1…" at bounding box center [317, 240] width 122 height 27
click at [450, 330] on main "Scheduling for Inspection share Share Inspectors Name * Select Item... jramsey …" at bounding box center [760, 284] width 1041 height 568
click at [320, 244] on div at bounding box center [317, 240] width 122 height 27
select select "9"
select select "2025"
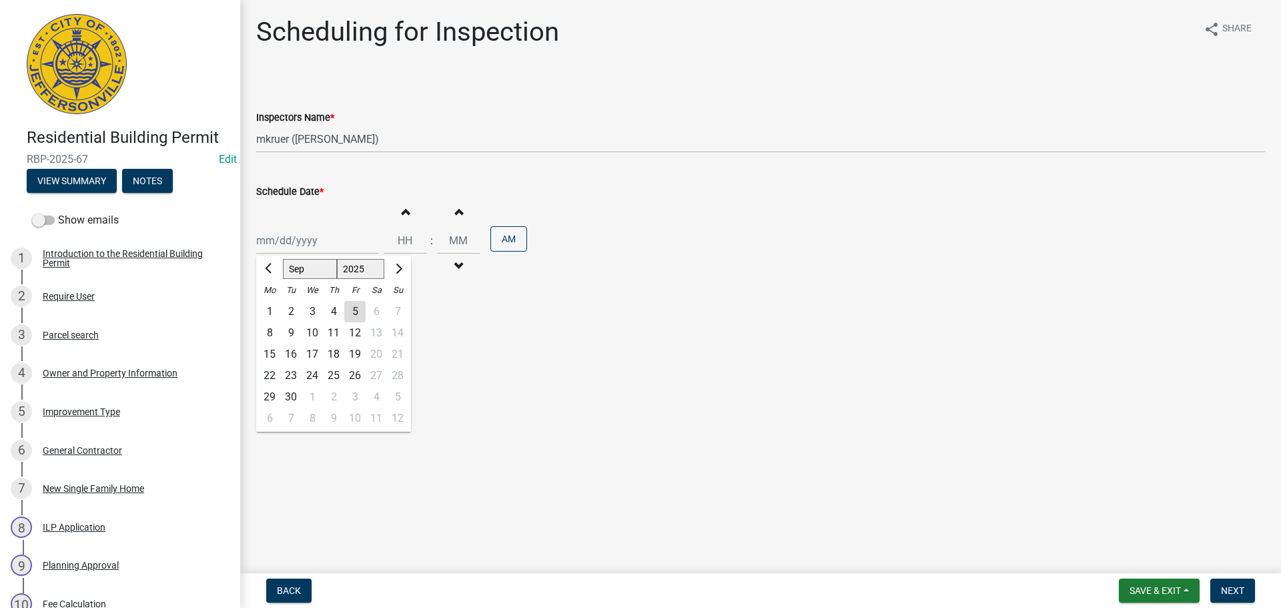
click at [356, 310] on div "5" at bounding box center [354, 311] width 21 height 21
type input "09/05/2025"
click at [1233, 587] on span "Next" at bounding box center [1232, 590] width 23 height 11
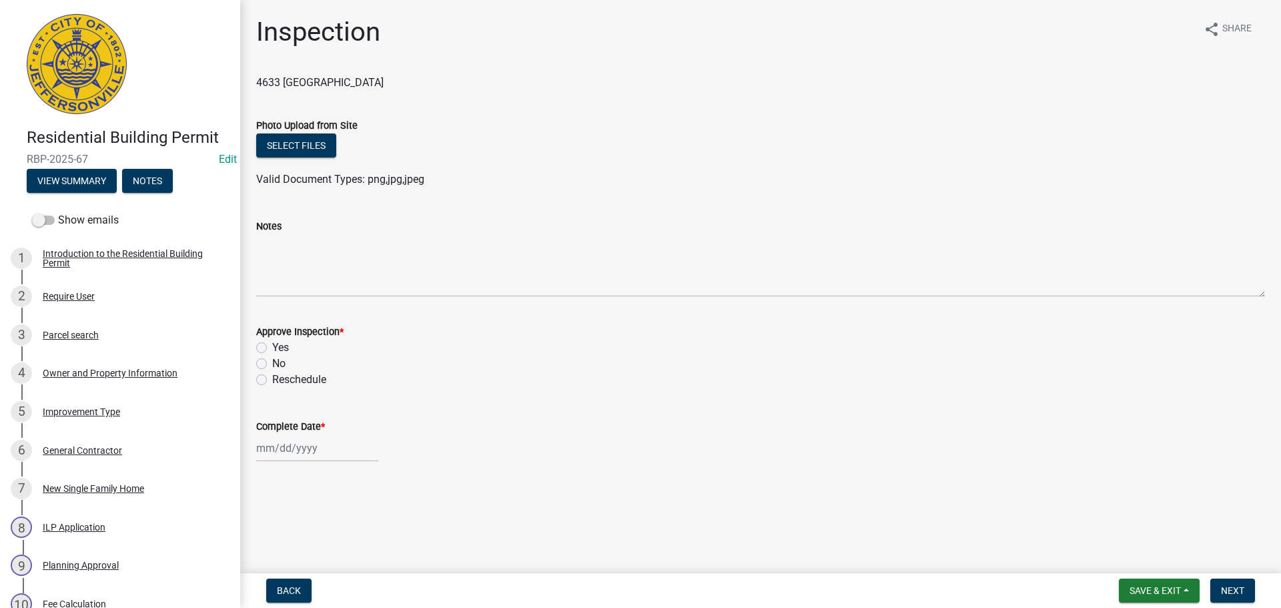
click at [272, 346] on label "Yes" at bounding box center [280, 348] width 17 height 16
click at [272, 346] on input "Yes" at bounding box center [276, 344] width 9 height 9
radio input "true"
select select "9"
select select "2025"
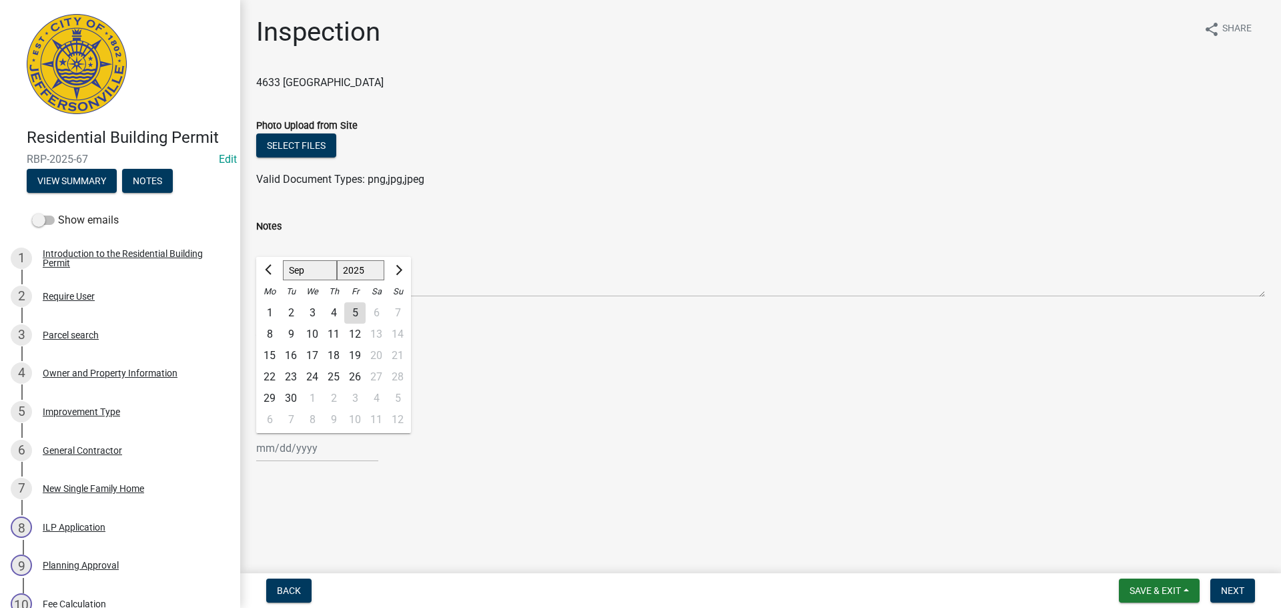
click at [278, 448] on div "Jan Feb Mar Apr May Jun Jul Aug Sep Oct Nov Dec 1525 1526 1527 1528 1529 1530 1…" at bounding box center [317, 447] width 122 height 27
drag, startPoint x: 358, startPoint y: 314, endPoint x: 378, endPoint y: 331, distance: 26.1
click at [360, 314] on div "5" at bounding box center [354, 312] width 21 height 21
type input "09/05/2025"
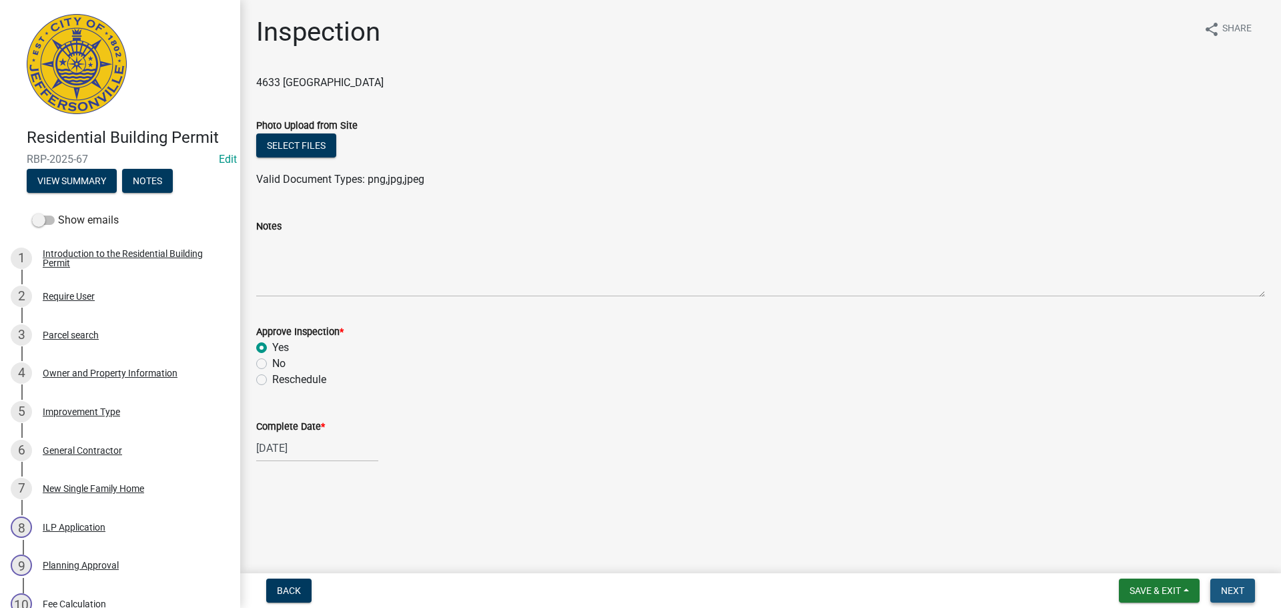
click at [1223, 591] on span "Next" at bounding box center [1232, 590] width 23 height 11
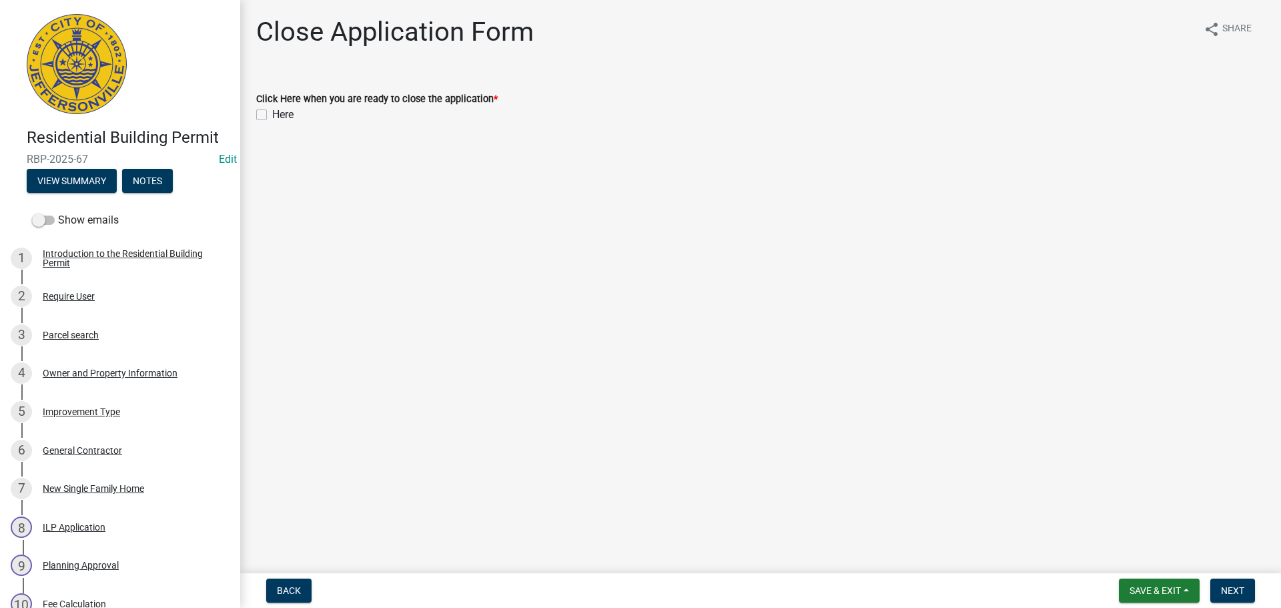
click at [272, 116] on label "Here" at bounding box center [282, 115] width 21 height 16
click at [272, 115] on input "Here" at bounding box center [276, 111] width 9 height 9
checkbox input "true"
click at [1229, 589] on span "Next" at bounding box center [1232, 590] width 23 height 11
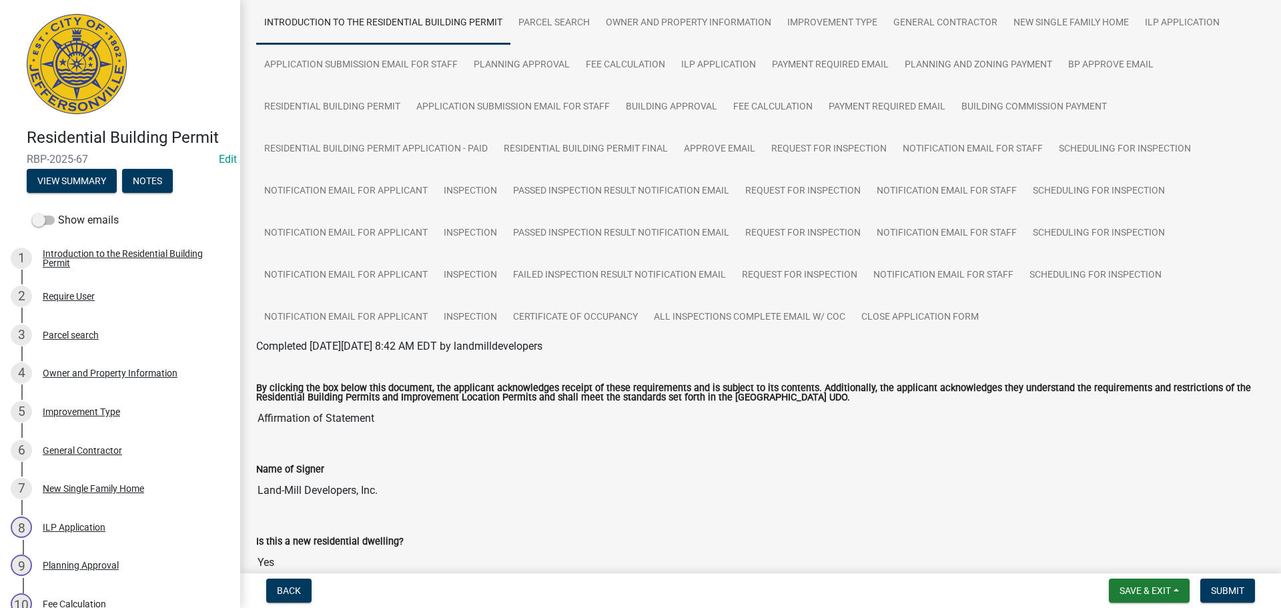
scroll to position [248, 0]
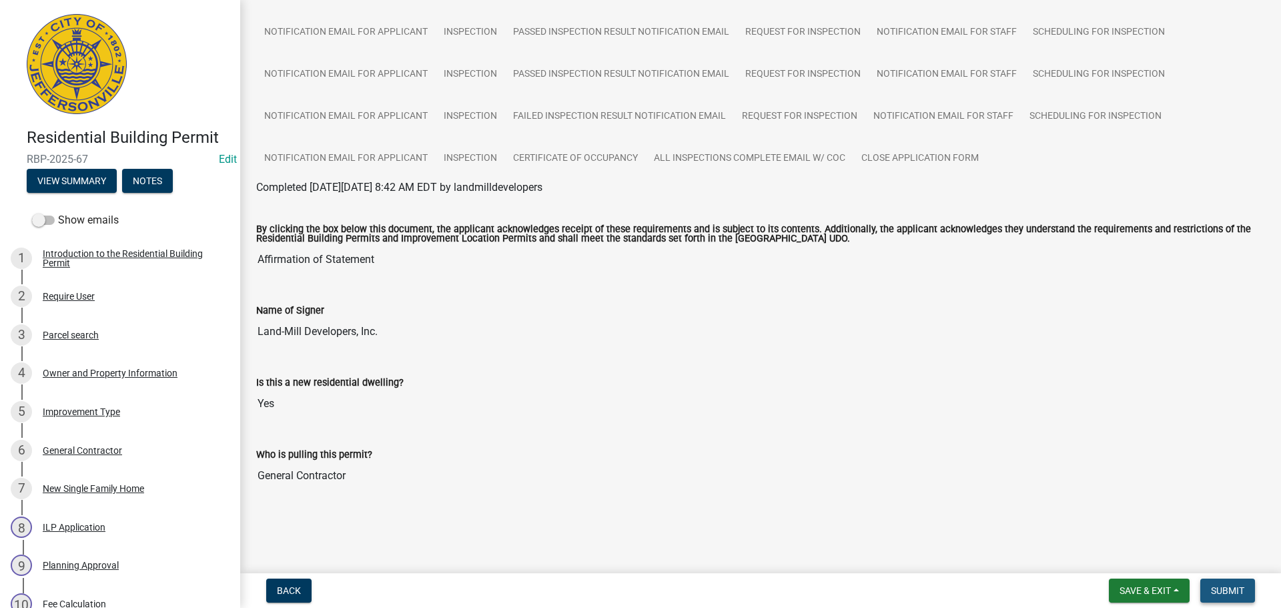
click at [1234, 594] on span "Submit" at bounding box center [1227, 590] width 33 height 11
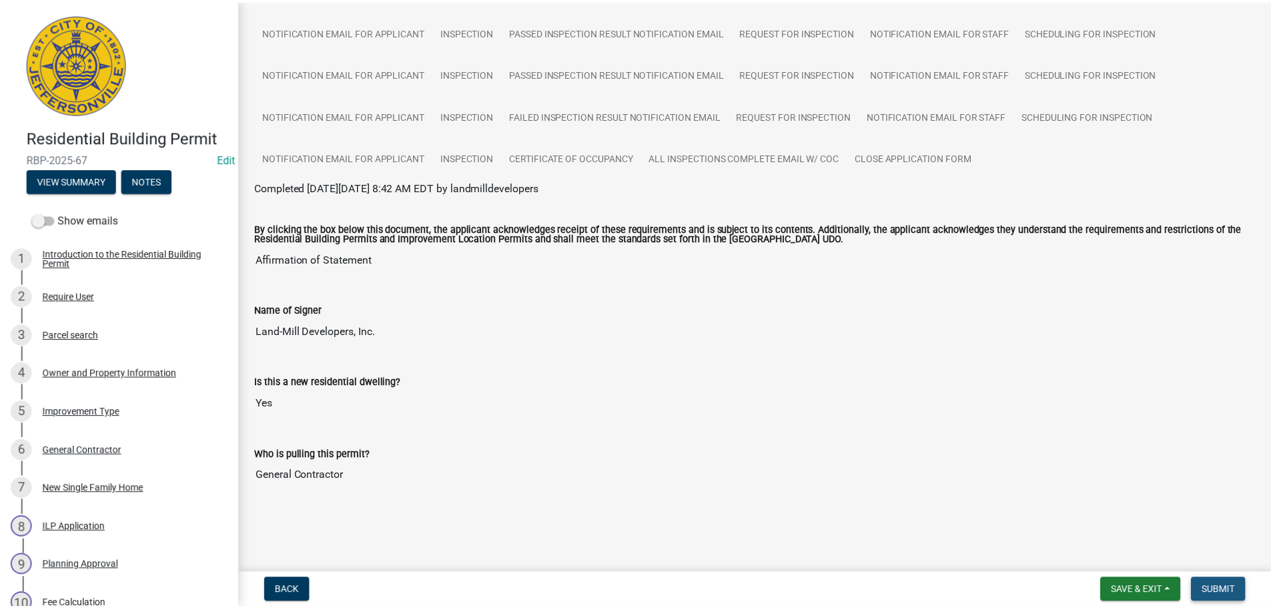
scroll to position [0, 0]
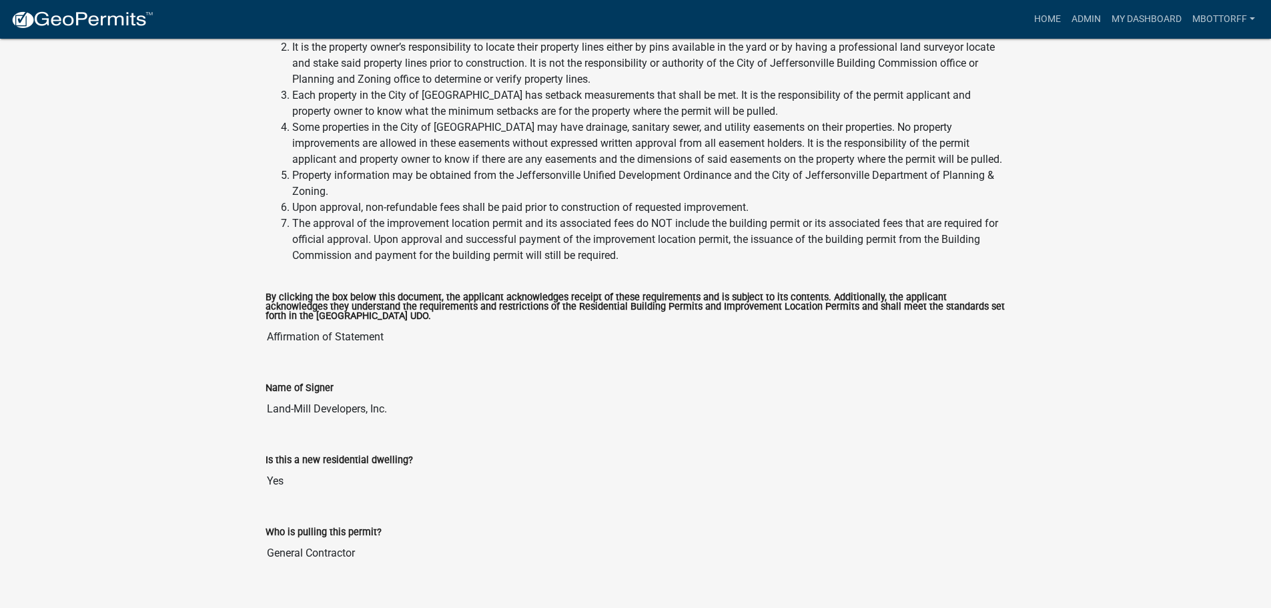
scroll to position [841, 0]
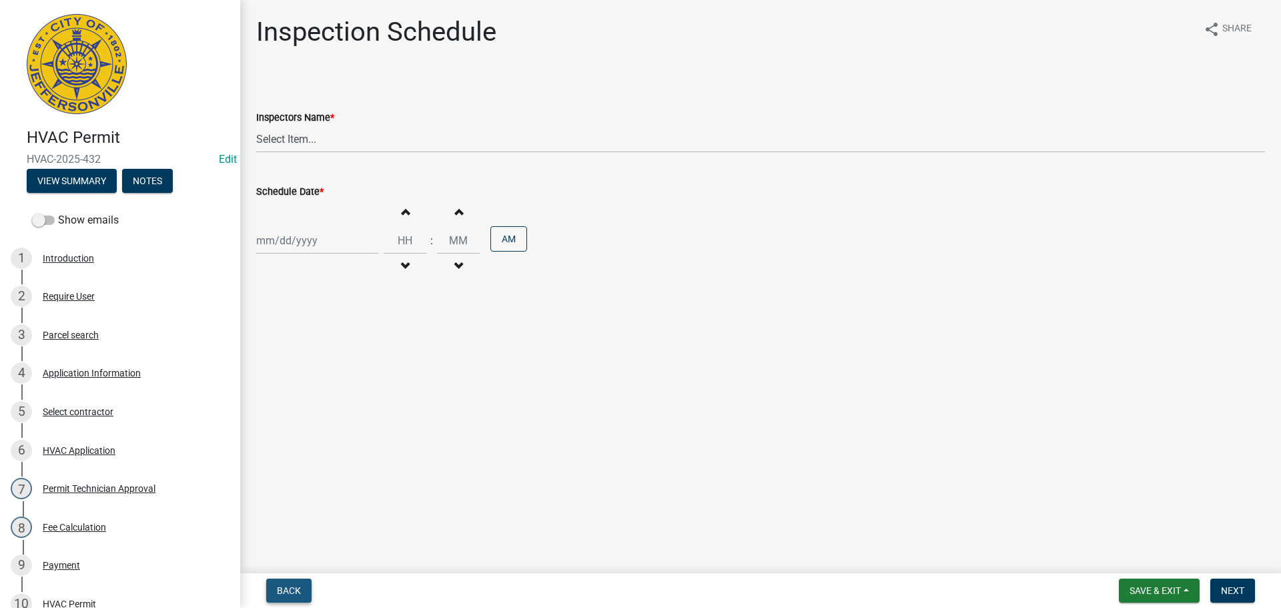
click at [289, 584] on button "Back" at bounding box center [288, 590] width 45 height 24
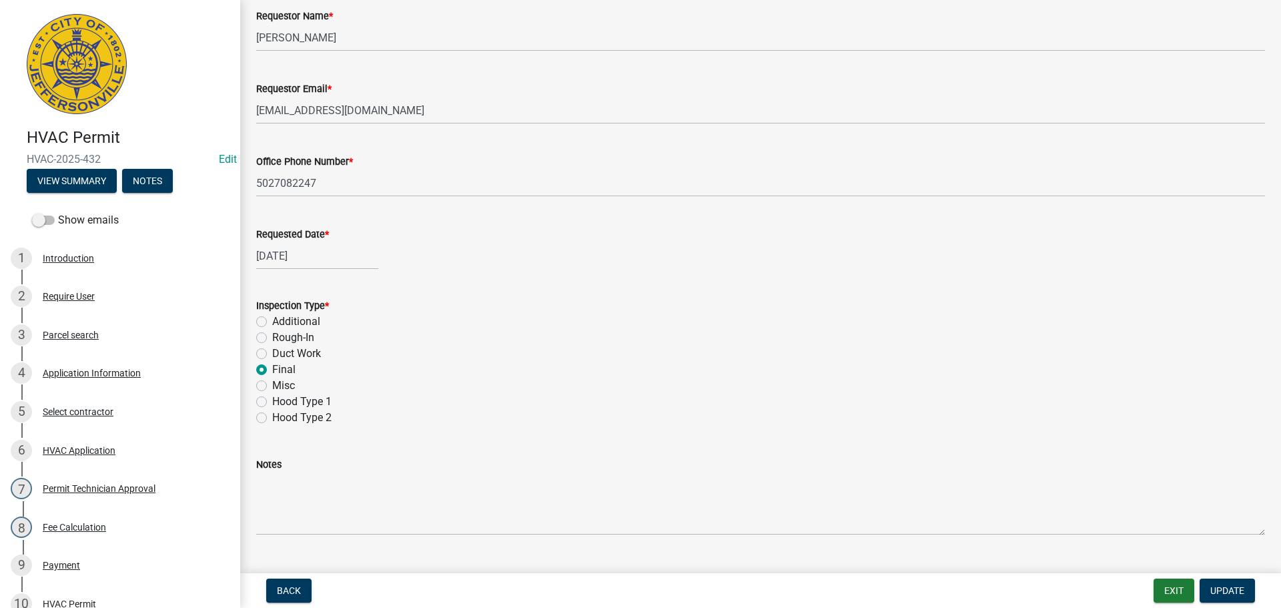
scroll to position [188, 0]
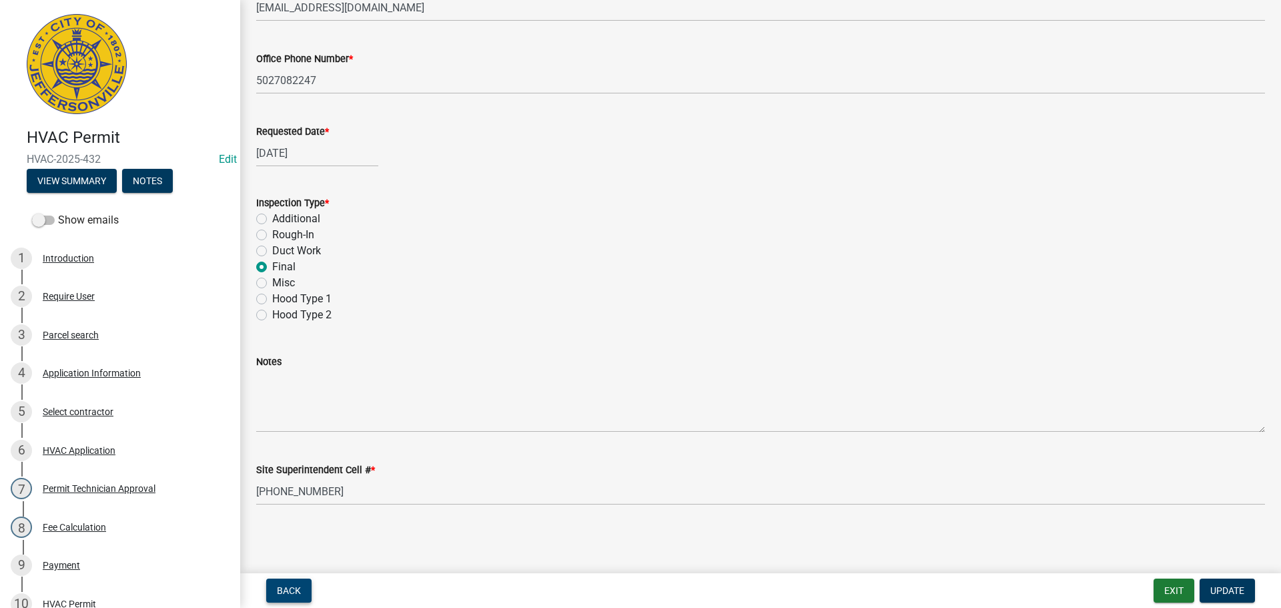
drag, startPoint x: 279, startPoint y: 590, endPoint x: 314, endPoint y: 583, distance: 36.0
click at [280, 590] on span "Back" at bounding box center [289, 590] width 24 height 11
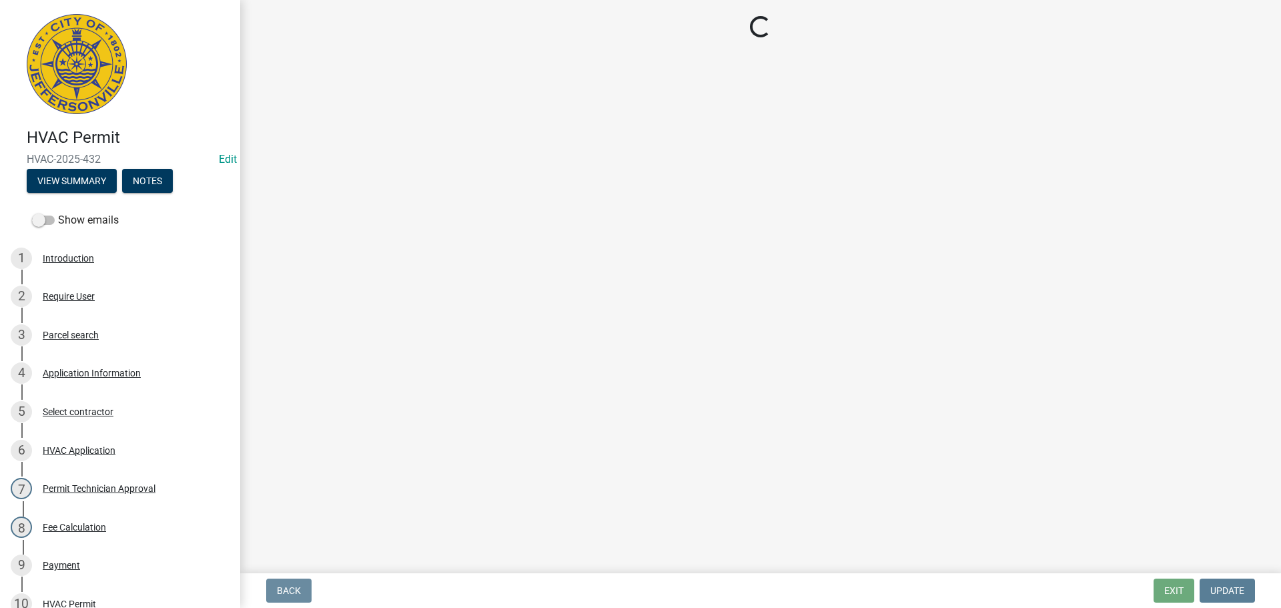
scroll to position [0, 0]
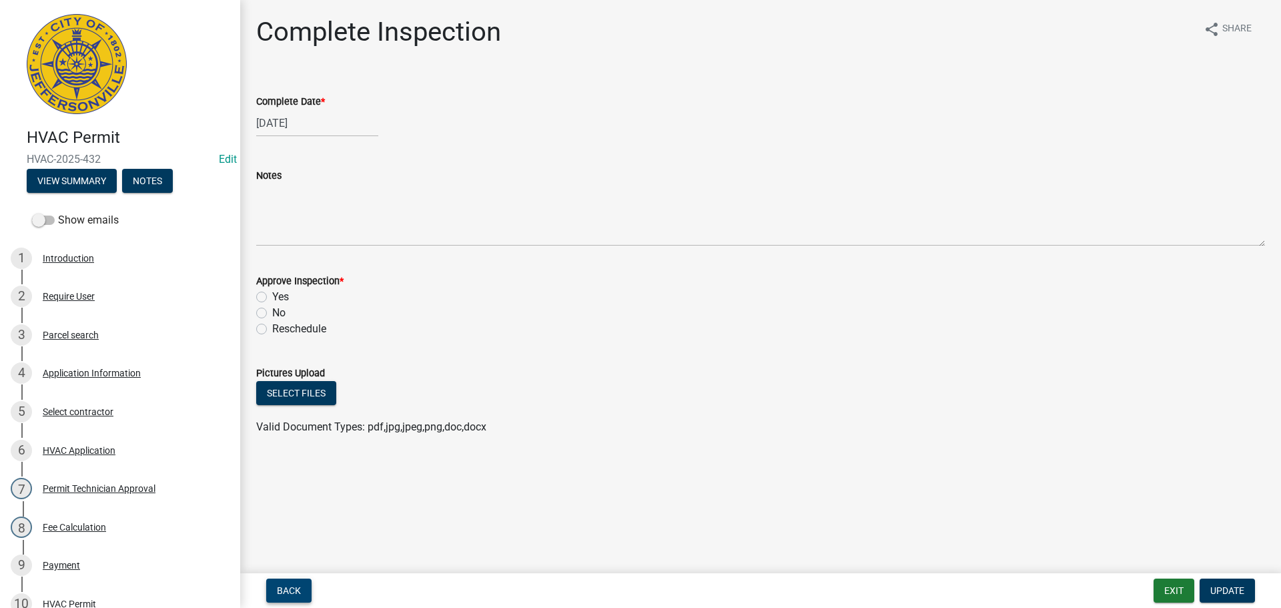
click at [282, 590] on span "Back" at bounding box center [289, 590] width 24 height 11
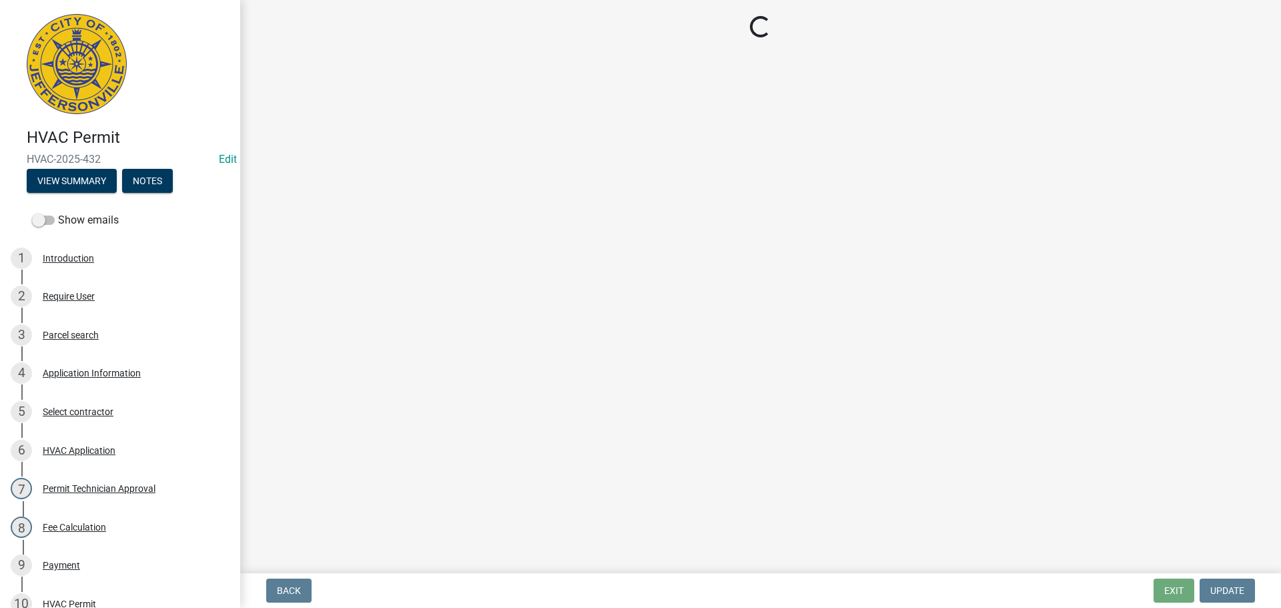
select select "fdb3bcc6-ce93-4663-8a18-5c08884dd177"
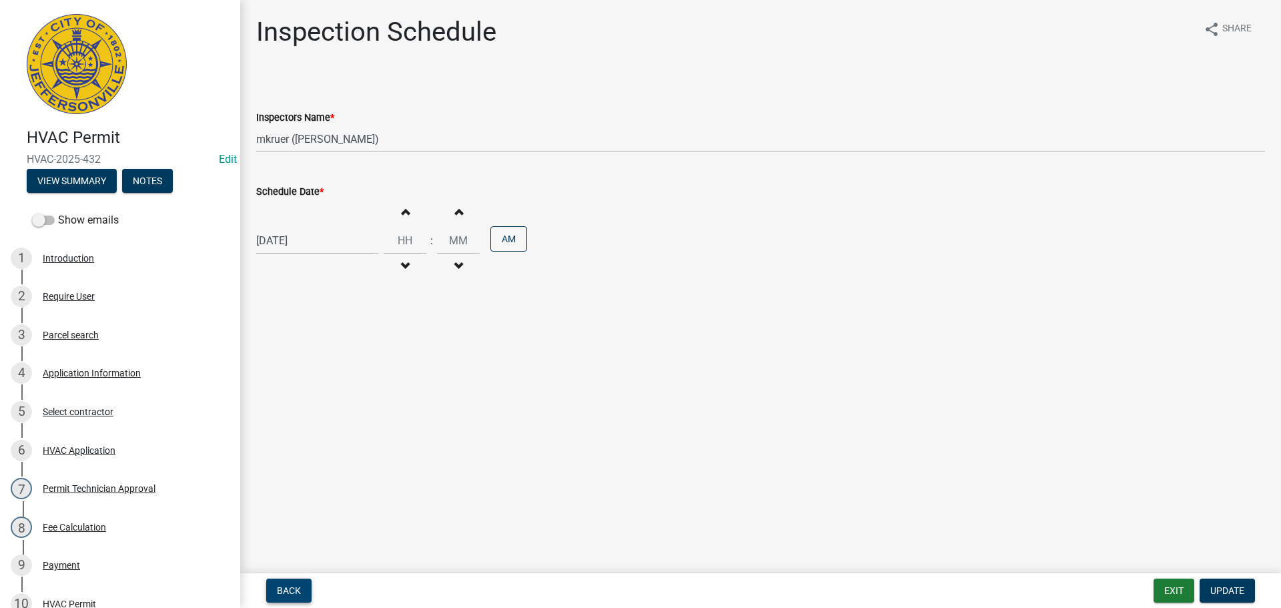
click at [282, 589] on span "Back" at bounding box center [289, 590] width 24 height 11
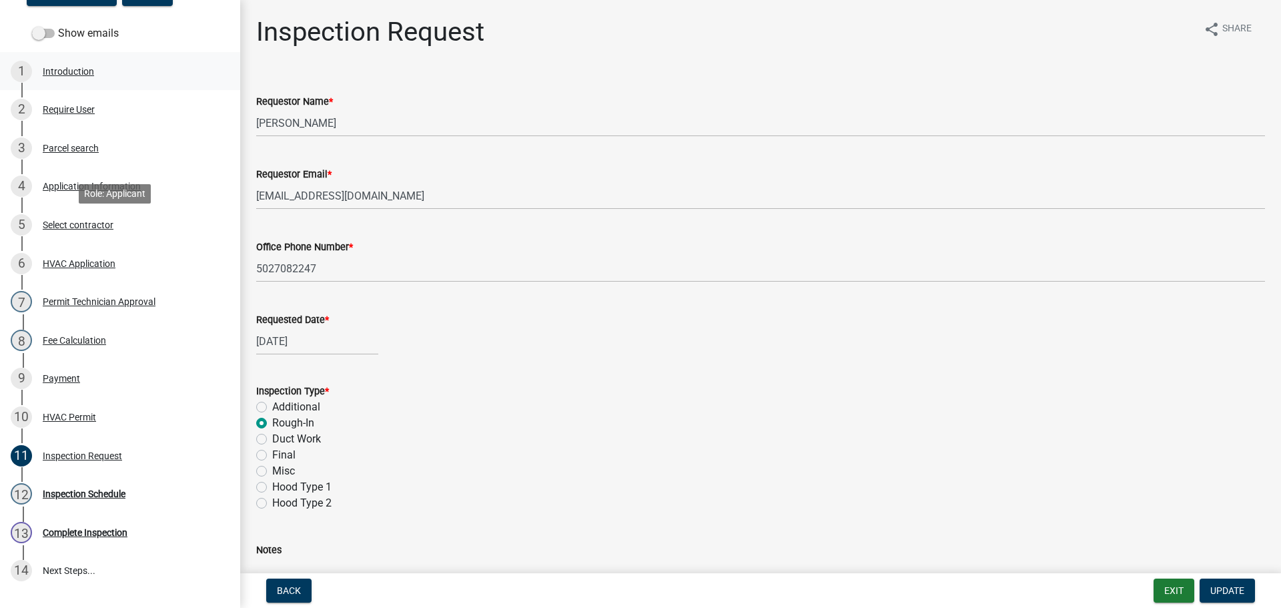
scroll to position [26, 0]
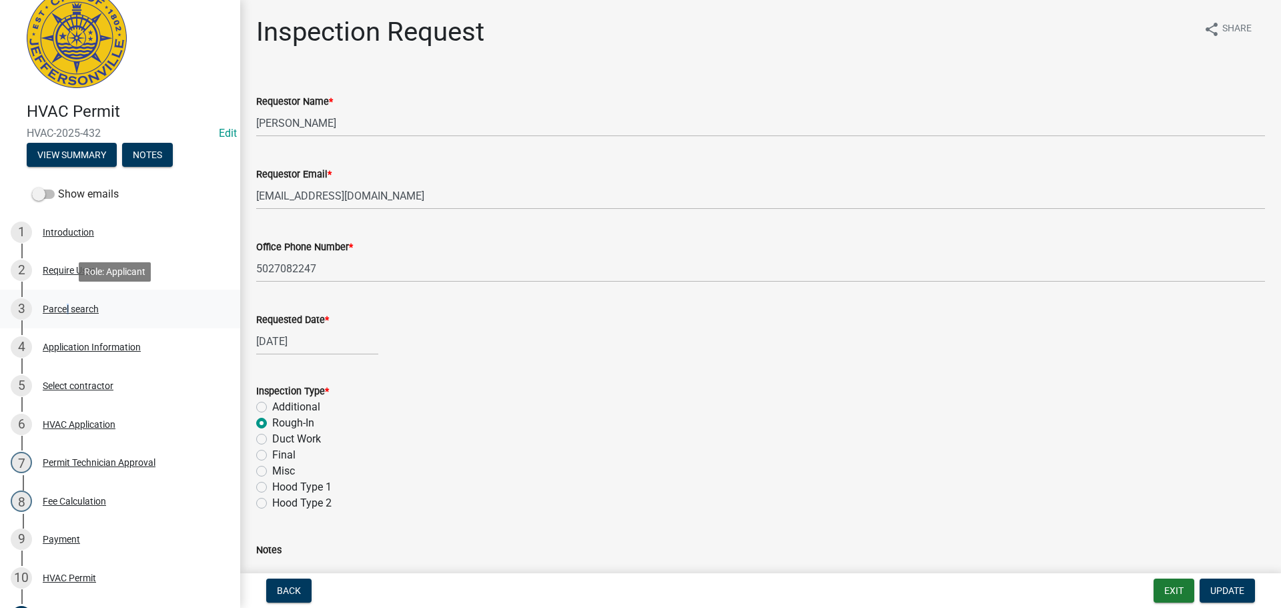
drag, startPoint x: 65, startPoint y: 307, endPoint x: 75, endPoint y: 312, distance: 11.0
click at [66, 307] on div "Parcel search" at bounding box center [71, 308] width 56 height 9
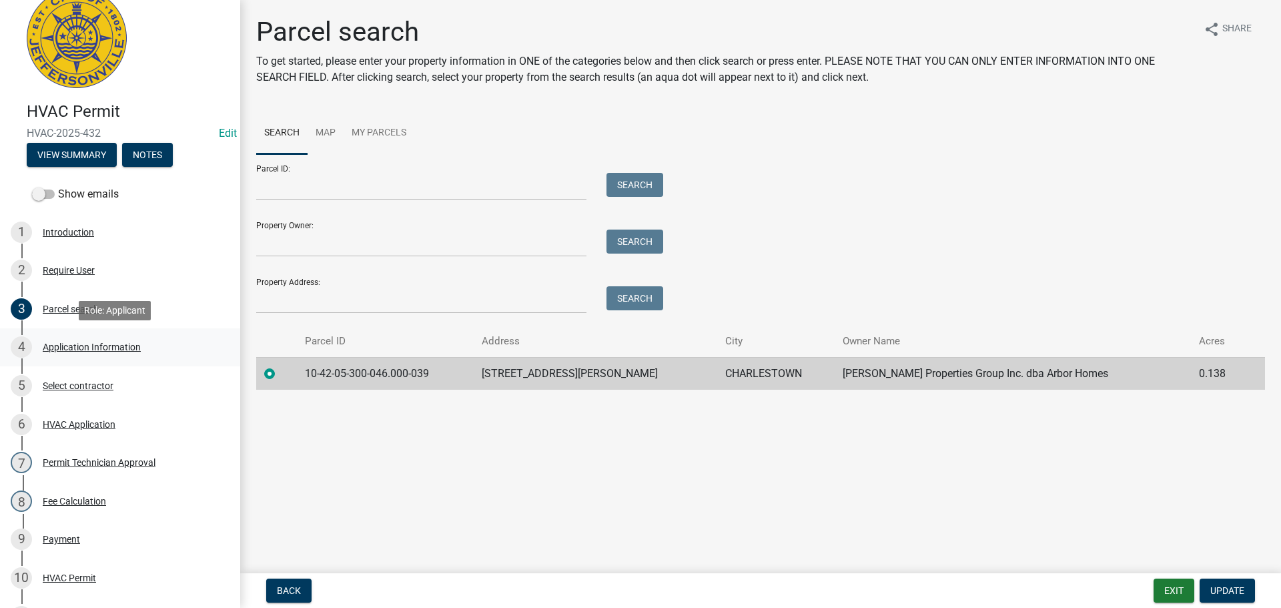
click at [71, 345] on div "Application Information" at bounding box center [92, 346] width 98 height 9
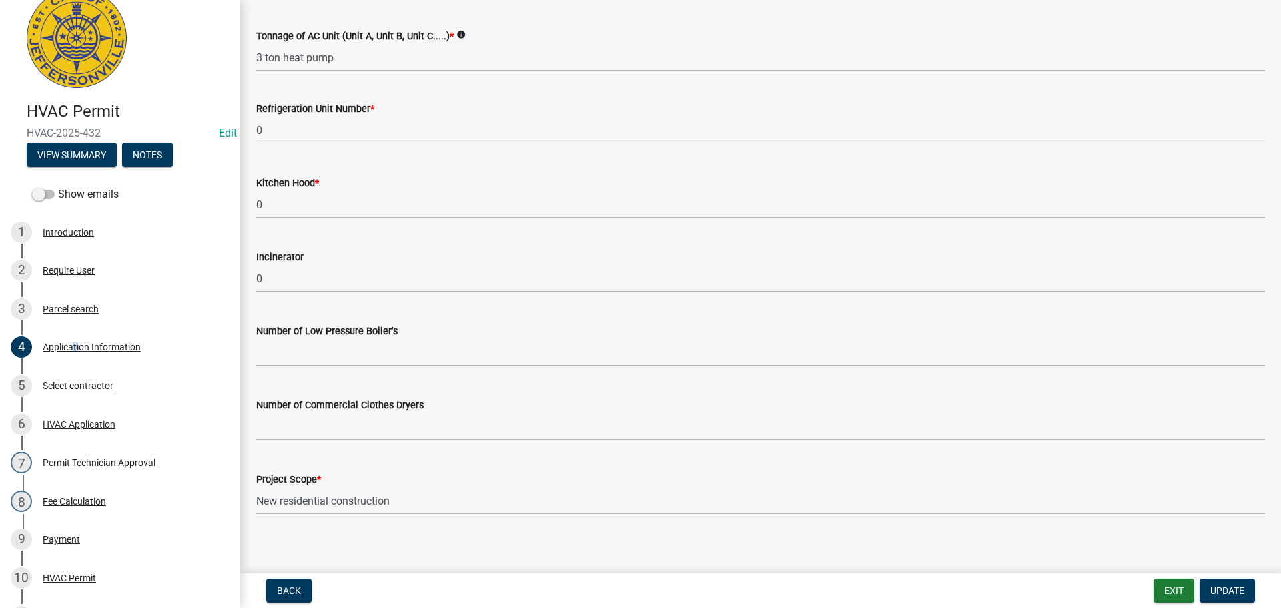
scroll to position [894, 0]
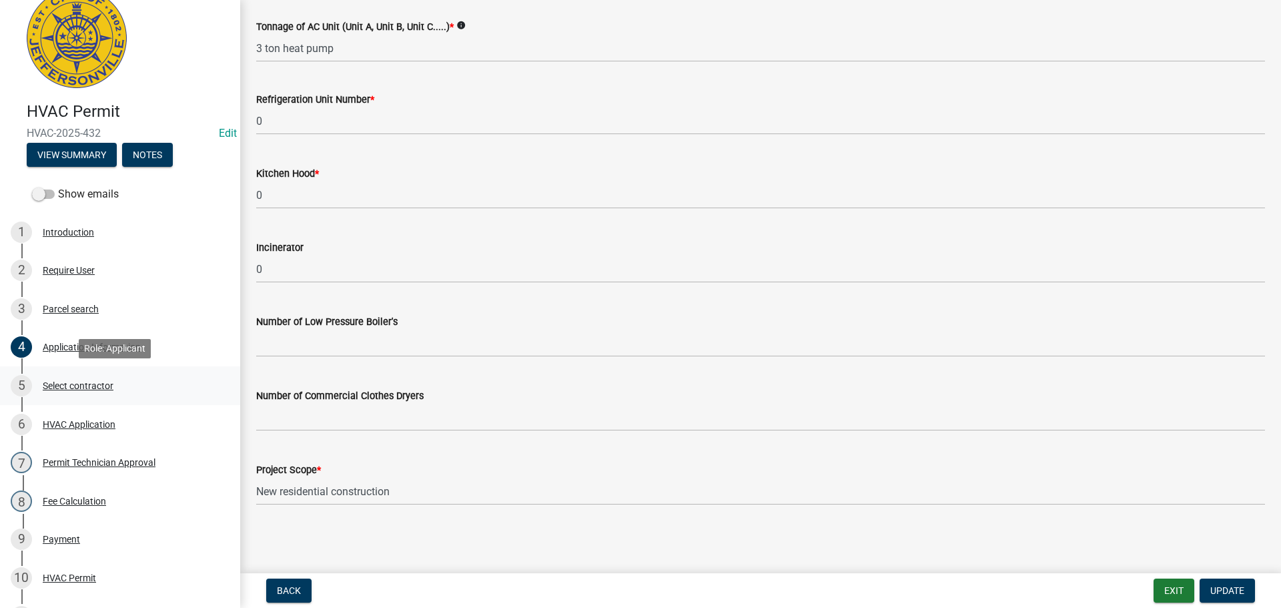
click at [73, 386] on div "Select contractor" at bounding box center [78, 385] width 71 height 9
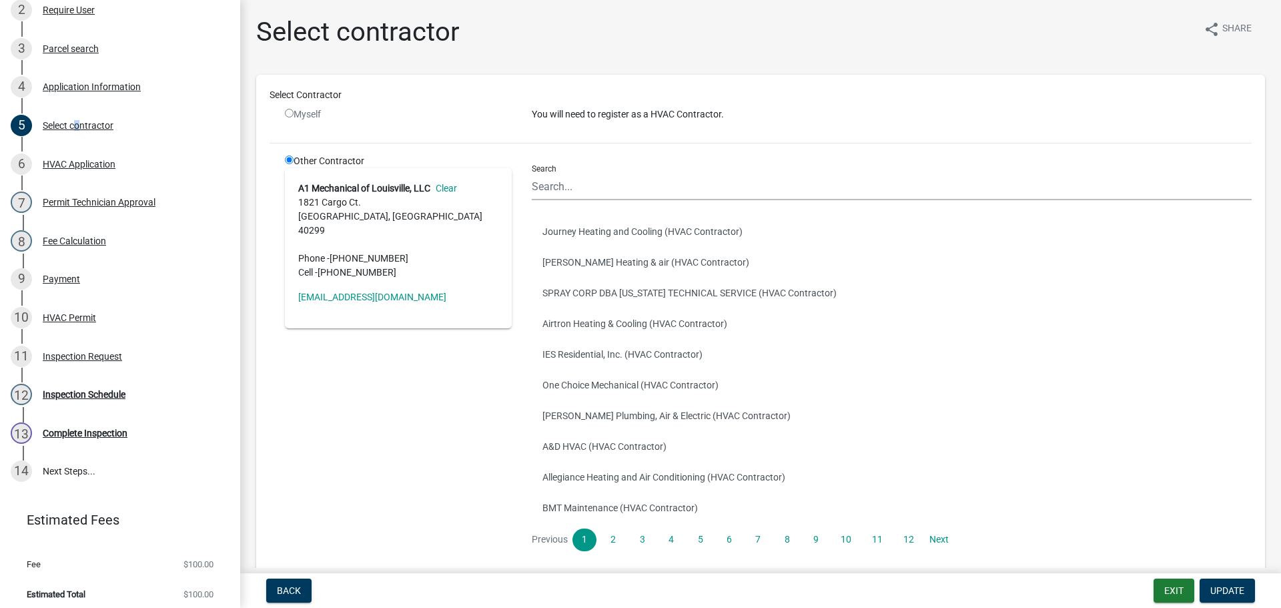
scroll to position [293, 0]
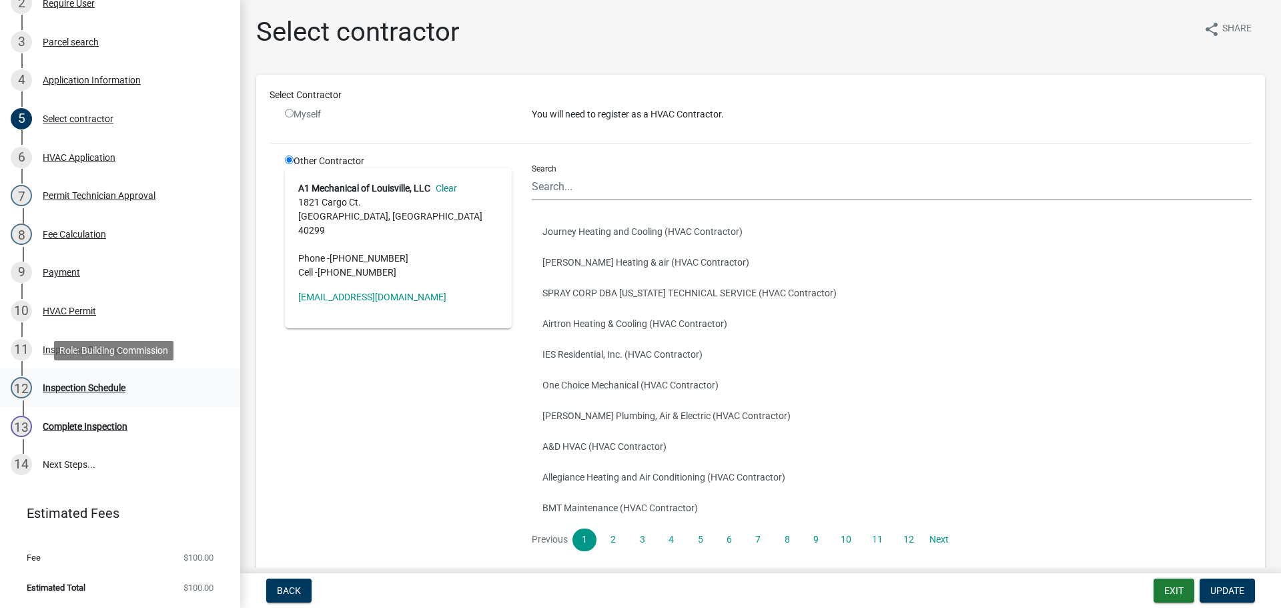
click at [90, 384] on div "Inspection Schedule" at bounding box center [84, 387] width 83 height 9
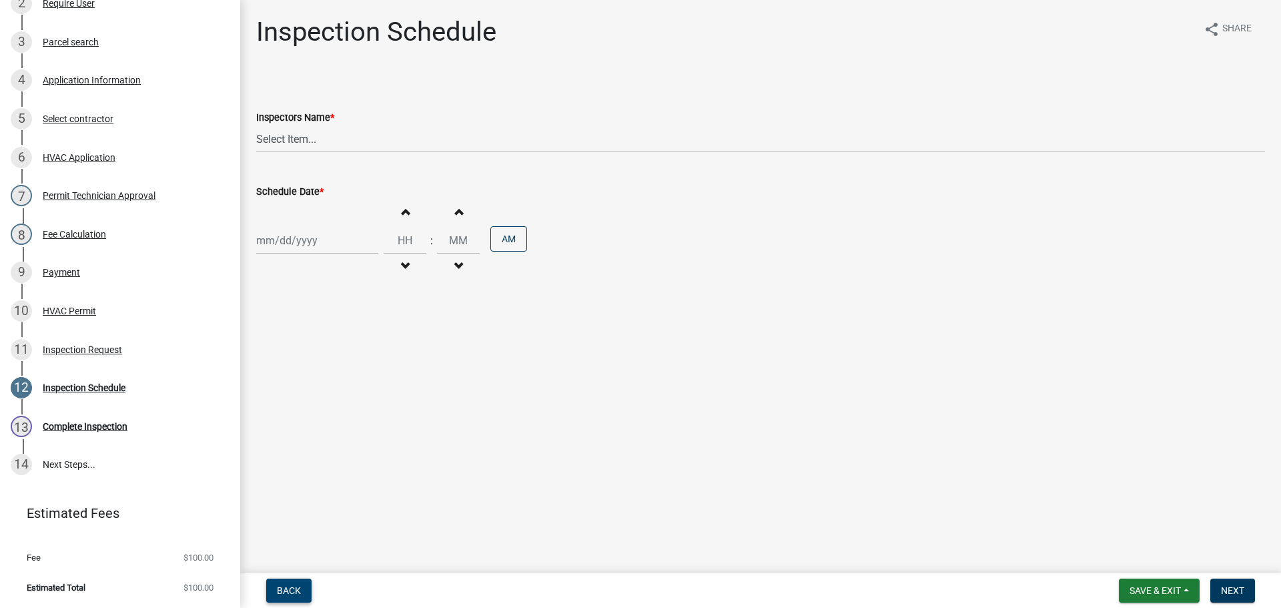
click at [291, 588] on span "Back" at bounding box center [289, 590] width 24 height 11
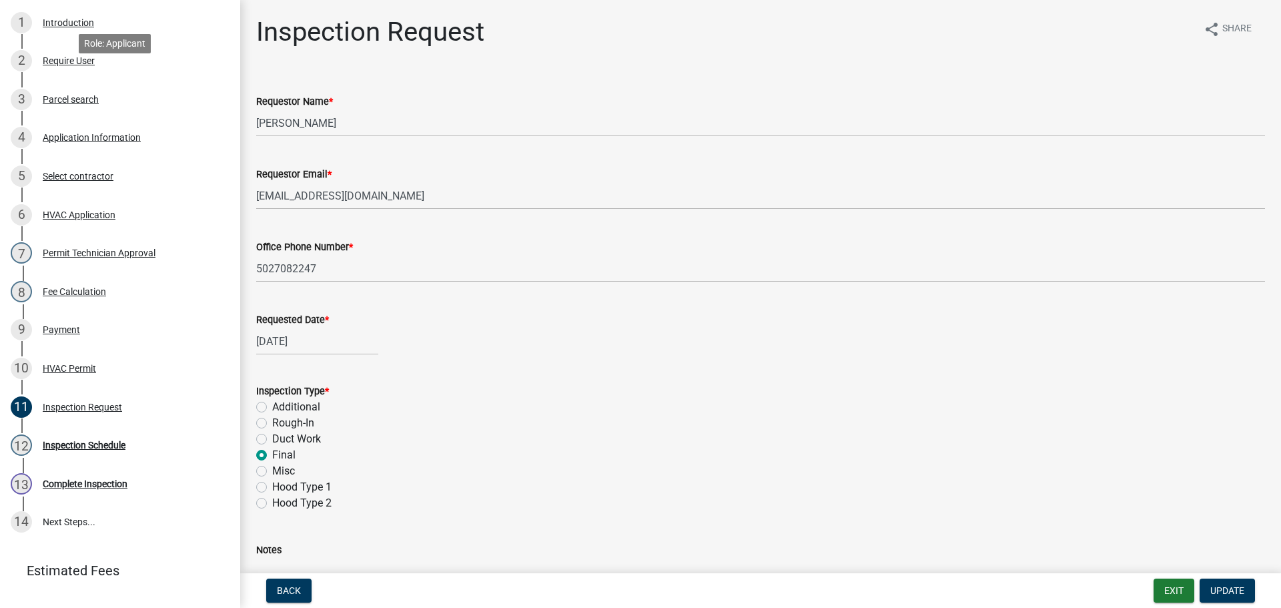
scroll to position [159, 0]
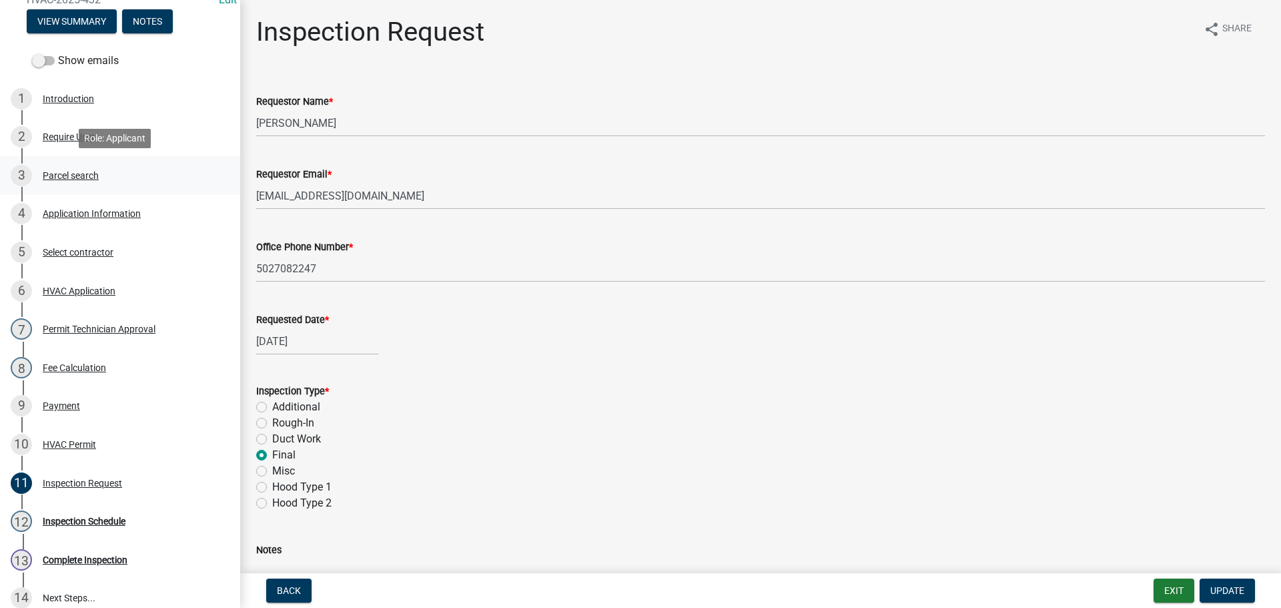
click at [71, 178] on div "Parcel search" at bounding box center [71, 175] width 56 height 9
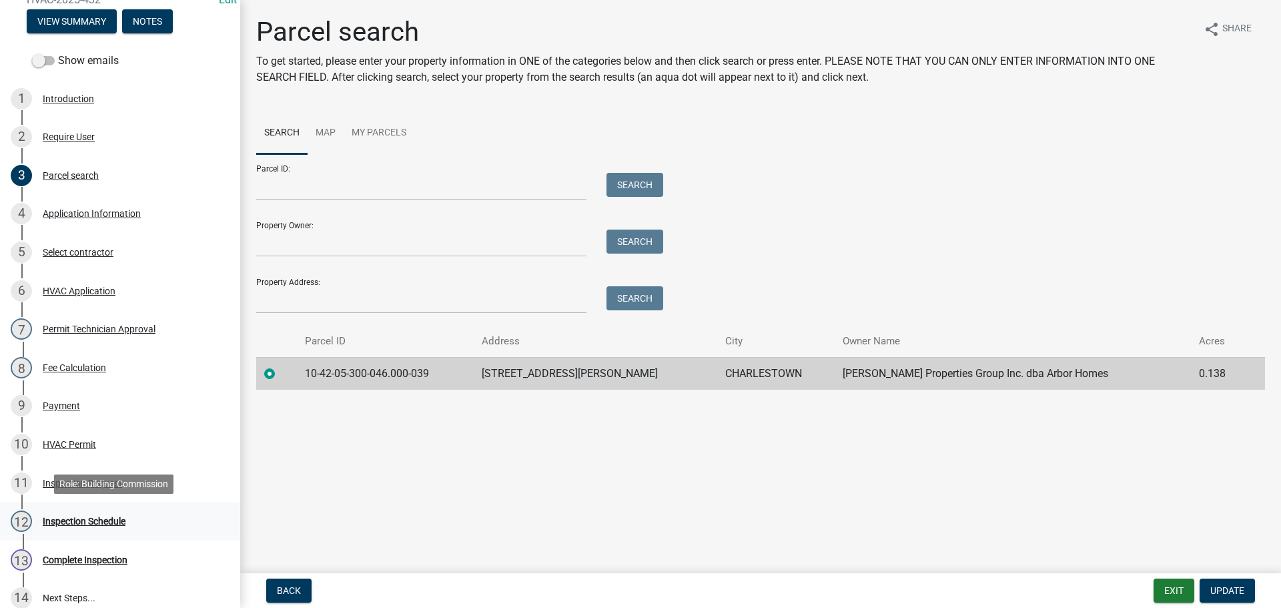
drag, startPoint x: 76, startPoint y: 520, endPoint x: 89, endPoint y: 518, distance: 13.6
click at [77, 520] on div "Inspection Schedule" at bounding box center [84, 520] width 83 height 9
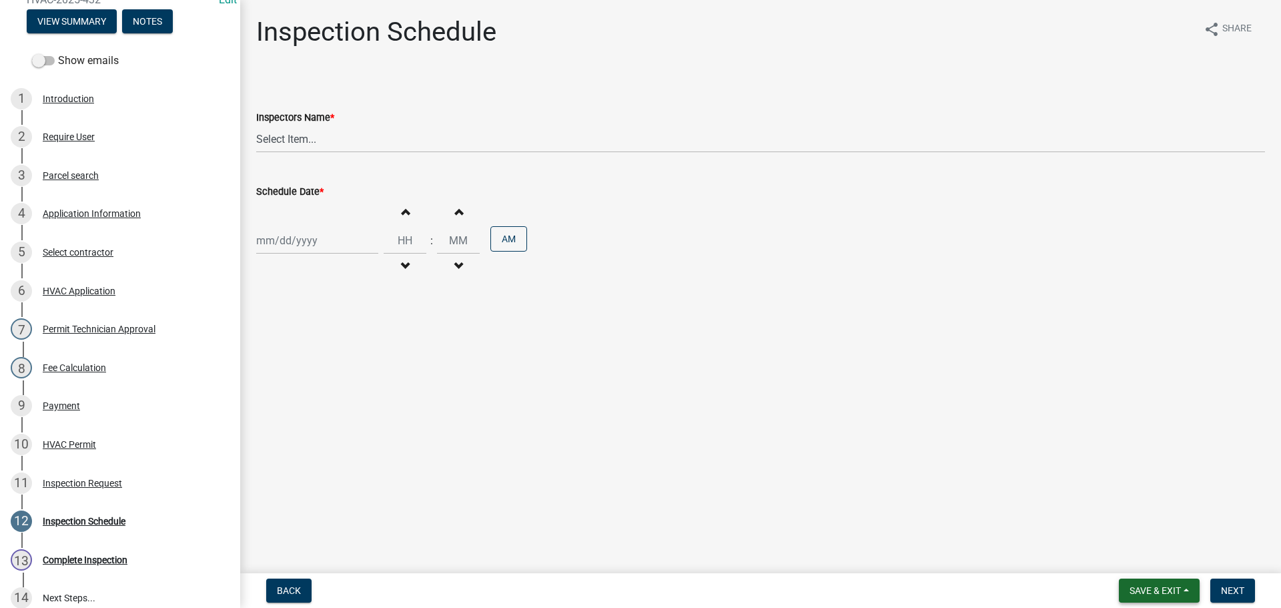
click at [1140, 590] on span "Save & Exit" at bounding box center [1154, 590] width 51 height 11
click at [1134, 564] on button "Save & Exit" at bounding box center [1146, 556] width 107 height 32
